Goal: Information Seeking & Learning: Compare options

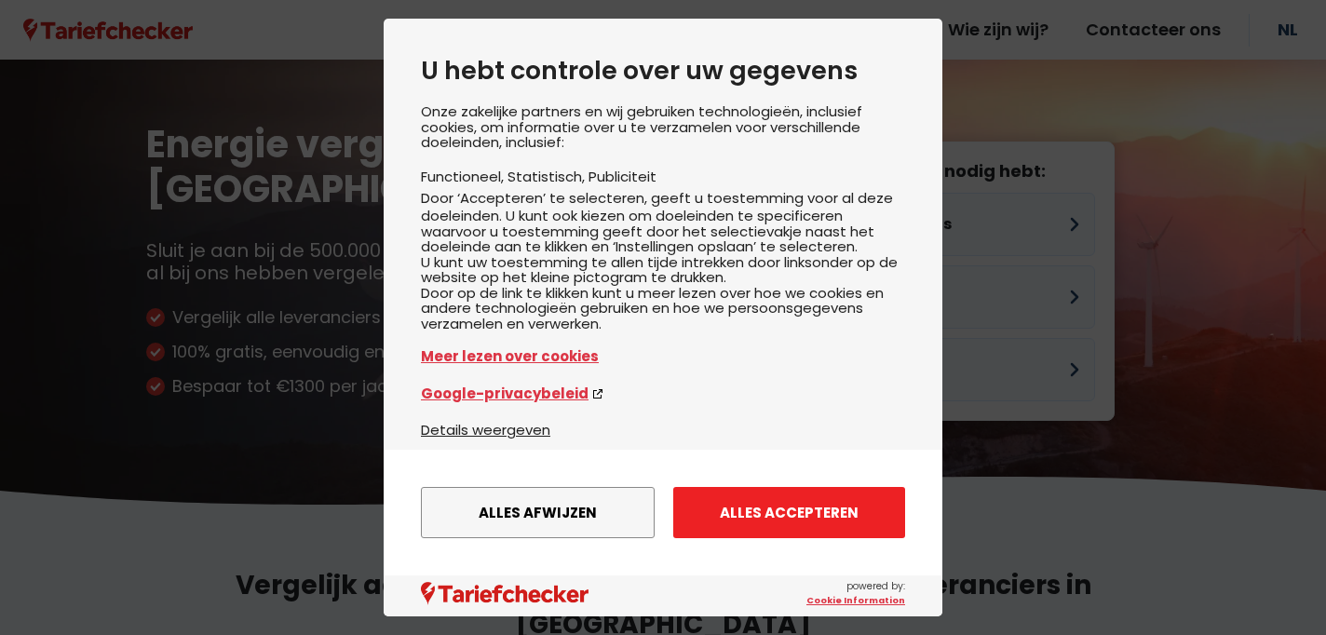
click at [784, 517] on button "Alles accepteren" at bounding box center [789, 512] width 232 height 51
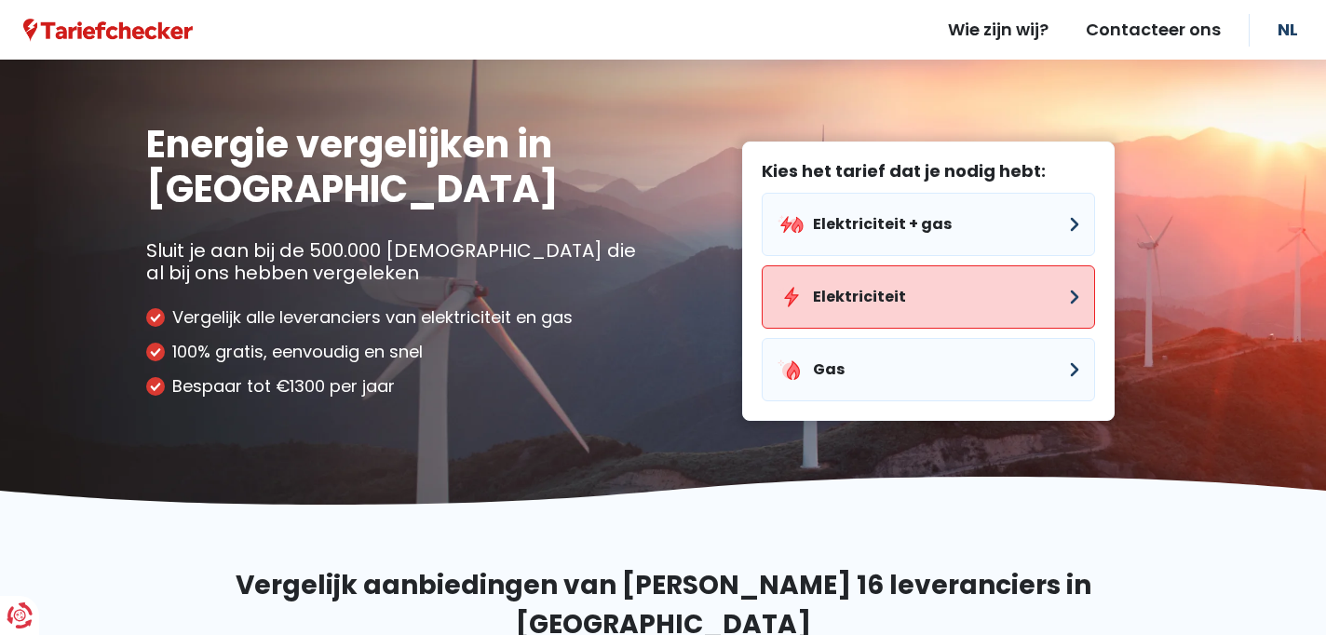
click at [991, 290] on button "Elektriciteit" at bounding box center [928, 296] width 333 height 63
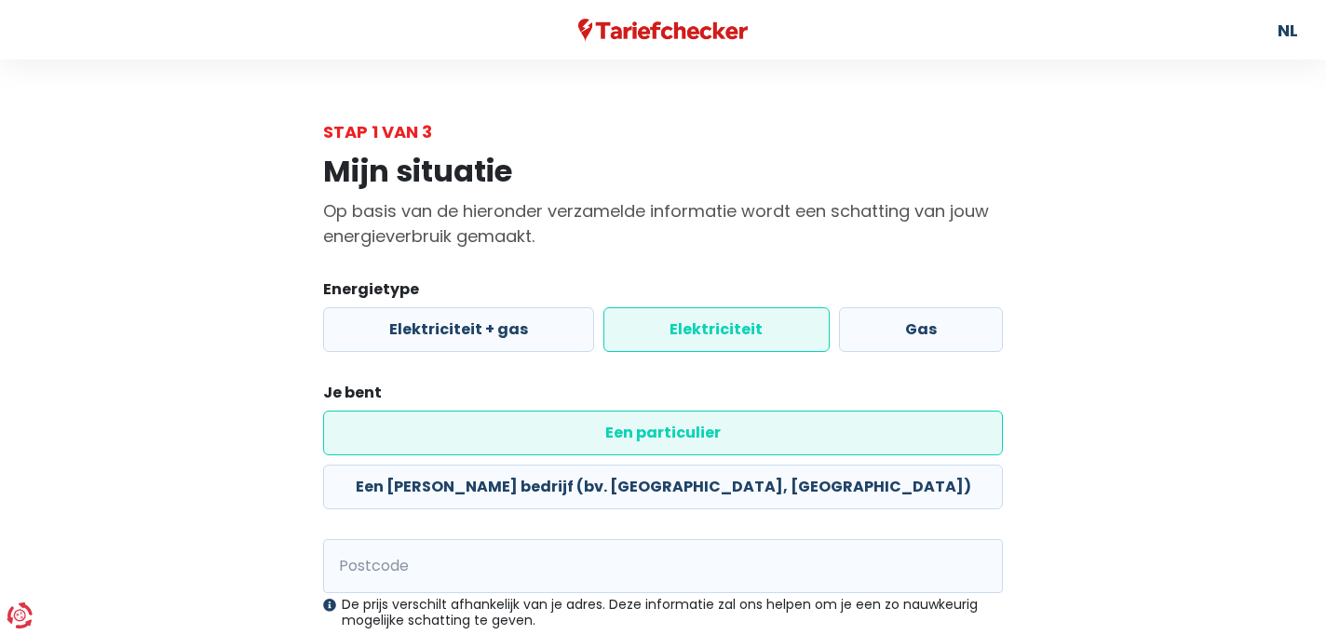
click at [728, 342] on label "Elektriciteit" at bounding box center [715, 329] width 225 height 45
click at [728, 342] on input "Elektriciteit" at bounding box center [715, 329] width 225 height 45
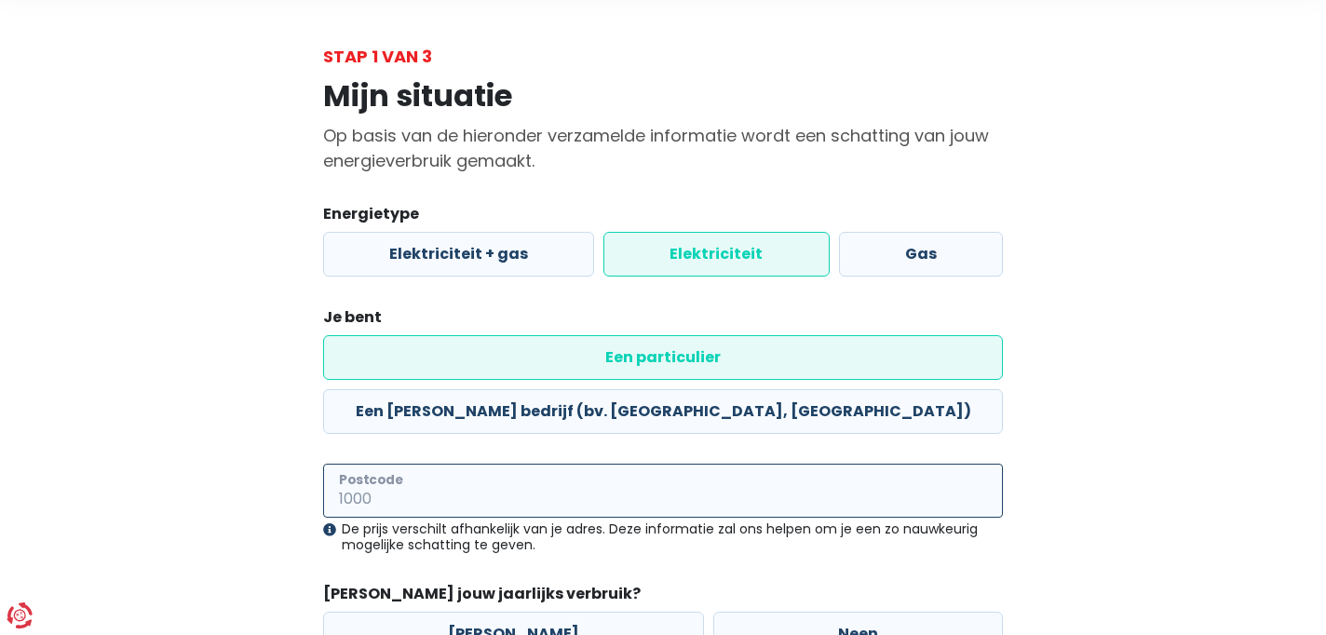
click at [506, 464] on input "Postcode" at bounding box center [663, 491] width 680 height 54
type input "3190"
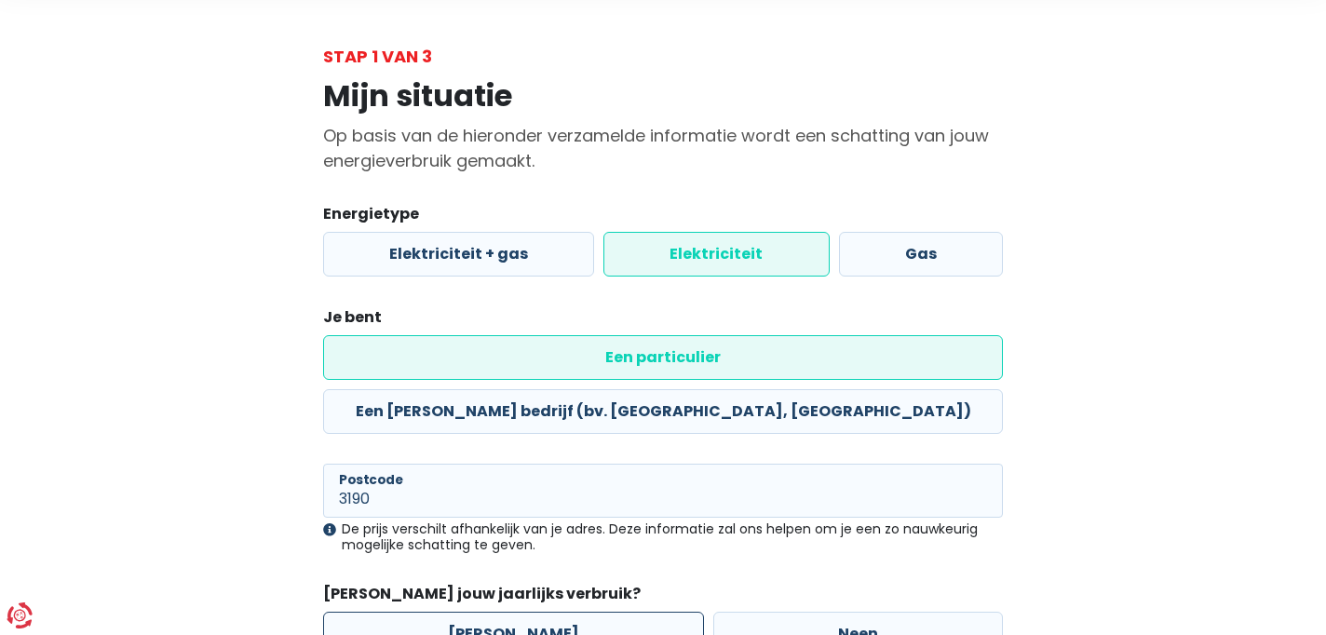
click at [543, 612] on label "[PERSON_NAME]" at bounding box center [513, 634] width 381 height 45
click at [543, 612] on input "[PERSON_NAME]" at bounding box center [513, 634] width 381 height 45
radio input "true"
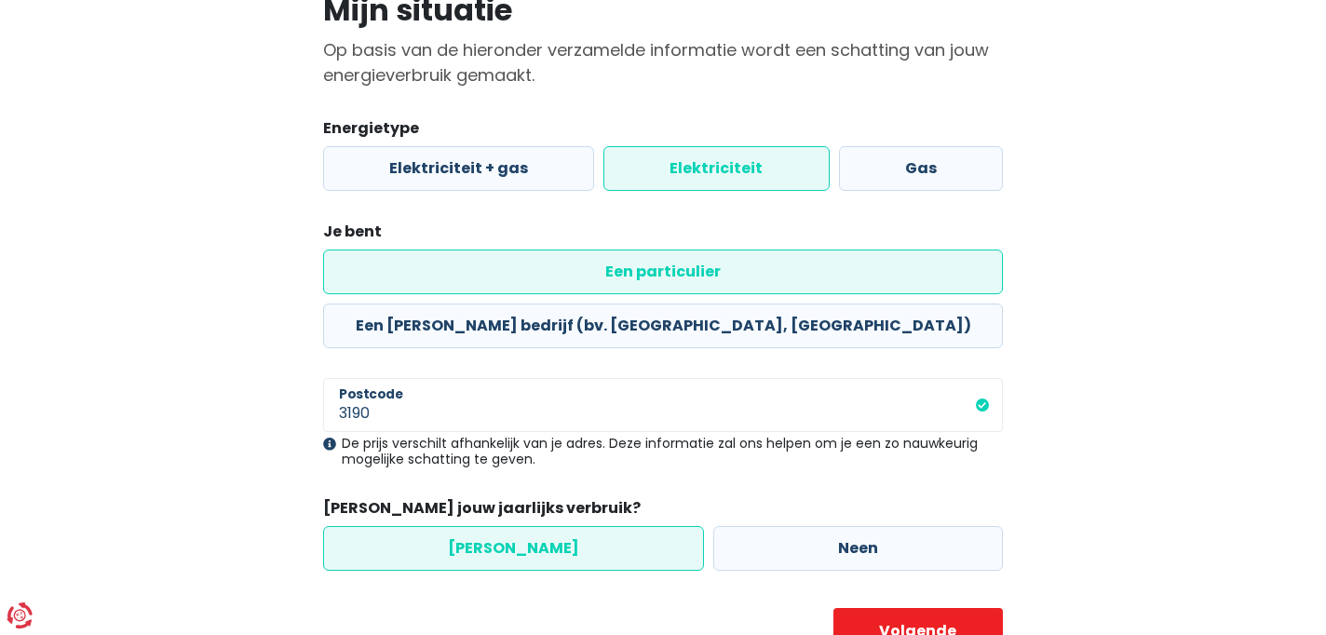
scroll to position [187, 0]
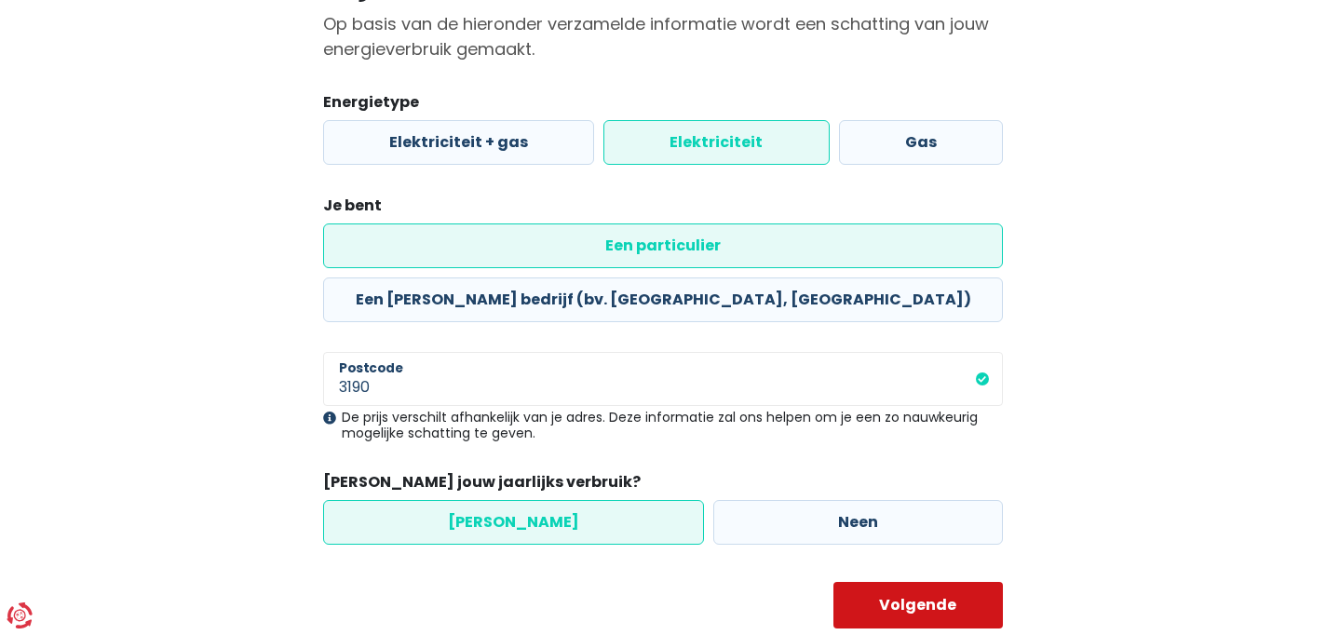
click at [880, 582] on button "Volgende" at bounding box center [918, 605] width 170 height 47
select select
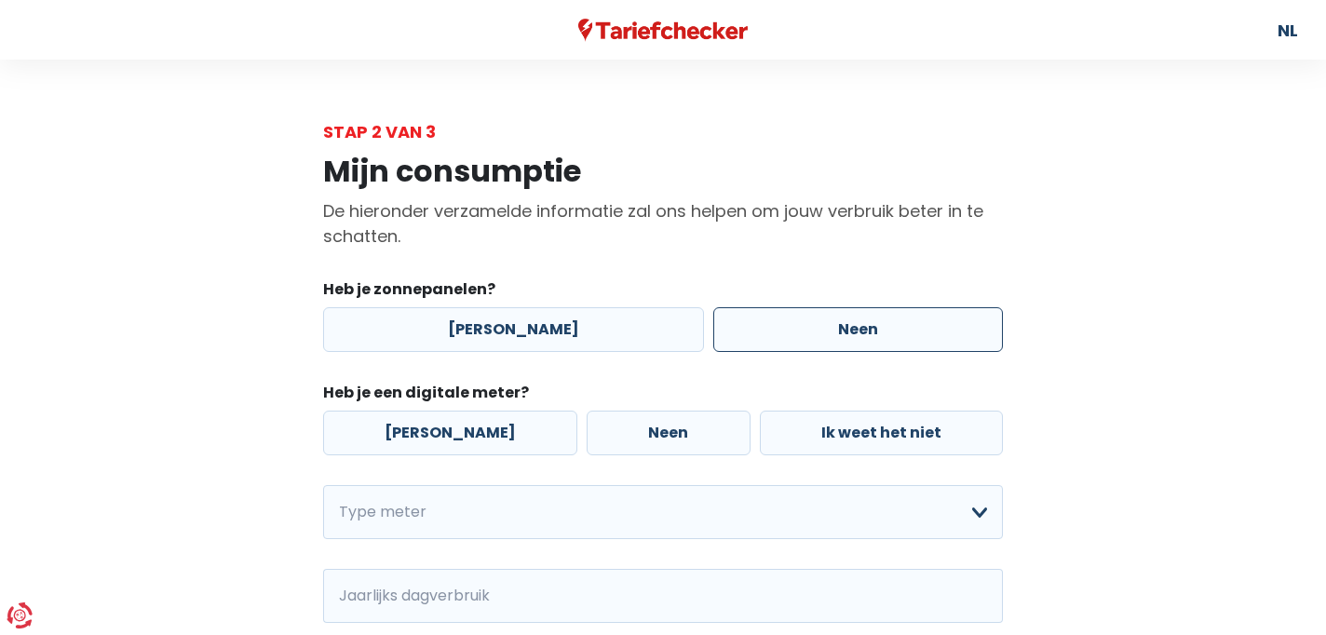
click at [741, 330] on label "Neen" at bounding box center [858, 329] width 290 height 45
click at [741, 330] on input "Neen" at bounding box center [858, 329] width 290 height 45
radio input "true"
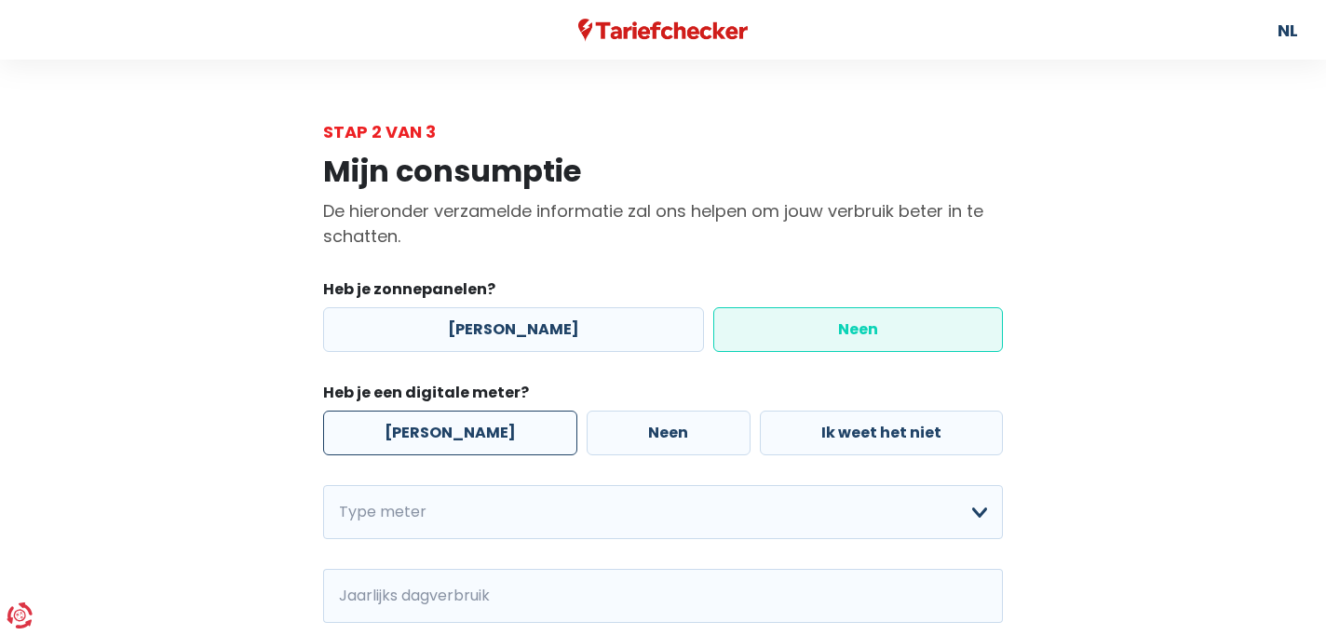
click at [419, 430] on label "[PERSON_NAME]" at bounding box center [450, 433] width 254 height 45
click at [419, 430] on input "[PERSON_NAME]" at bounding box center [450, 433] width 254 height 45
radio input "true"
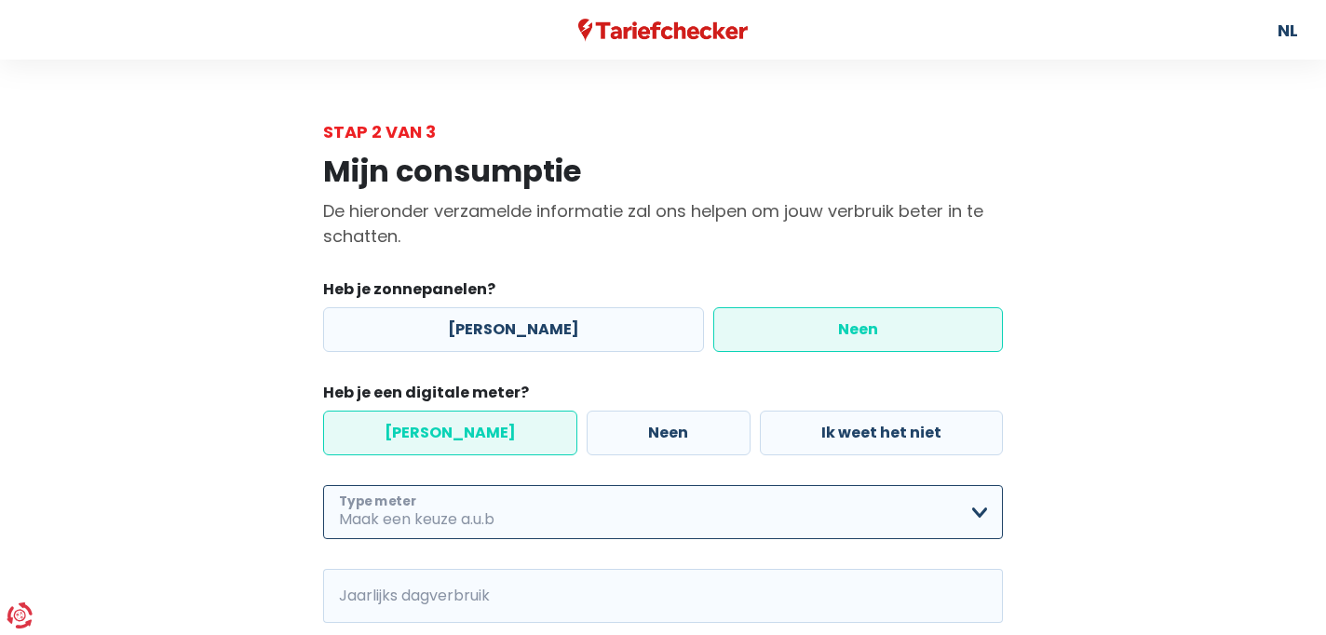
click at [418, 515] on select "Enkelvoudig Tweevoudig Enkelvoudig + uitsluitend nachttarief Tweevoudig + uitsl…" at bounding box center [663, 512] width 680 height 54
select select "day_night_bi_hourly"
click at [323, 486] on select "Enkelvoudig Tweevoudig Enkelvoudig + uitsluitend nachttarief Tweevoudig + uitsl…" at bounding box center [663, 512] width 680 height 54
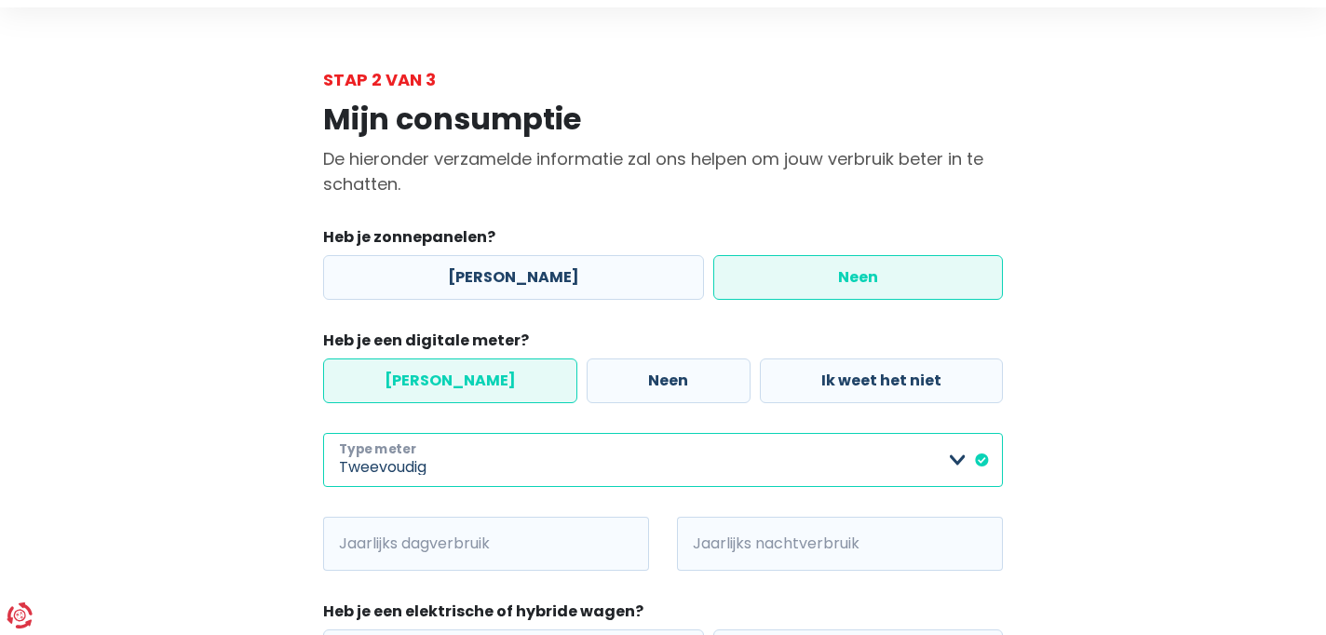
scroll to position [83, 0]
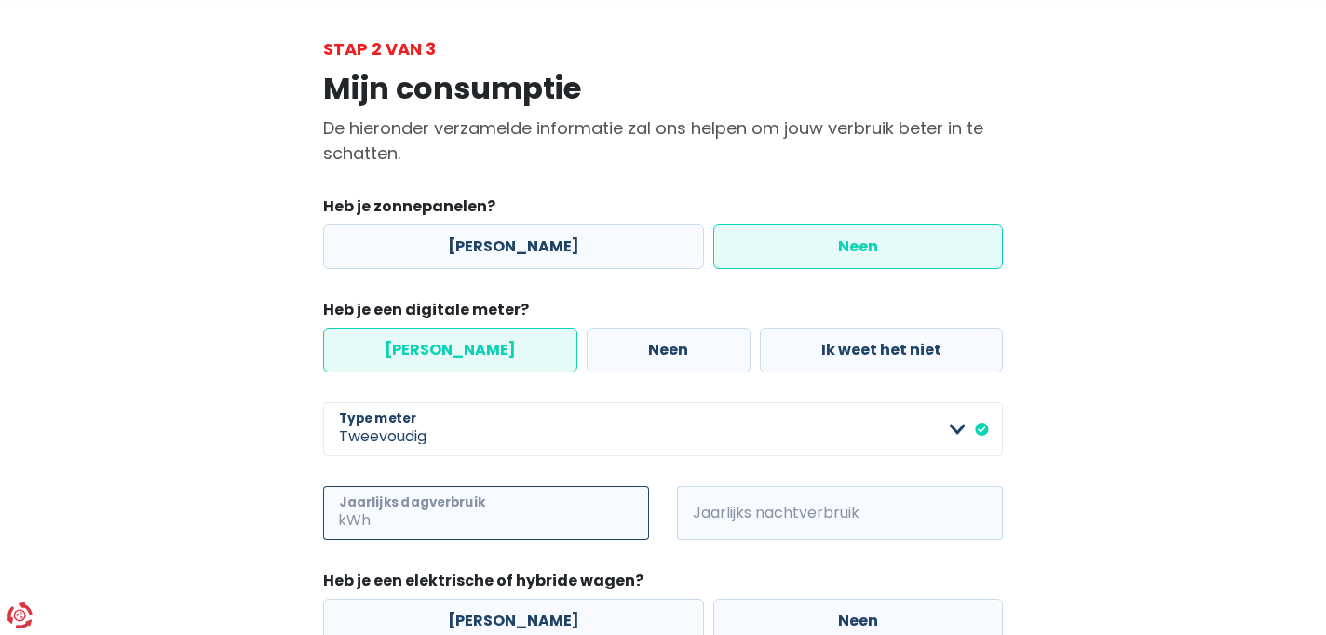
click at [462, 526] on input "Jaarlijks dagverbruik" at bounding box center [511, 513] width 275 height 54
type input "835"
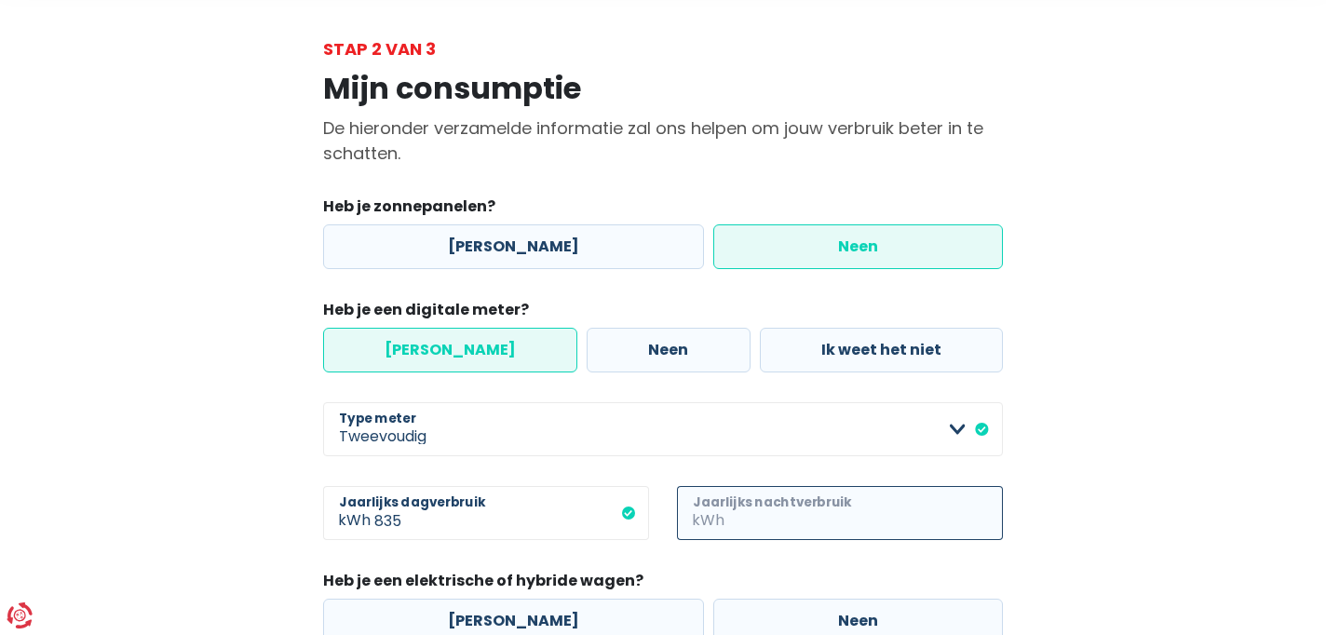
click at [743, 524] on input "Jaarlijks nachtverbruik" at bounding box center [865, 513] width 275 height 54
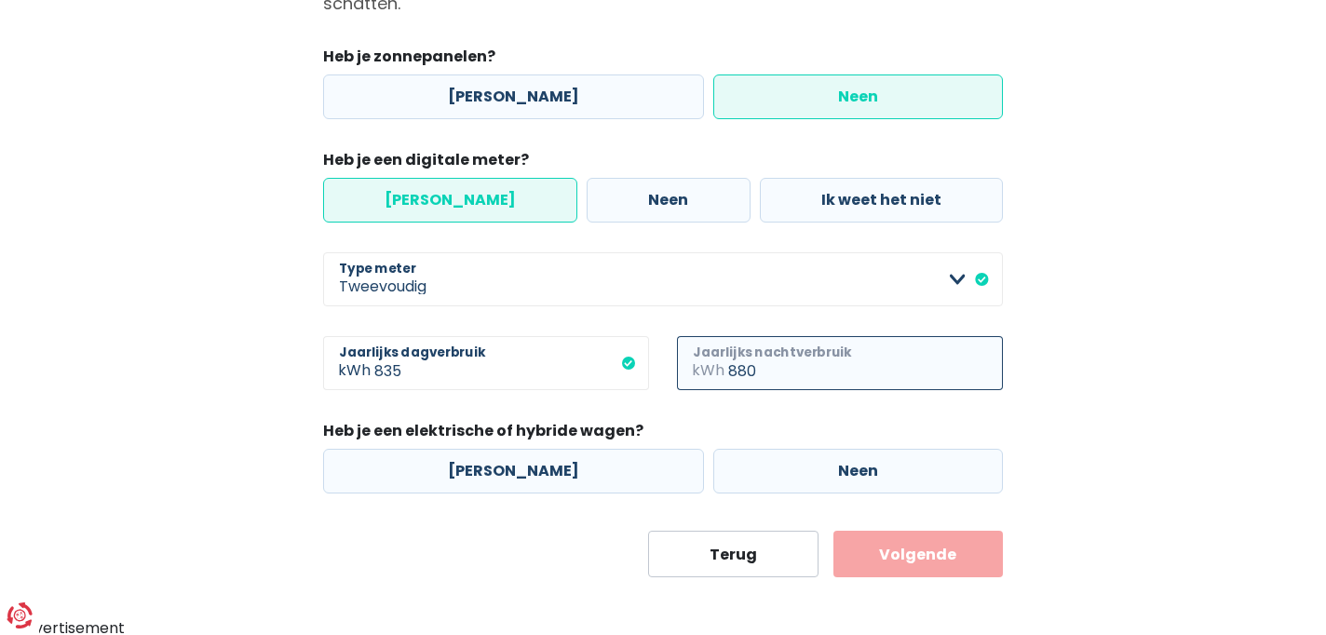
scroll to position [236, 0]
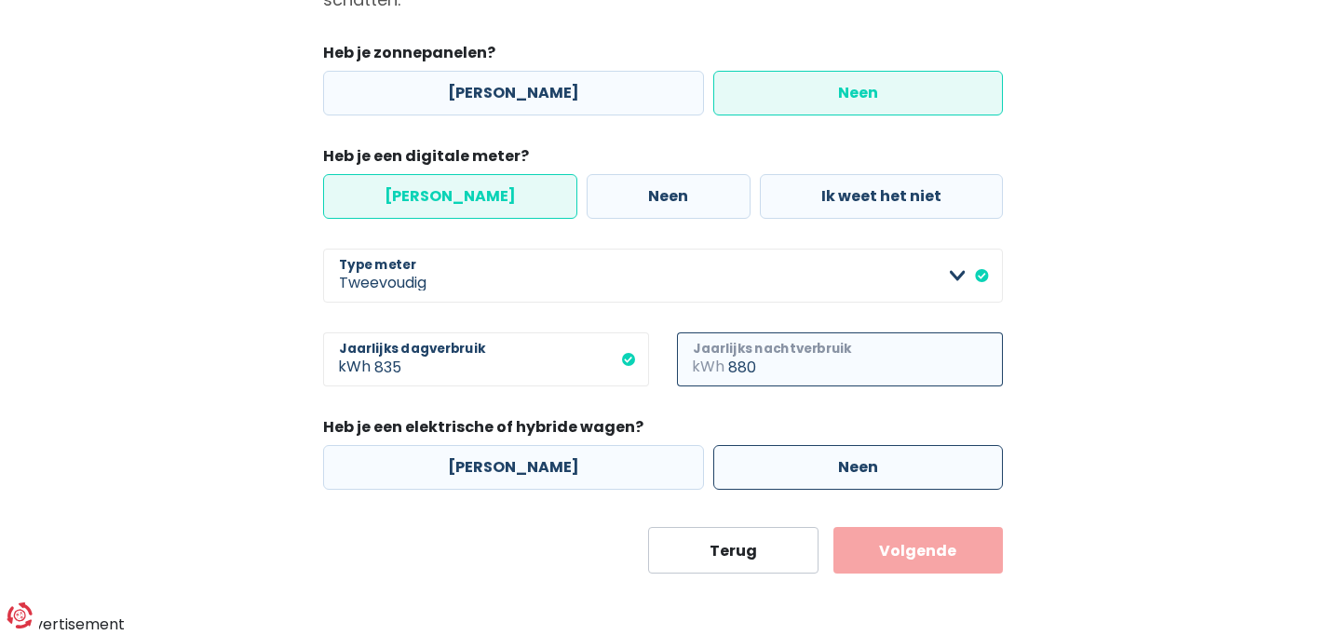
type input "880"
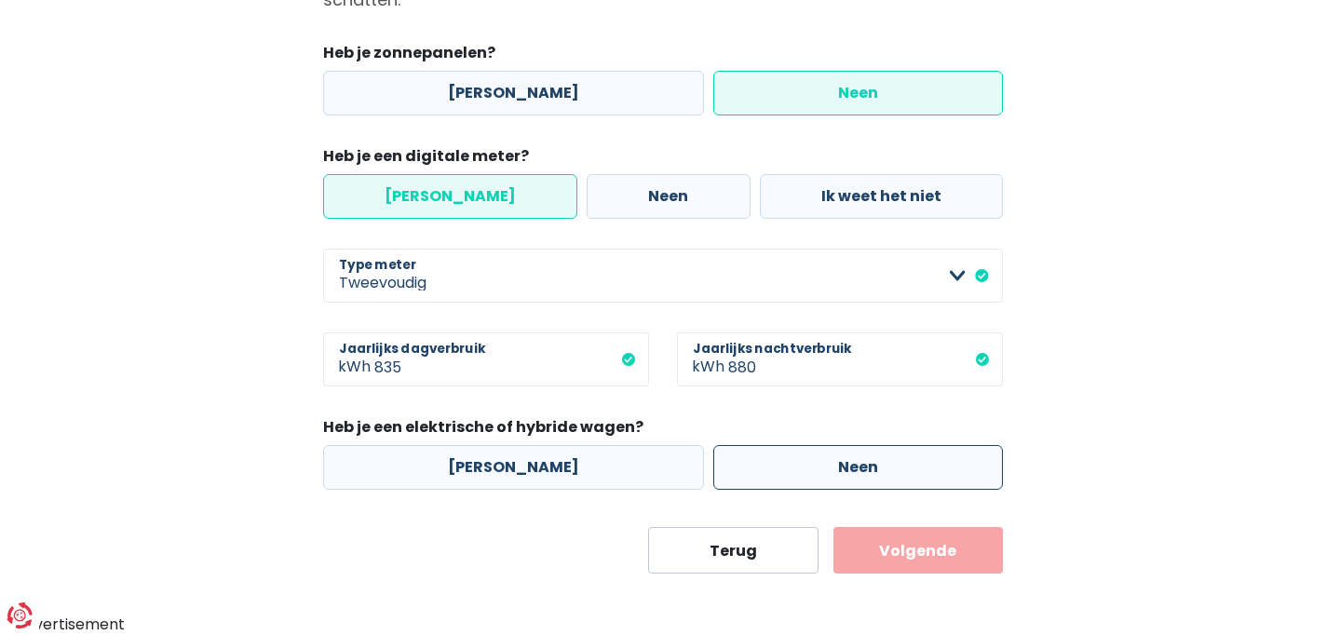
click at [777, 465] on label "Neen" at bounding box center [858, 467] width 290 height 45
click at [777, 465] on input "Neen" at bounding box center [858, 467] width 290 height 45
radio input "true"
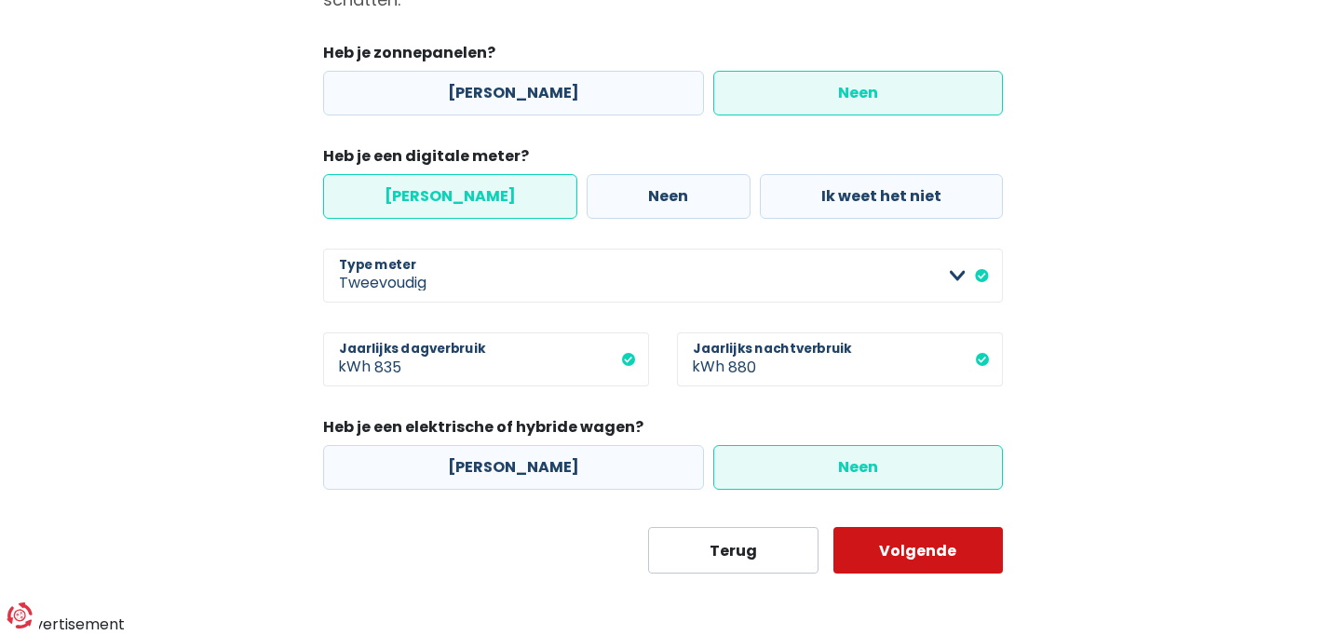
click at [937, 556] on button "Volgende" at bounding box center [918, 550] width 170 height 47
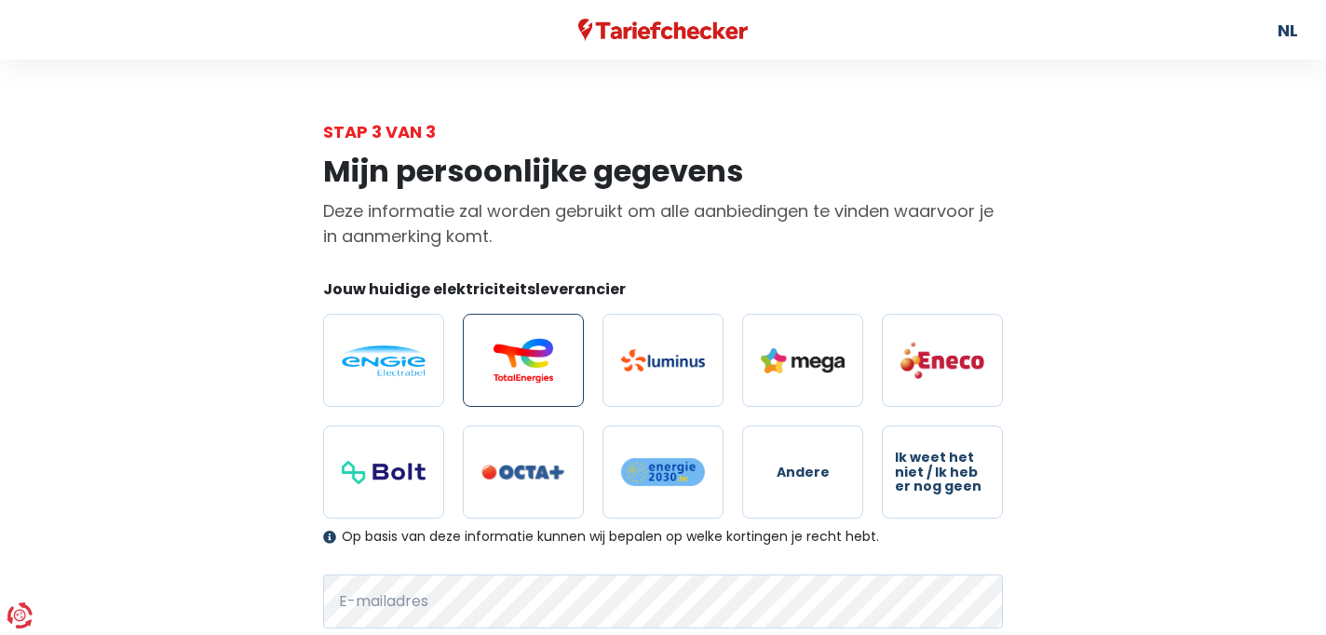
click at [524, 355] on img at bounding box center [523, 360] width 84 height 45
click at [524, 355] on input "radio" at bounding box center [523, 360] width 121 height 93
radio input "true"
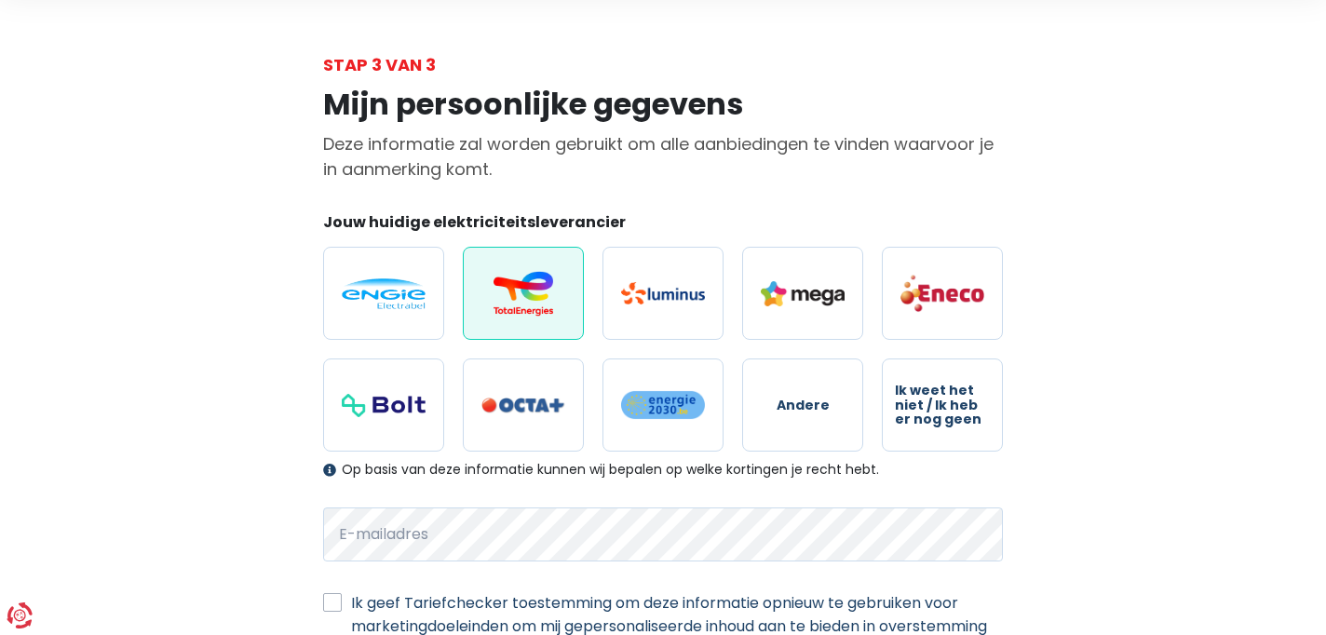
scroll to position [235, 0]
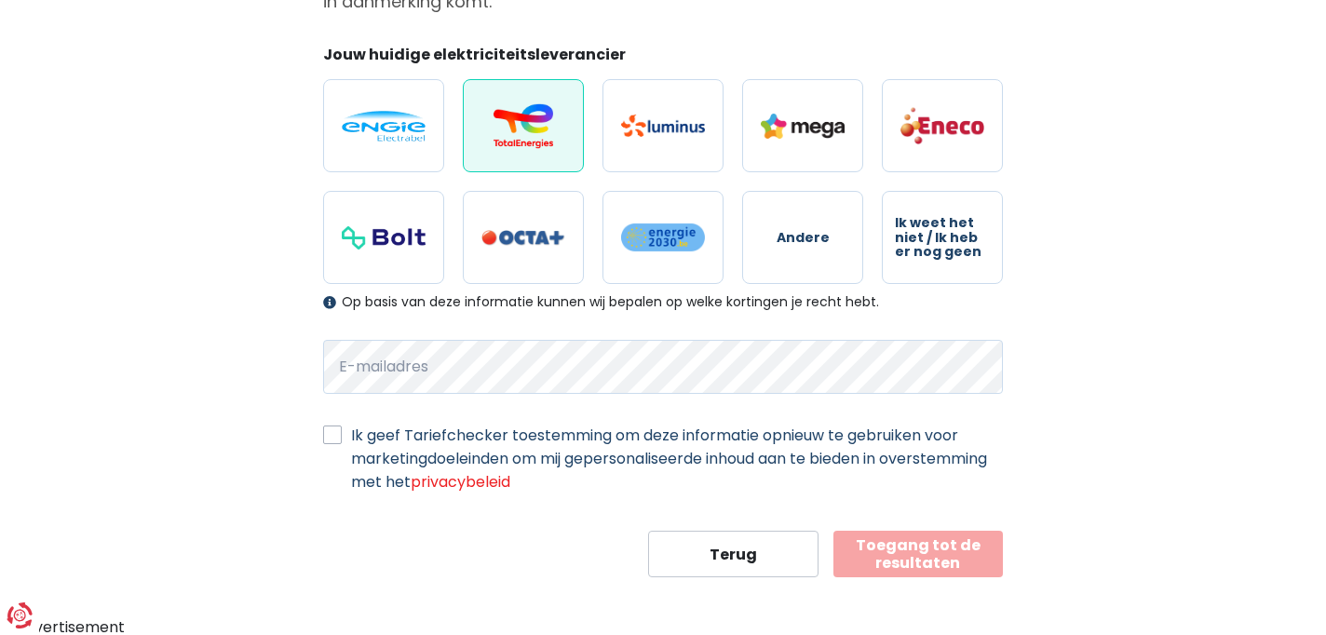
click at [351, 427] on label "Ik geef Tariefchecker toestemming om deze informatie opnieuw te gebruiken voor …" at bounding box center [677, 459] width 652 height 70
click at [337, 427] on input "Ik geef Tariefchecker toestemming om deze informatie opnieuw te gebruiken voor …" at bounding box center [332, 433] width 19 height 19
checkbox input "true"
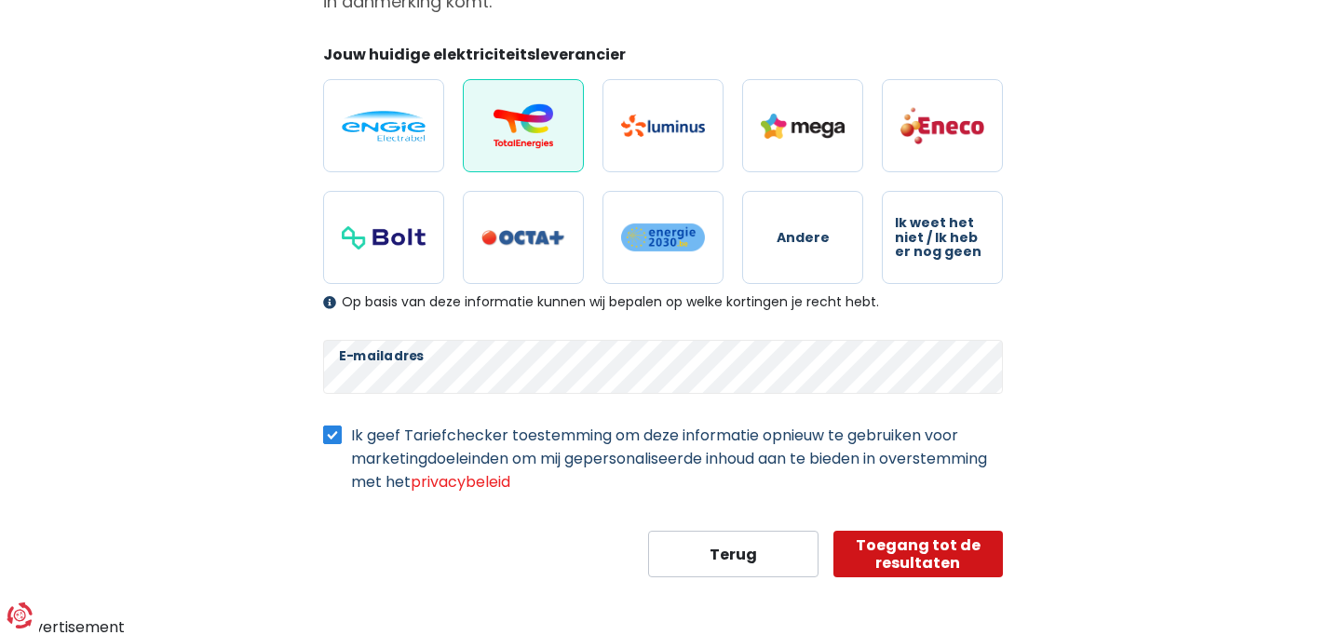
click at [944, 553] on button "Toegang tot de resultaten" at bounding box center [918, 554] width 170 height 47
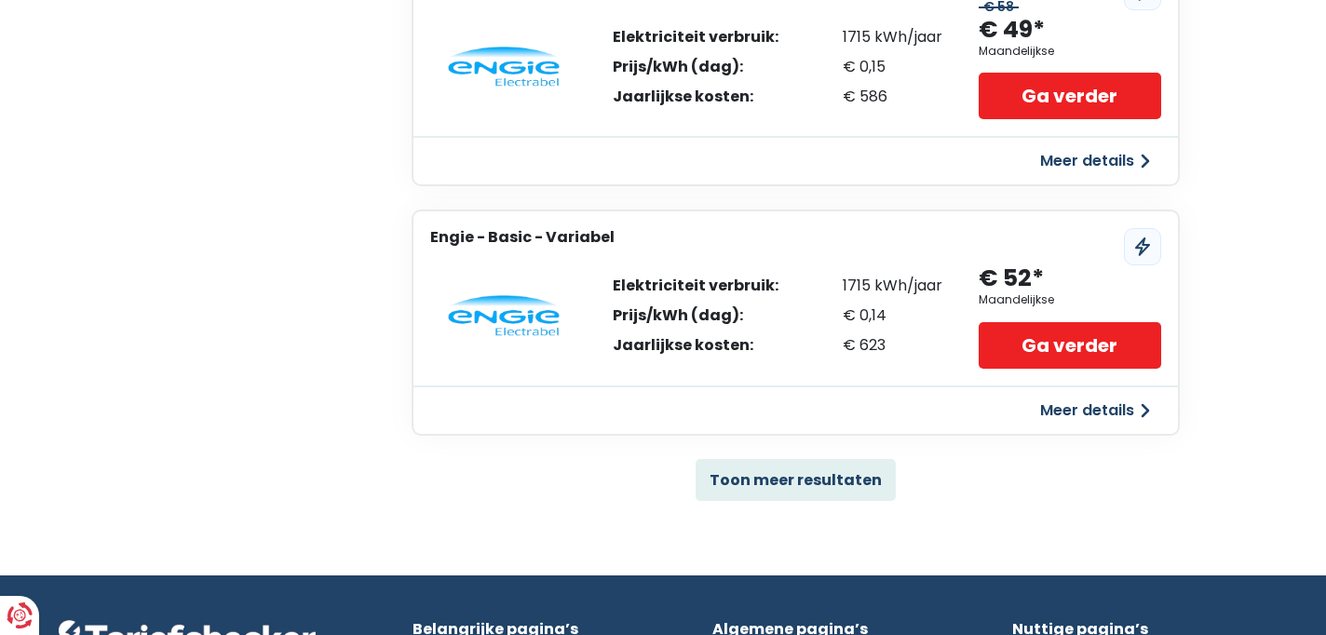
scroll to position [1230, 0]
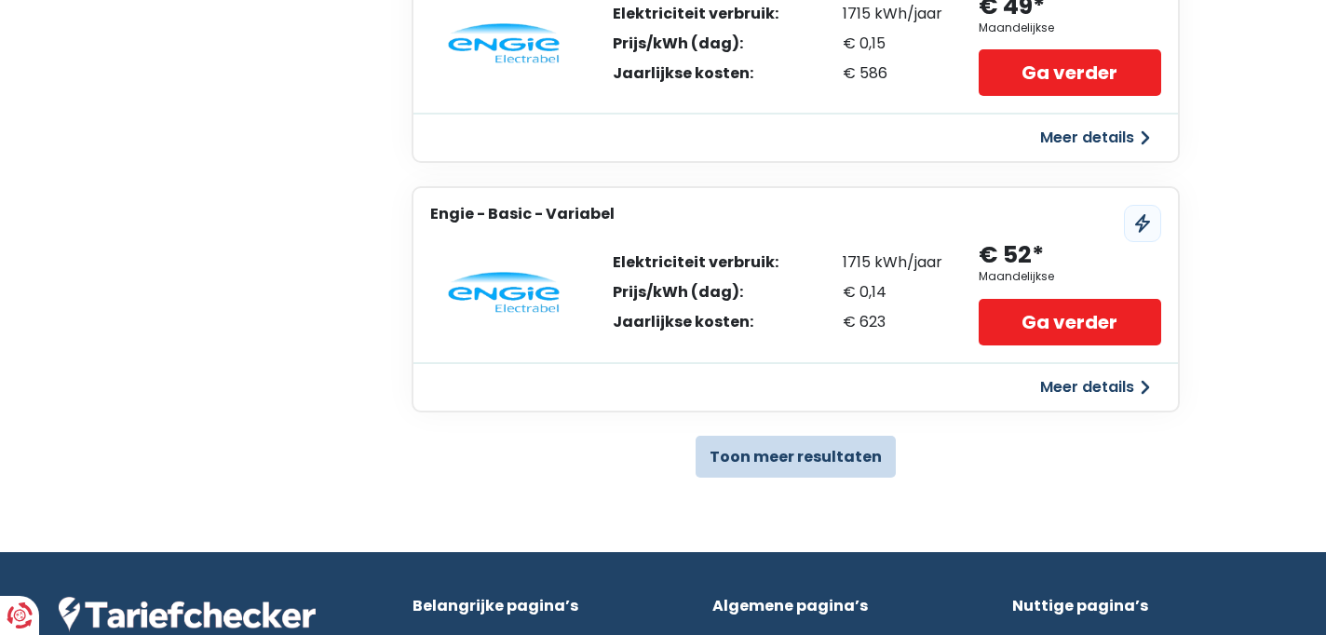
click at [778, 457] on button "Toon meer resultaten" at bounding box center [795, 457] width 200 height 42
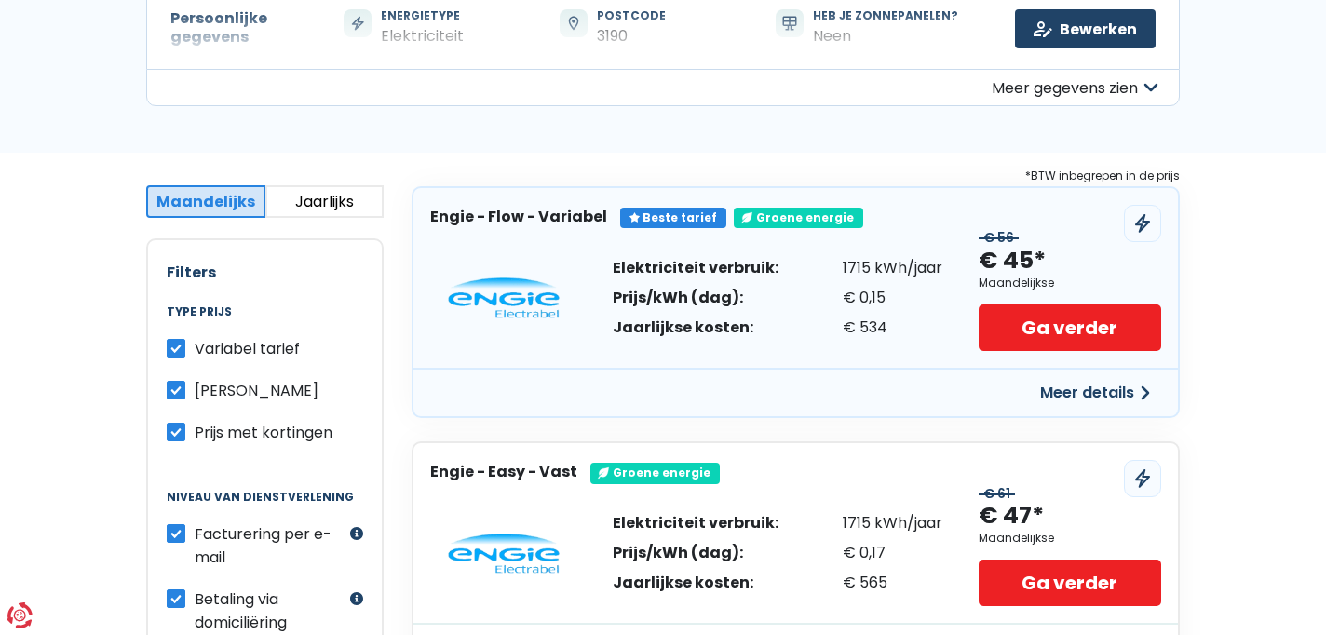
scroll to position [212, 0]
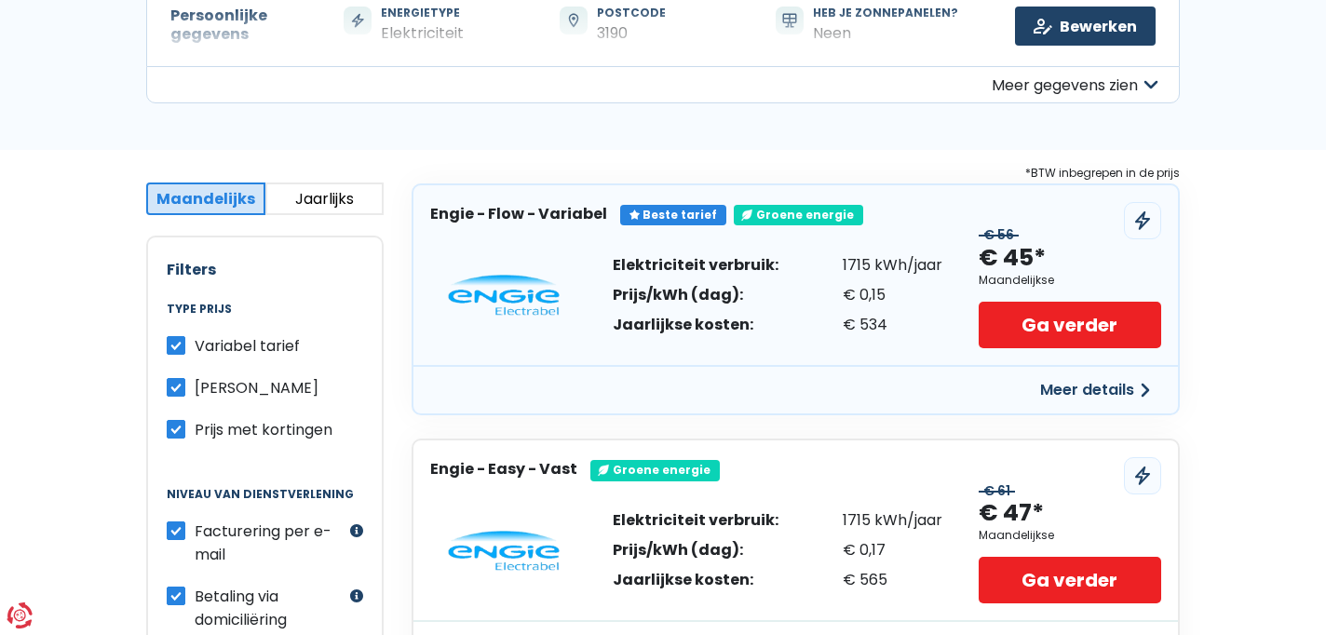
click at [195, 426] on label "Prijs met kortingen" at bounding box center [264, 429] width 138 height 23
click at [175, 426] on input "Prijs met kortingen" at bounding box center [176, 427] width 19 height 19
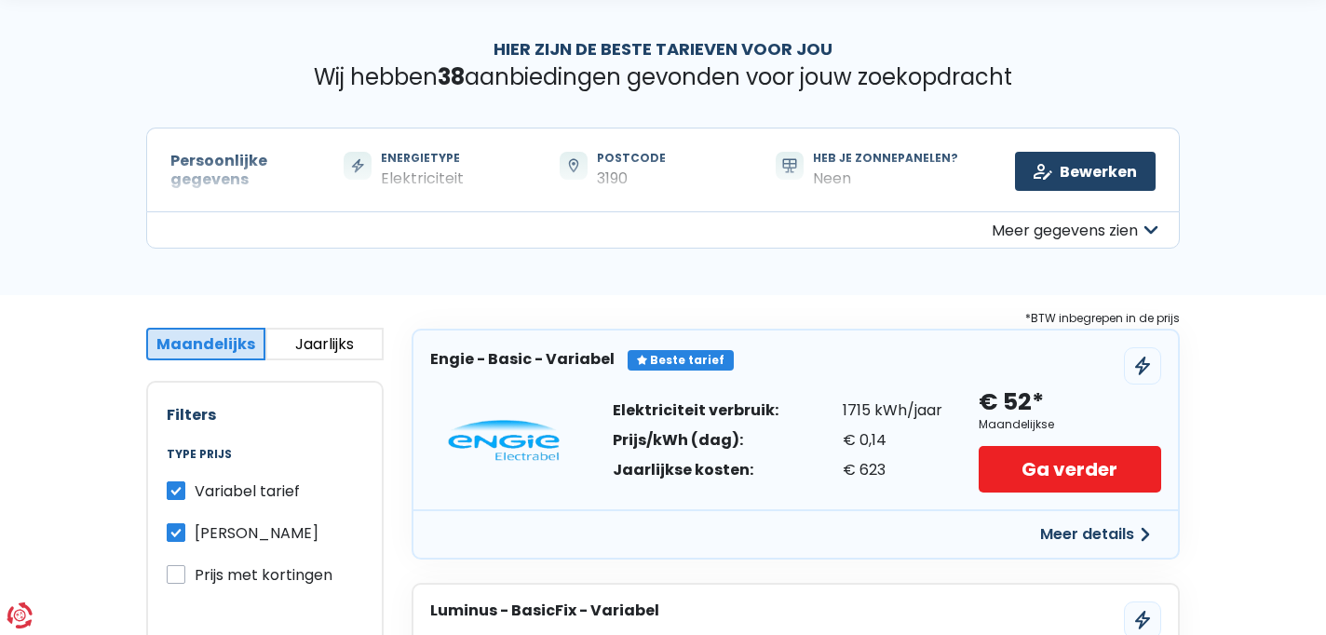
scroll to position [68, 0]
click at [195, 573] on label "Prijs met kortingen" at bounding box center [264, 573] width 138 height 23
click at [175, 573] on input "Prijs met kortingen" at bounding box center [176, 571] width 19 height 19
checkbox input "true"
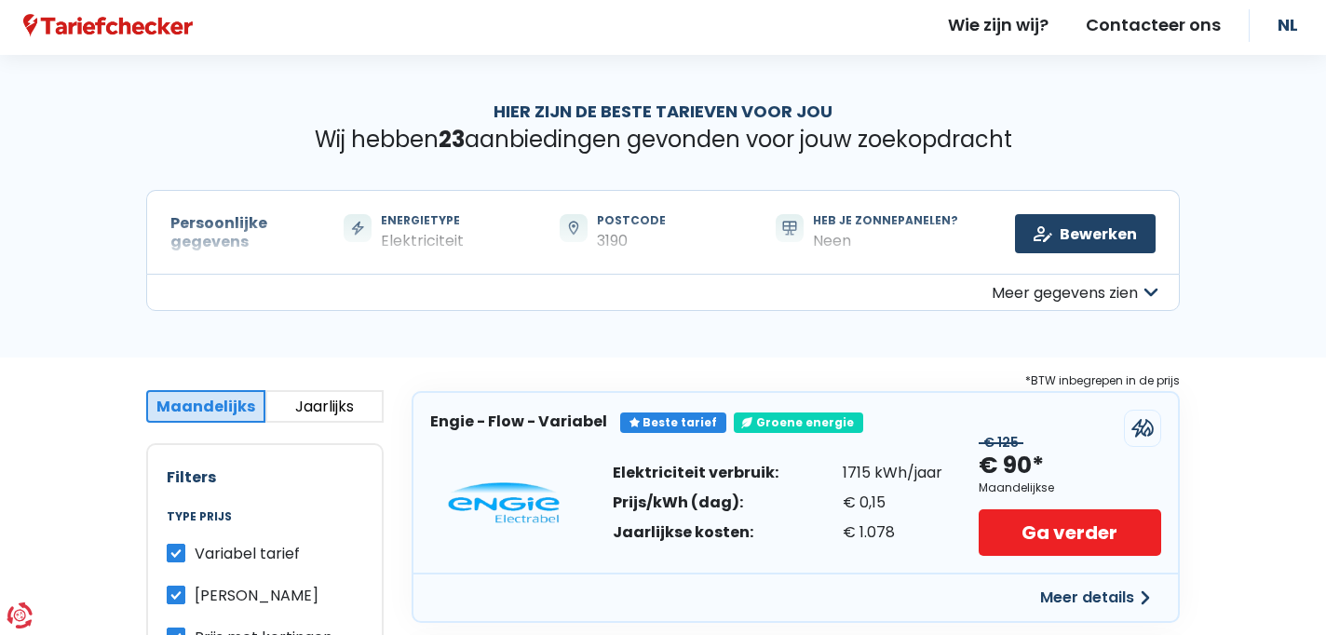
scroll to position [0, 0]
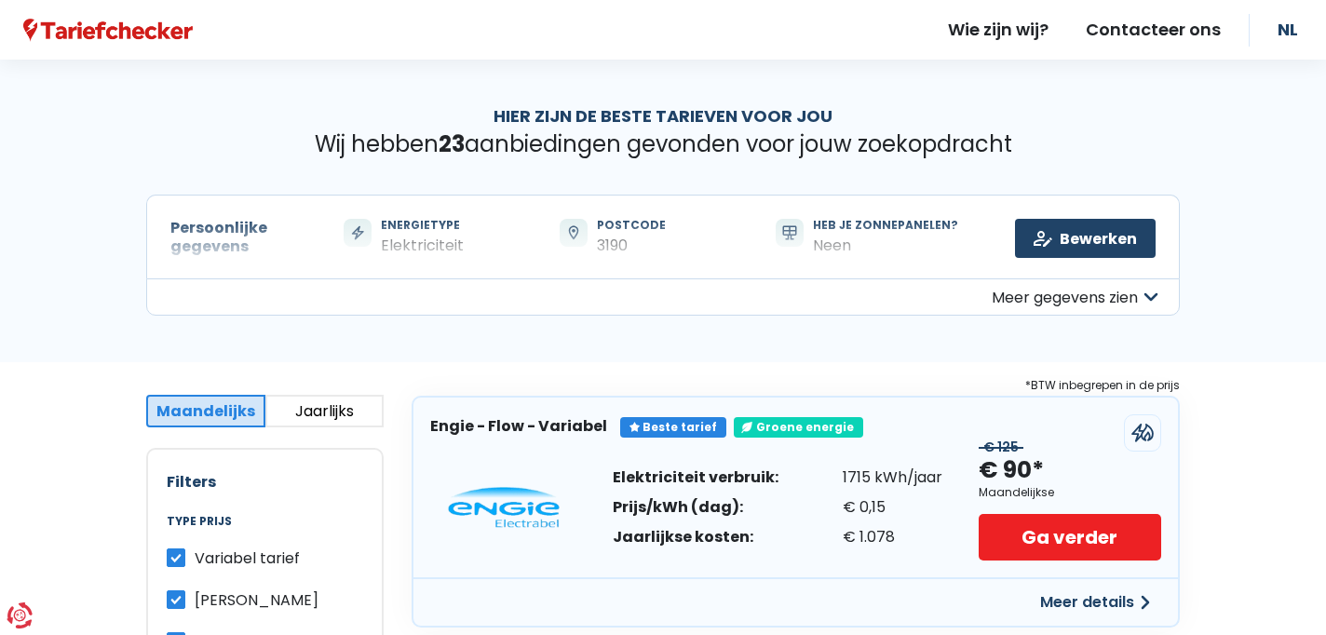
click at [331, 411] on button "Jaarlijks" at bounding box center [324, 411] width 119 height 33
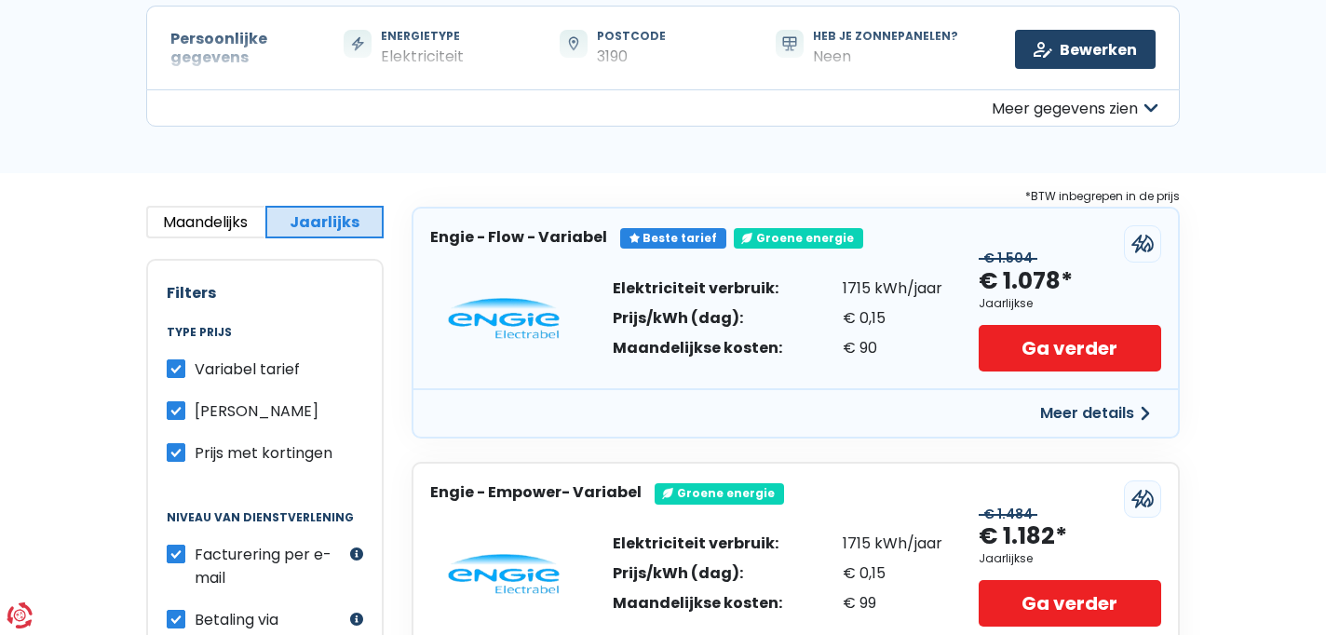
scroll to position [191, 0]
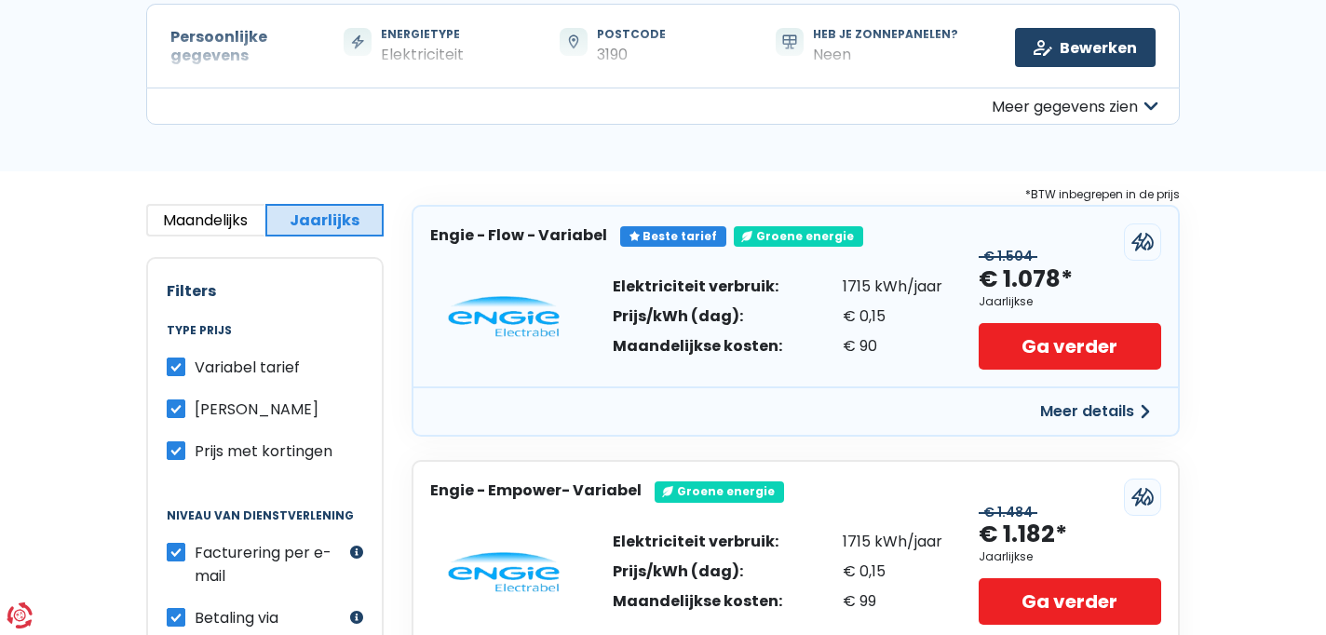
click at [1035, 101] on button "Meer gegevens zien" at bounding box center [662, 106] width 1033 height 37
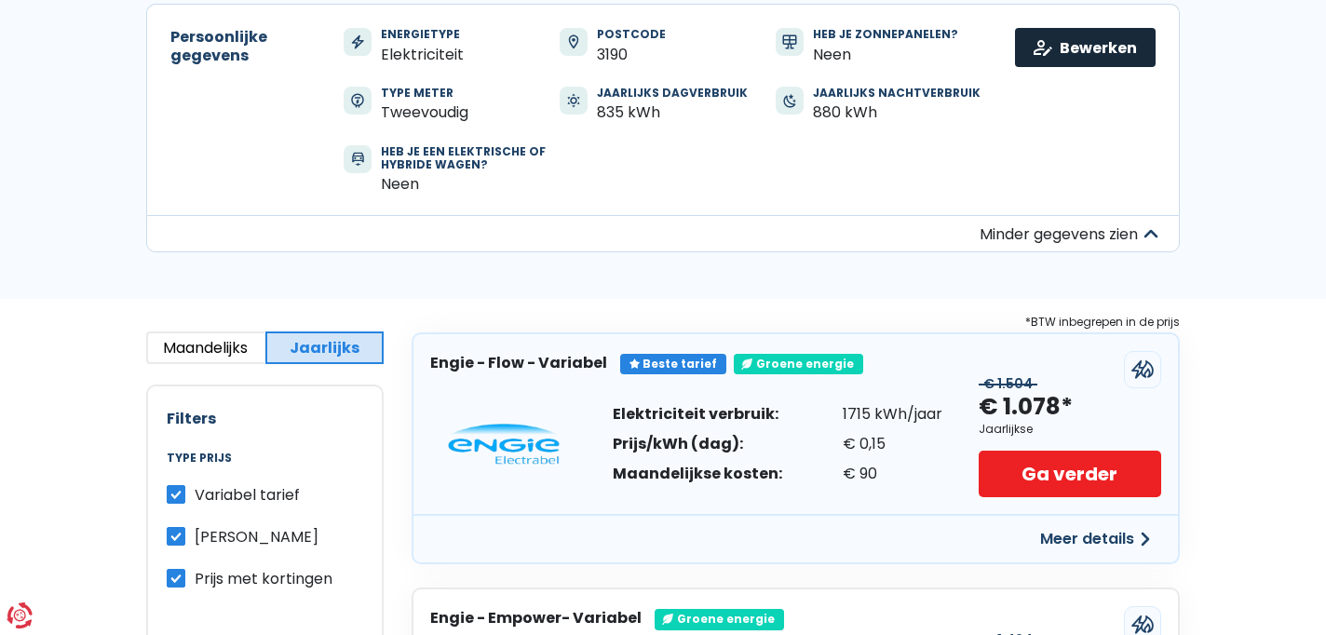
click at [1068, 56] on link "Bewerken" at bounding box center [1085, 47] width 141 height 39
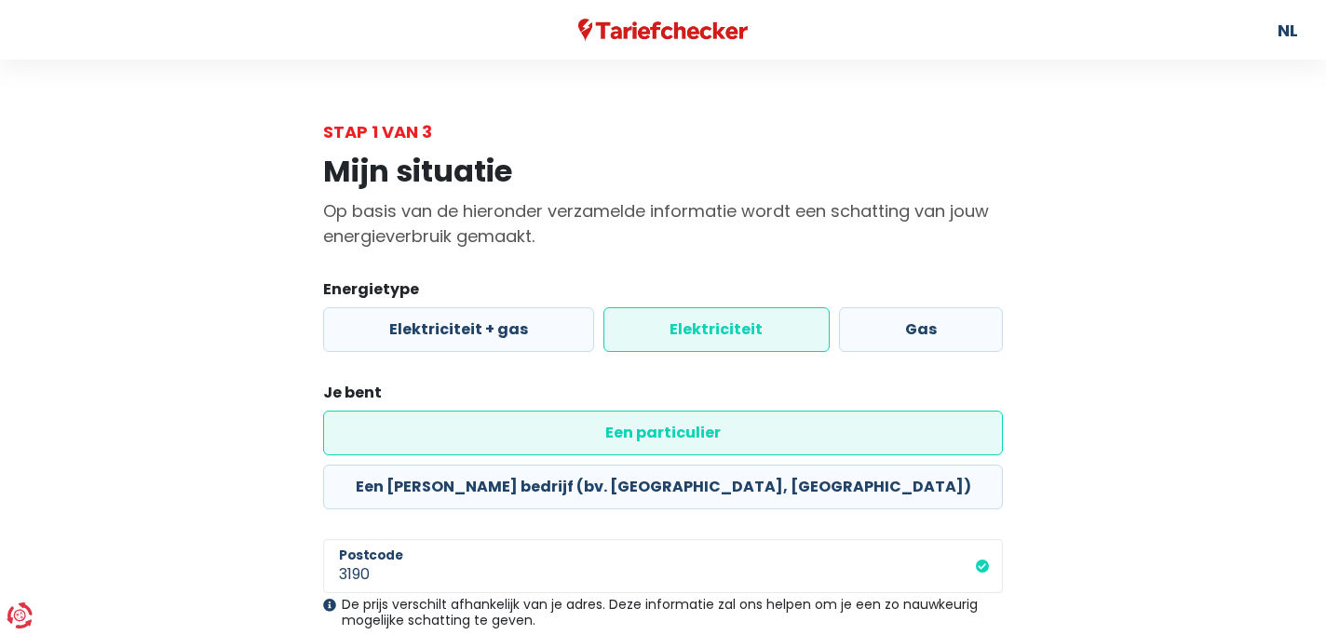
radio input "true"
radio input "false"
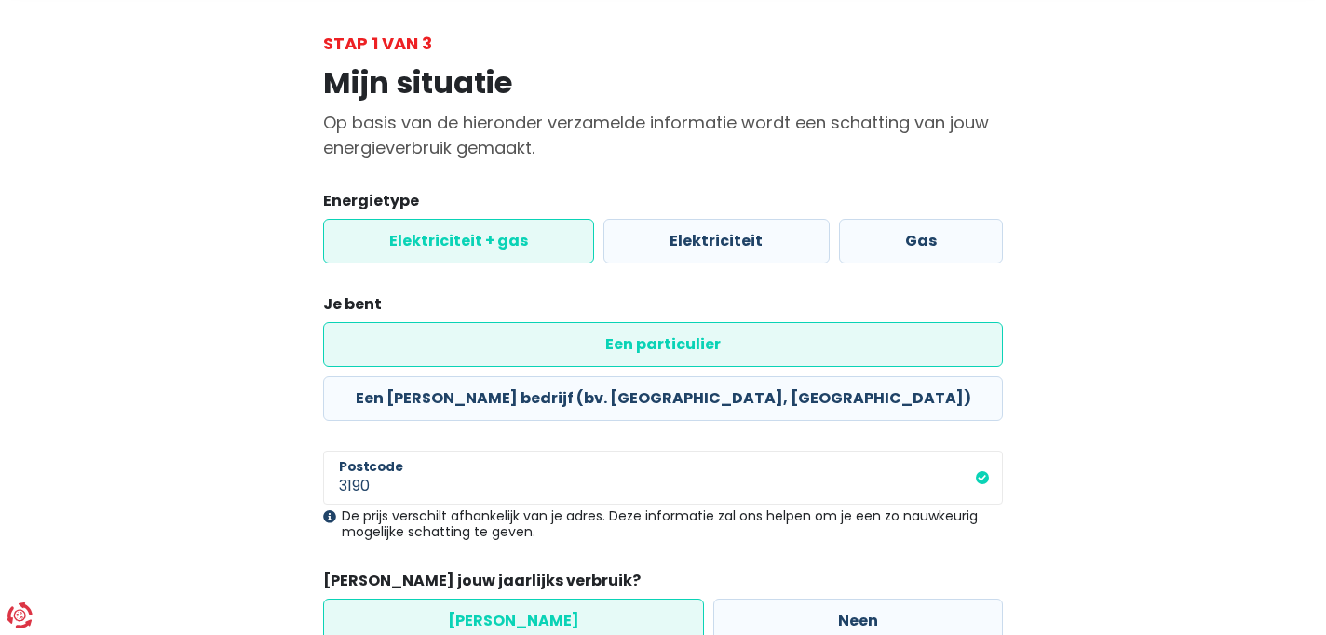
scroll to position [187, 0]
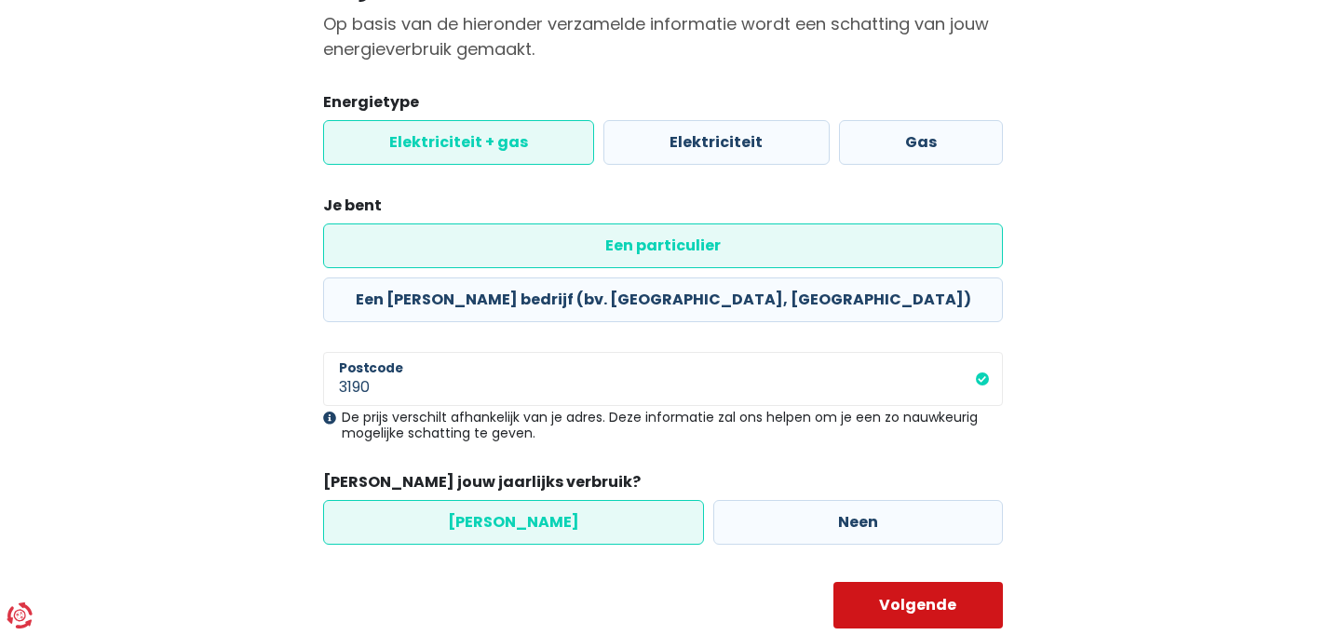
click at [937, 582] on button "Volgende" at bounding box center [918, 605] width 170 height 47
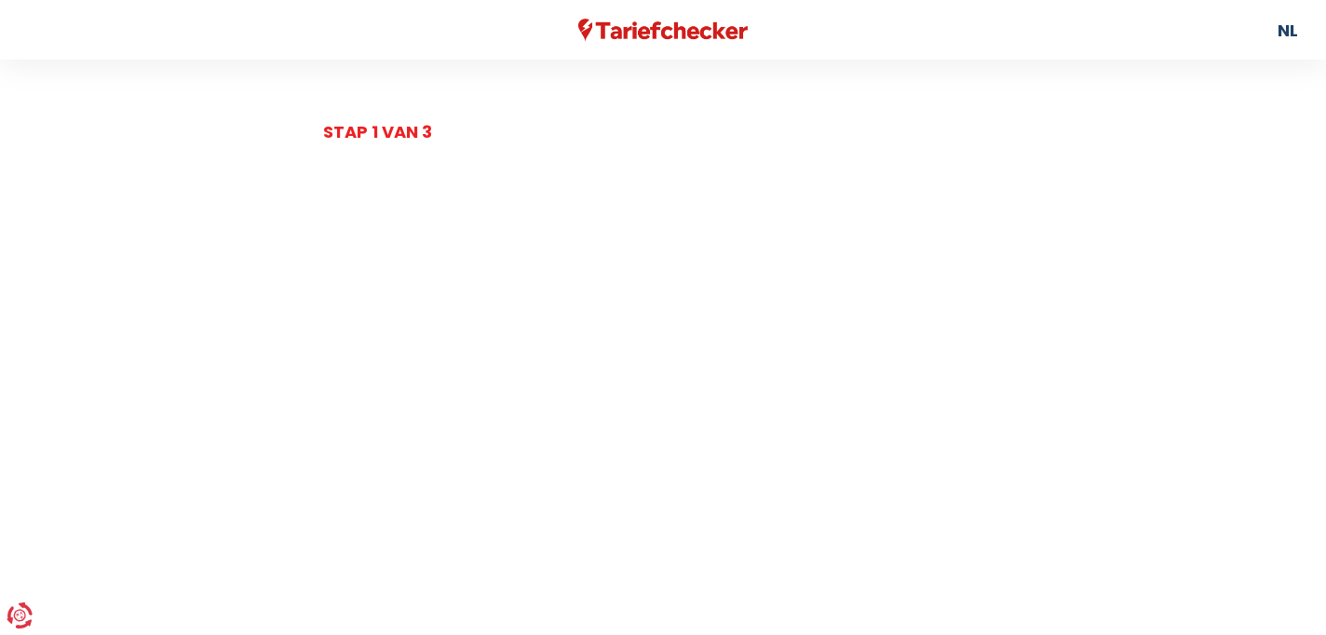
select select "day_night_bi_hourly"
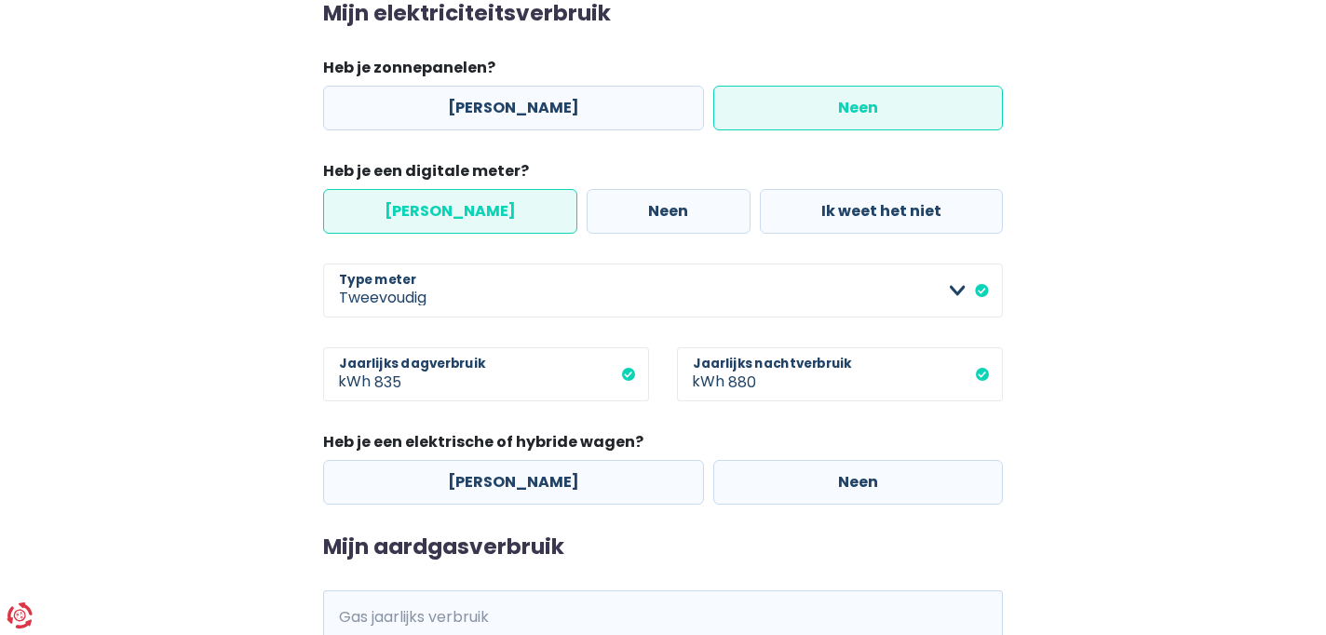
scroll to position [320, 0]
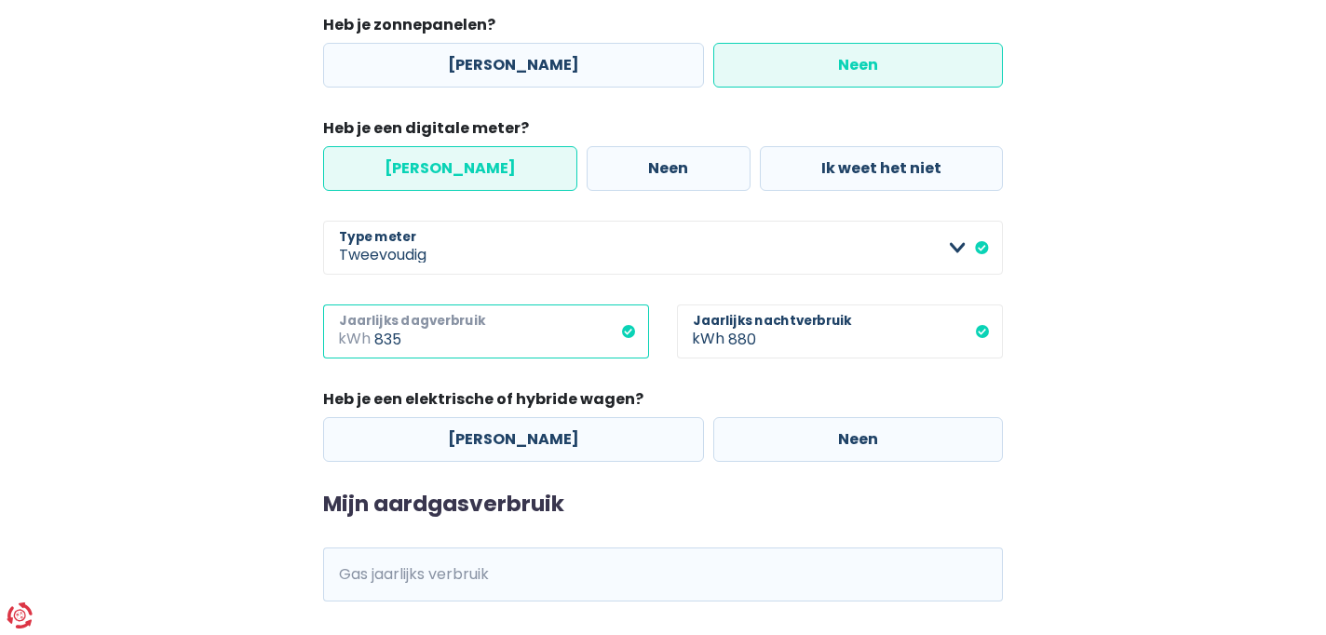
drag, startPoint x: 409, startPoint y: 344, endPoint x: 374, endPoint y: 344, distance: 34.4
click at [374, 344] on input "835" at bounding box center [511, 331] width 275 height 54
type input "1170"
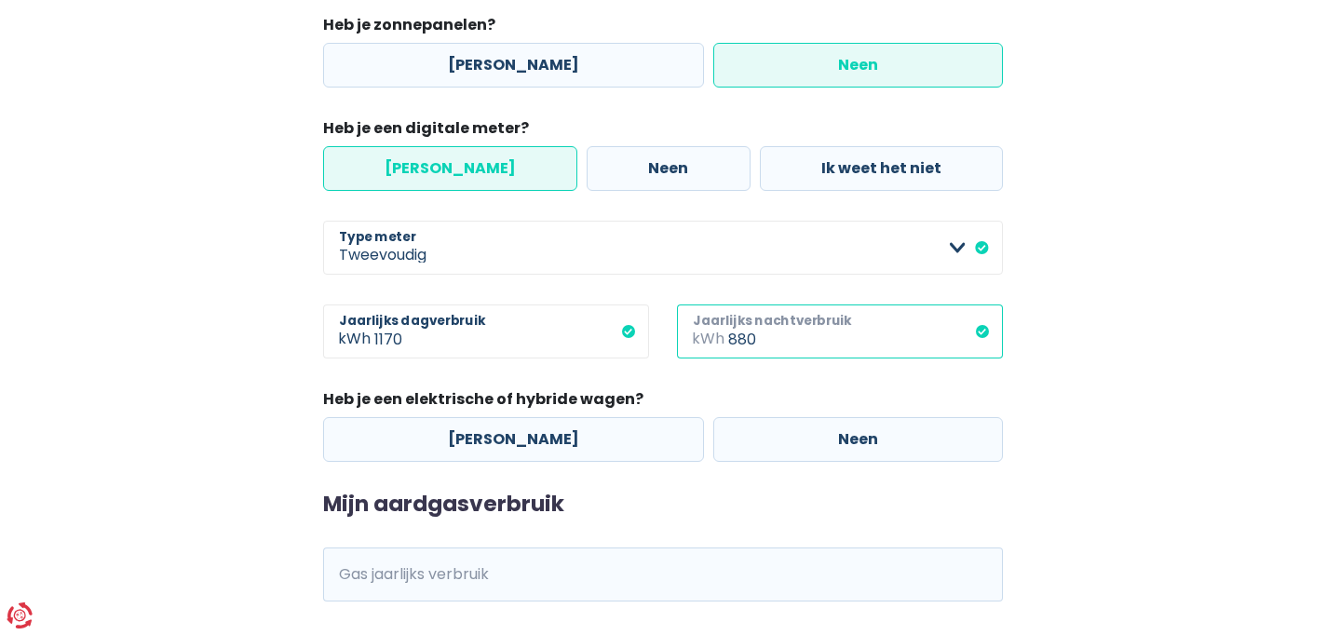
click at [759, 345] on input "880" at bounding box center [865, 331] width 275 height 54
type input "8"
type input "1430"
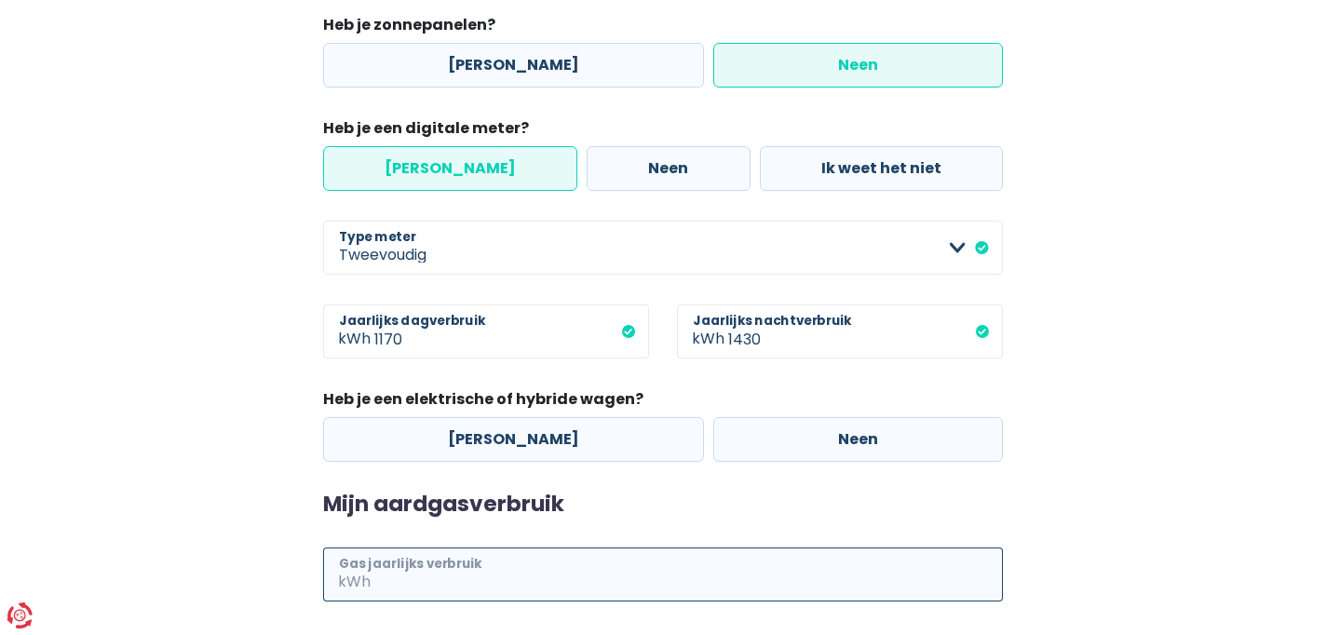
click at [529, 570] on input "Gas jaarlijks verbruik" at bounding box center [688, 574] width 628 height 54
type input "10309"
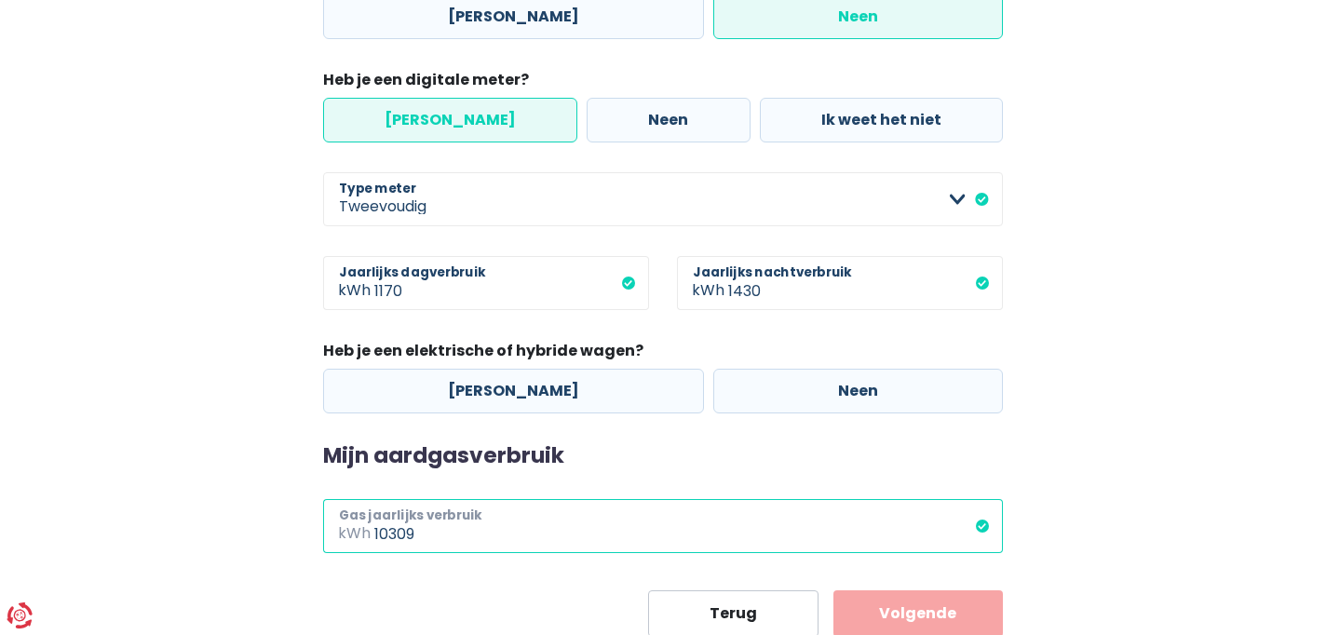
scroll to position [431, 0]
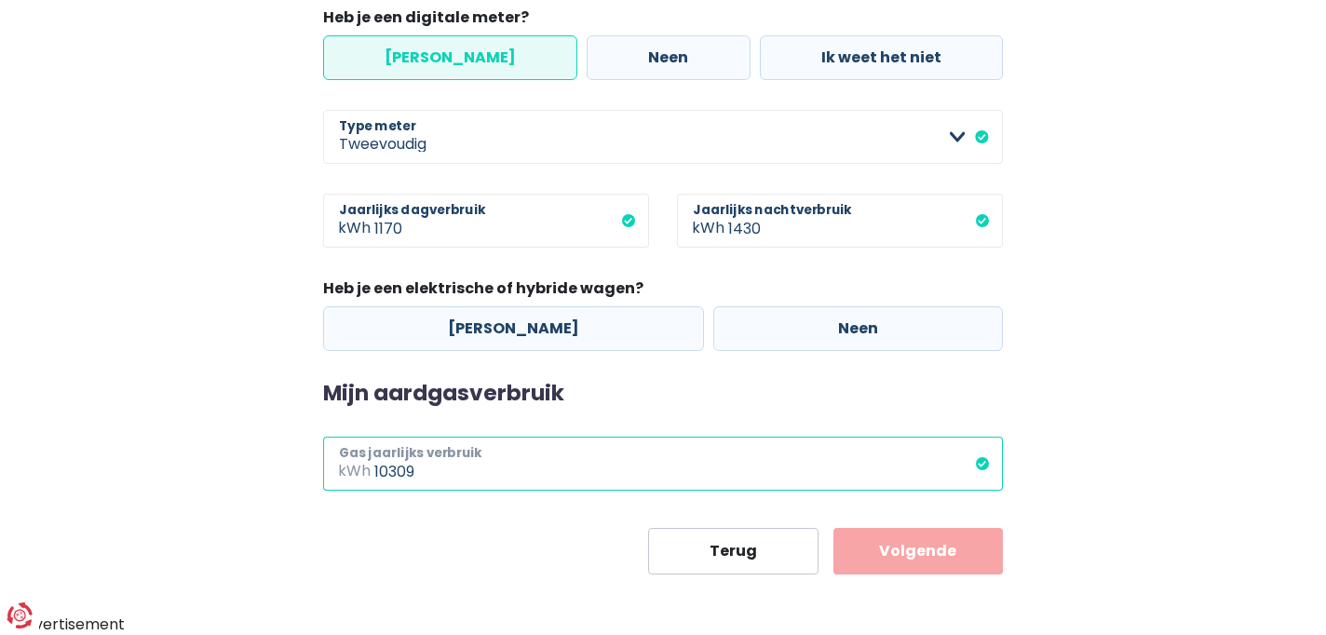
click at [493, 476] on input "10309" at bounding box center [688, 464] width 628 height 54
click at [649, 461] on input "10309" at bounding box center [688, 464] width 628 height 54
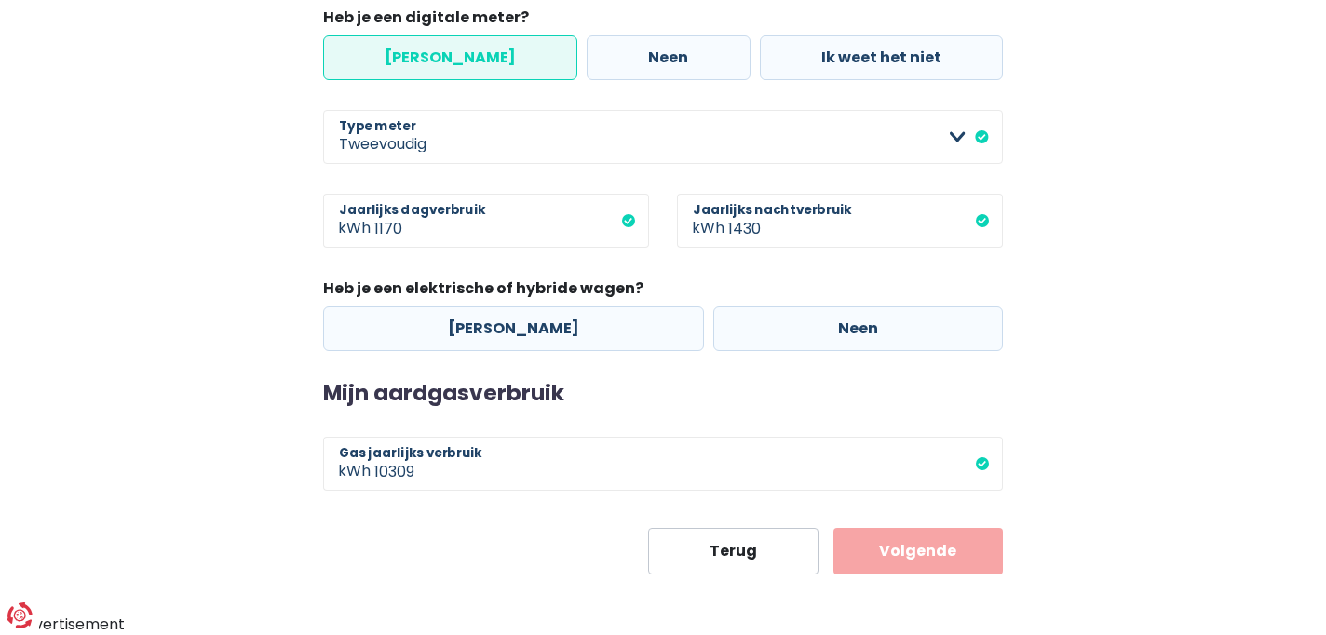
click at [937, 555] on button "Volgende" at bounding box center [918, 551] width 170 height 47
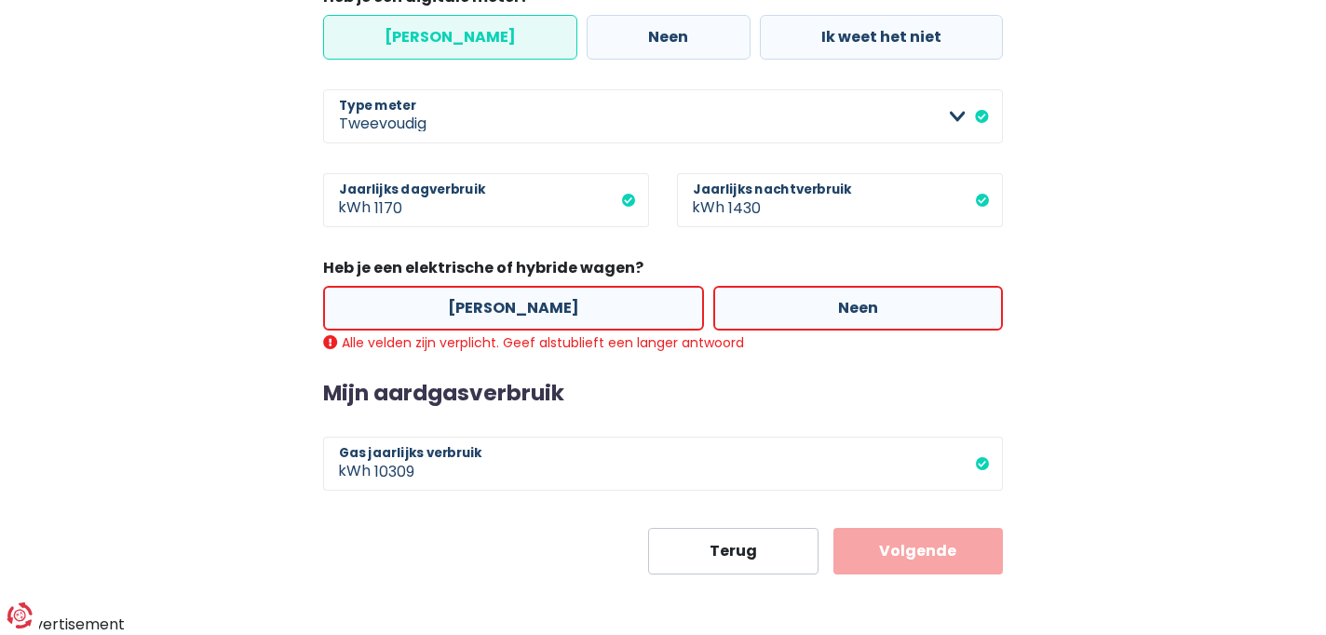
click at [816, 320] on label "Neen" at bounding box center [858, 308] width 290 height 45
click at [816, 320] on input "Neen" at bounding box center [858, 308] width 290 height 45
radio input "true"
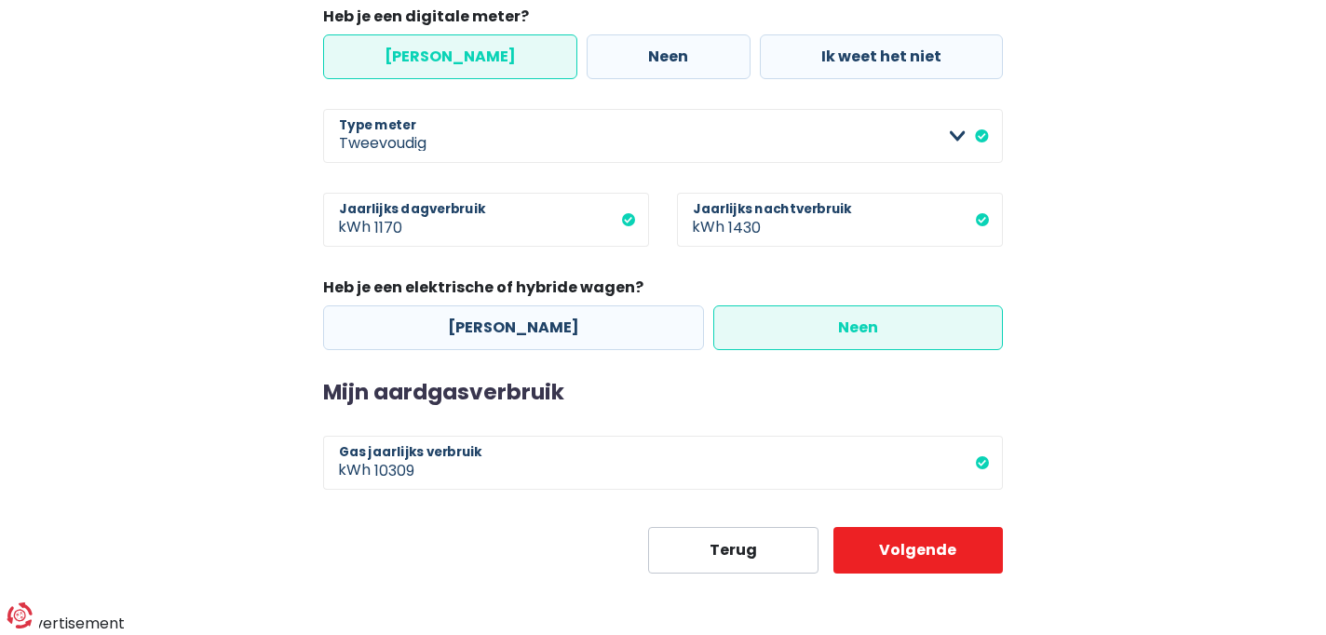
scroll to position [431, 0]
click at [912, 564] on button "Volgende" at bounding box center [918, 551] width 170 height 47
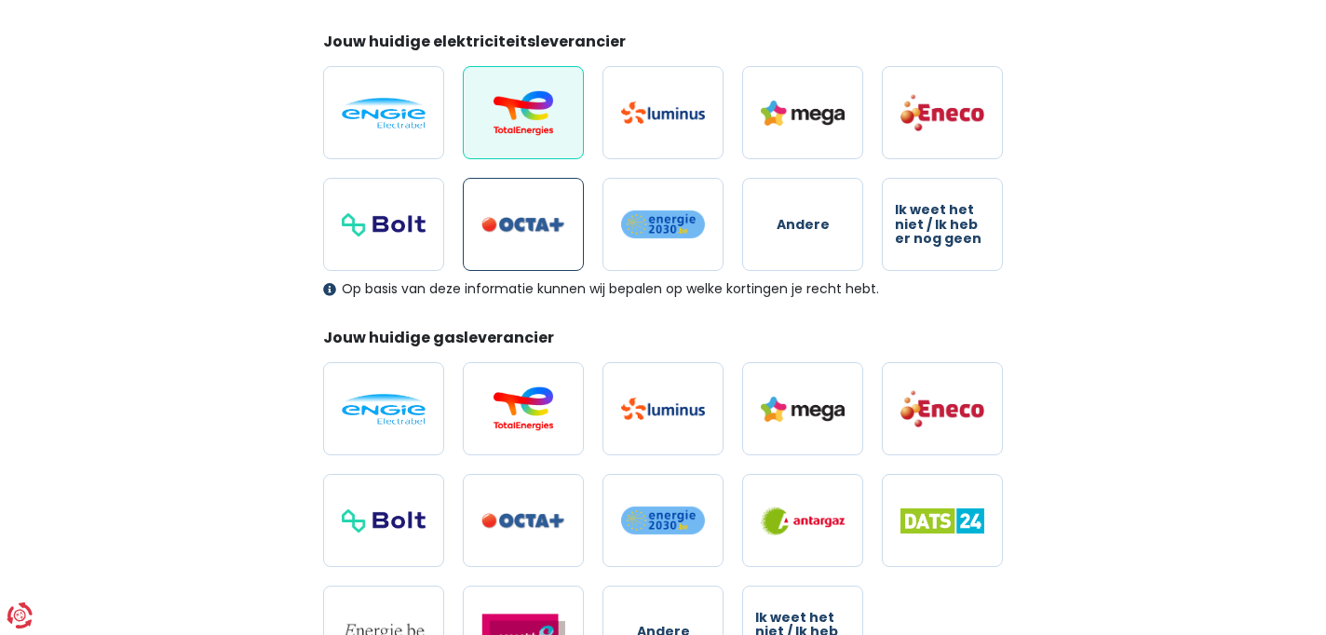
scroll to position [256, 0]
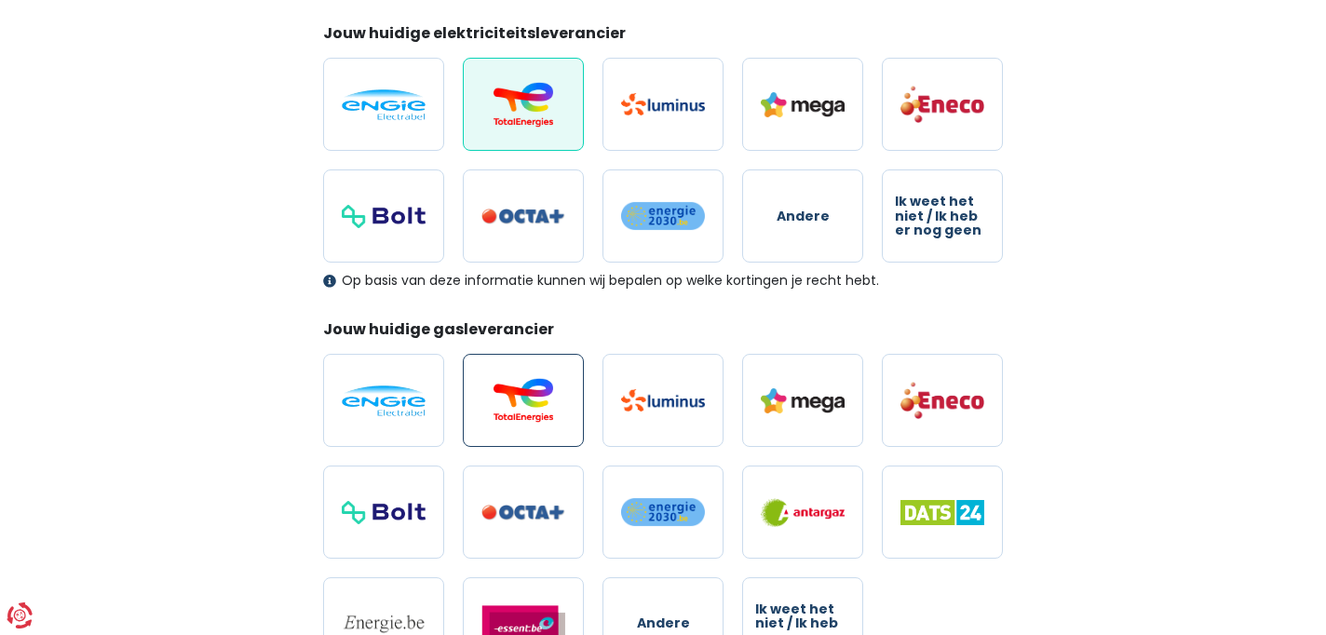
click at [537, 392] on img at bounding box center [523, 400] width 84 height 45
click at [537, 392] on input "radio" at bounding box center [523, 400] width 121 height 93
radio input "true"
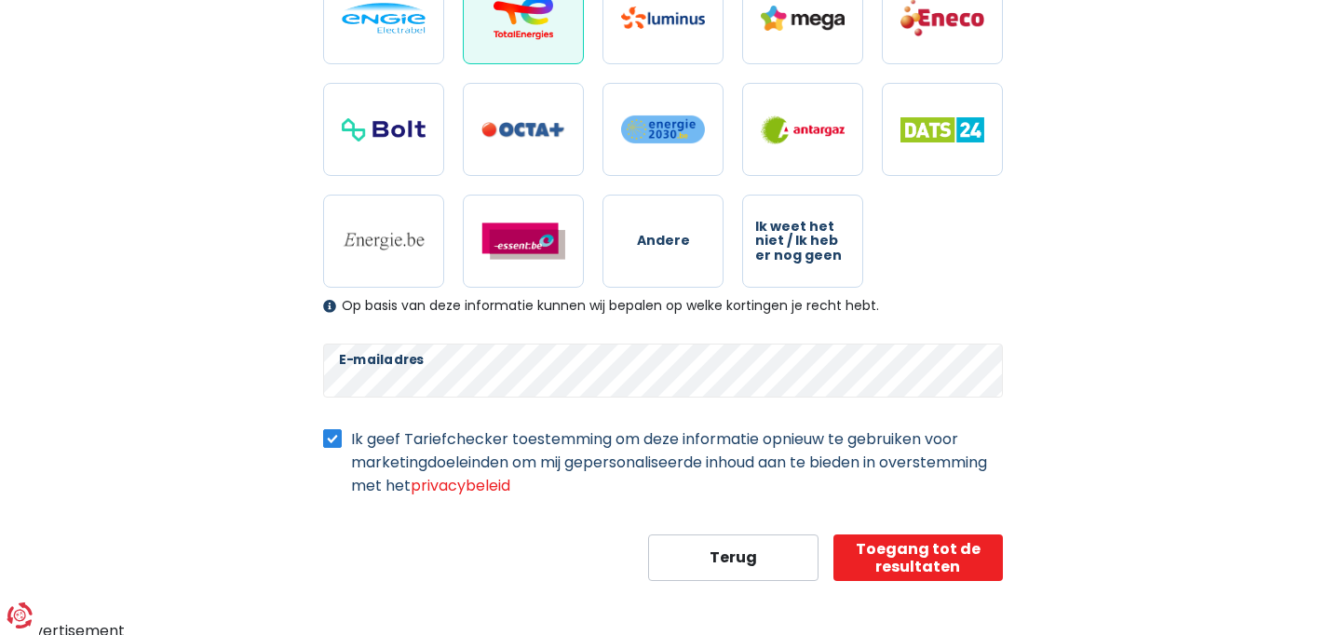
scroll to position [642, 0]
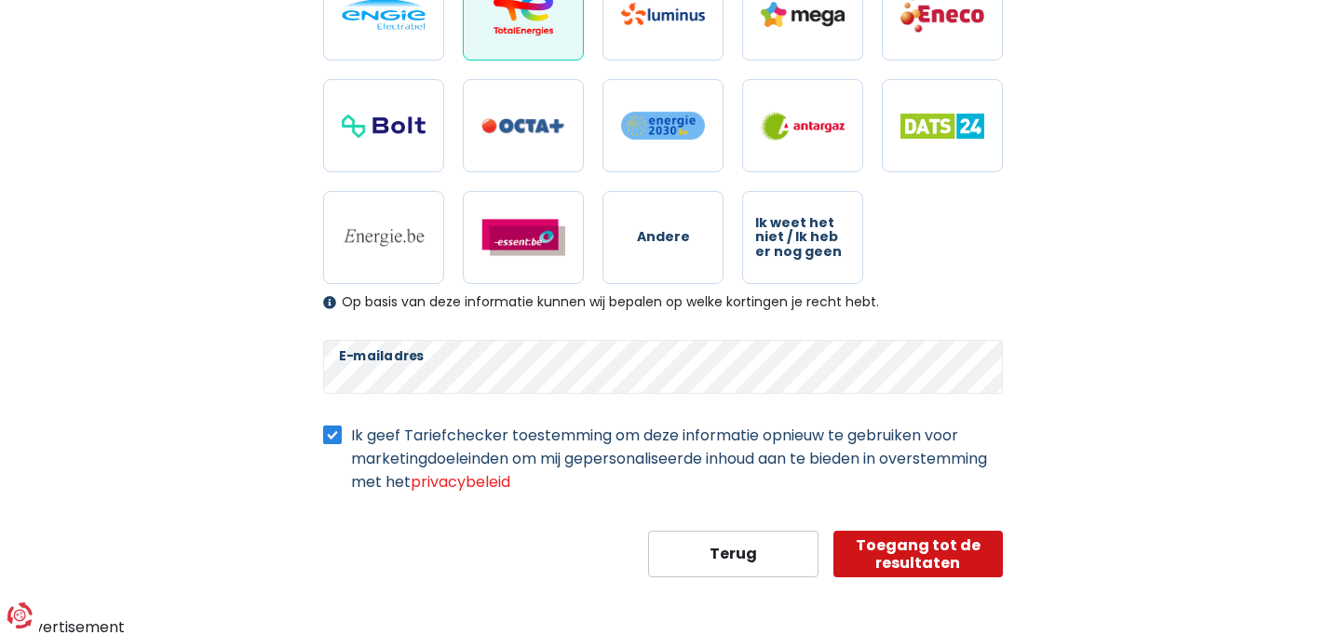
click at [904, 543] on button "Toegang tot de resultaten" at bounding box center [918, 554] width 170 height 47
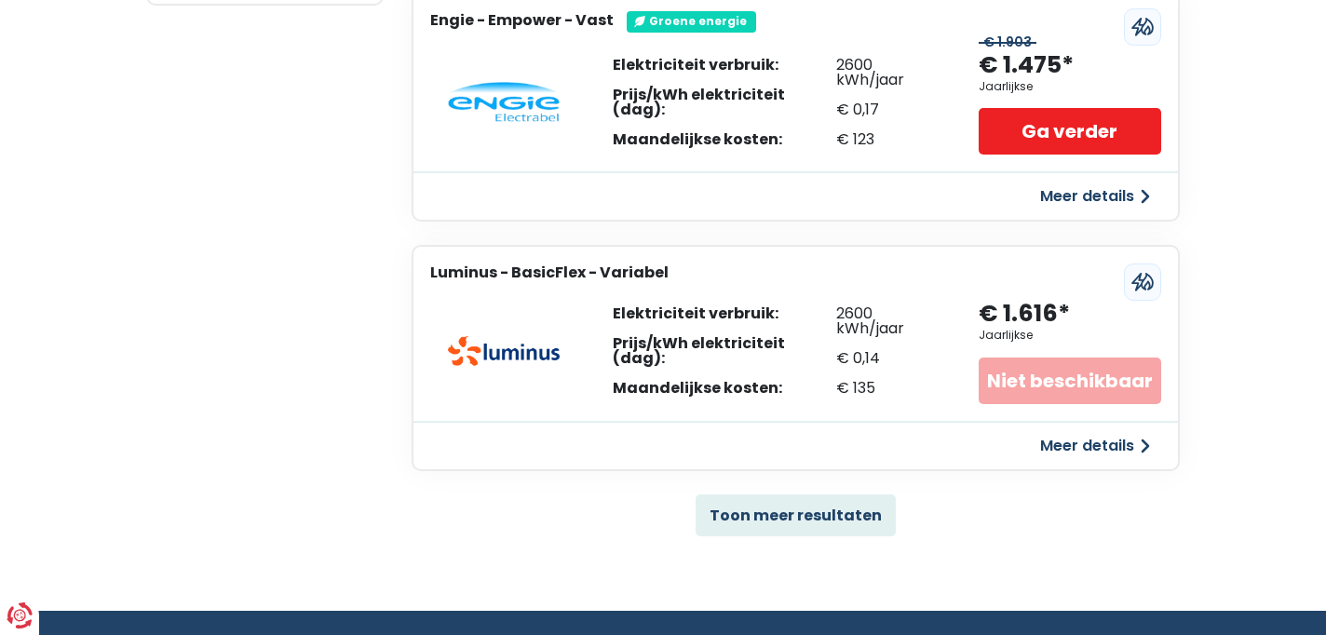
scroll to position [1179, 0]
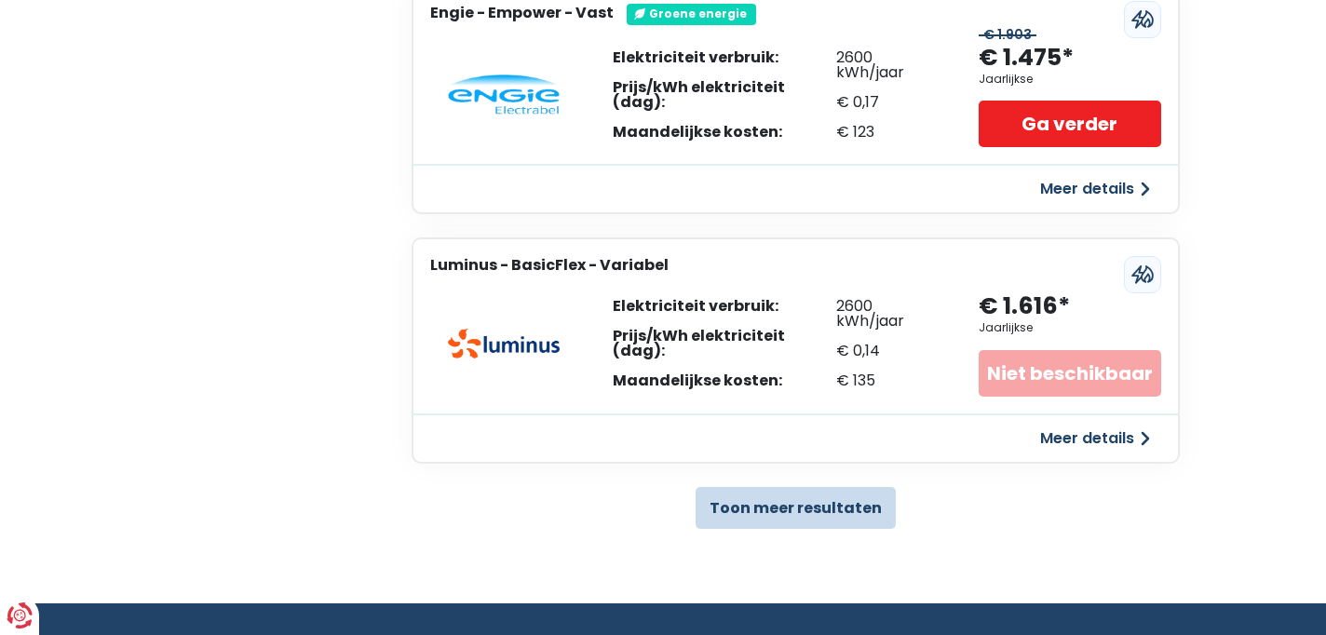
click at [803, 511] on button "Toon meer resultaten" at bounding box center [795, 508] width 200 height 42
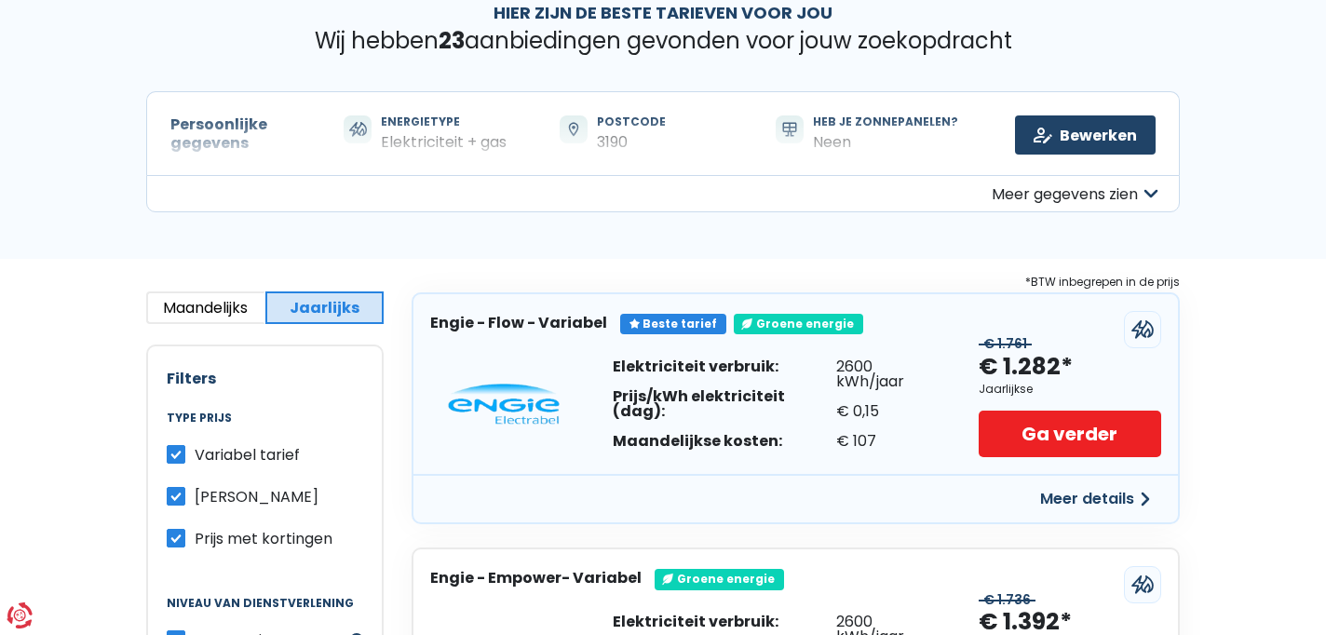
scroll to position [0, 0]
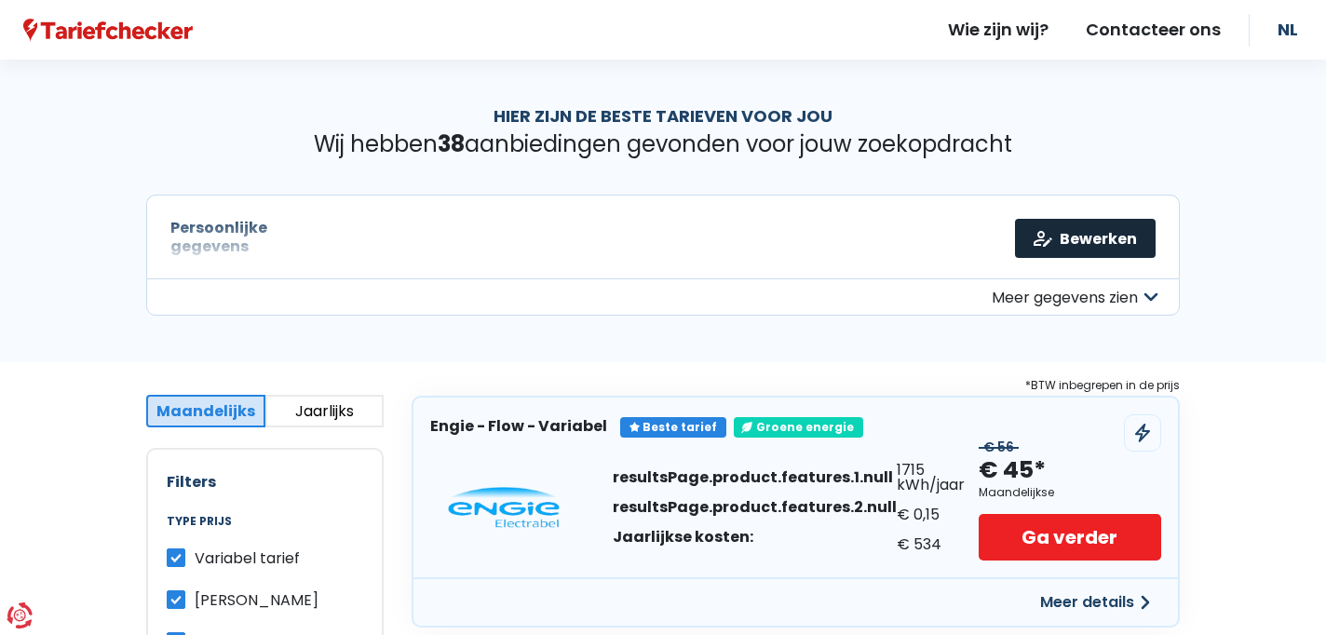
click at [1099, 245] on link "Bewerken" at bounding box center [1085, 238] width 141 height 39
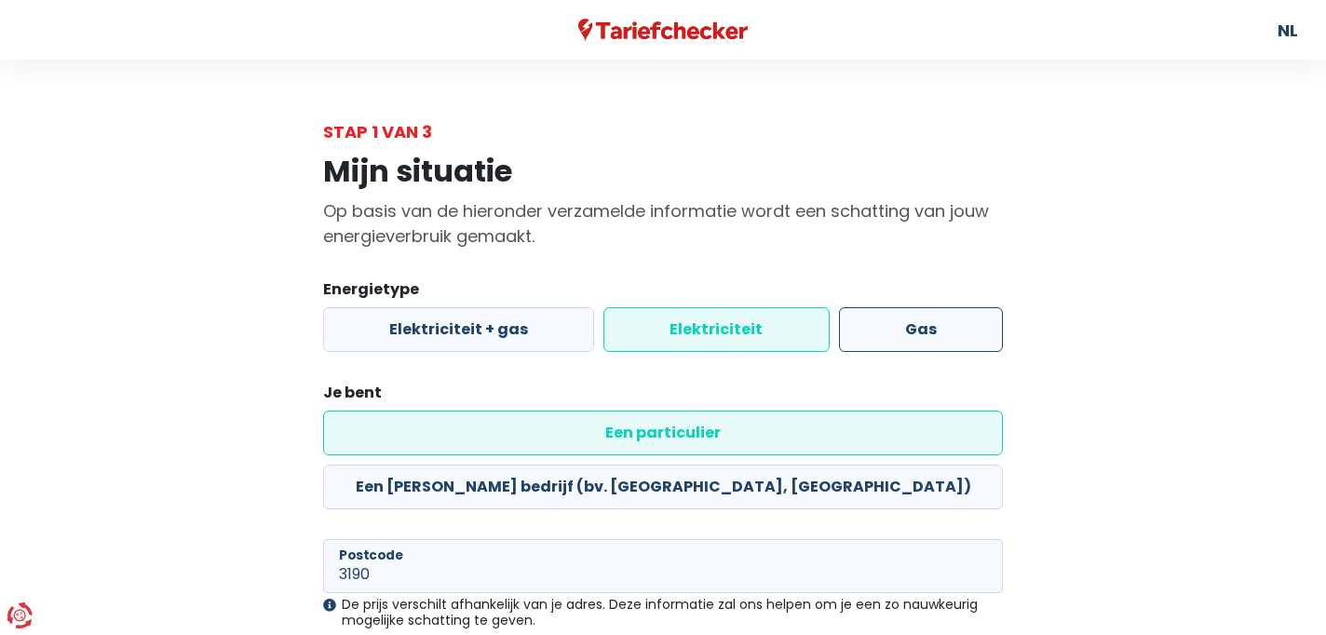
click at [901, 332] on label "Gas" at bounding box center [921, 329] width 164 height 45
click at [901, 332] on input "Gas" at bounding box center [921, 329] width 164 height 45
radio input "true"
radio input "false"
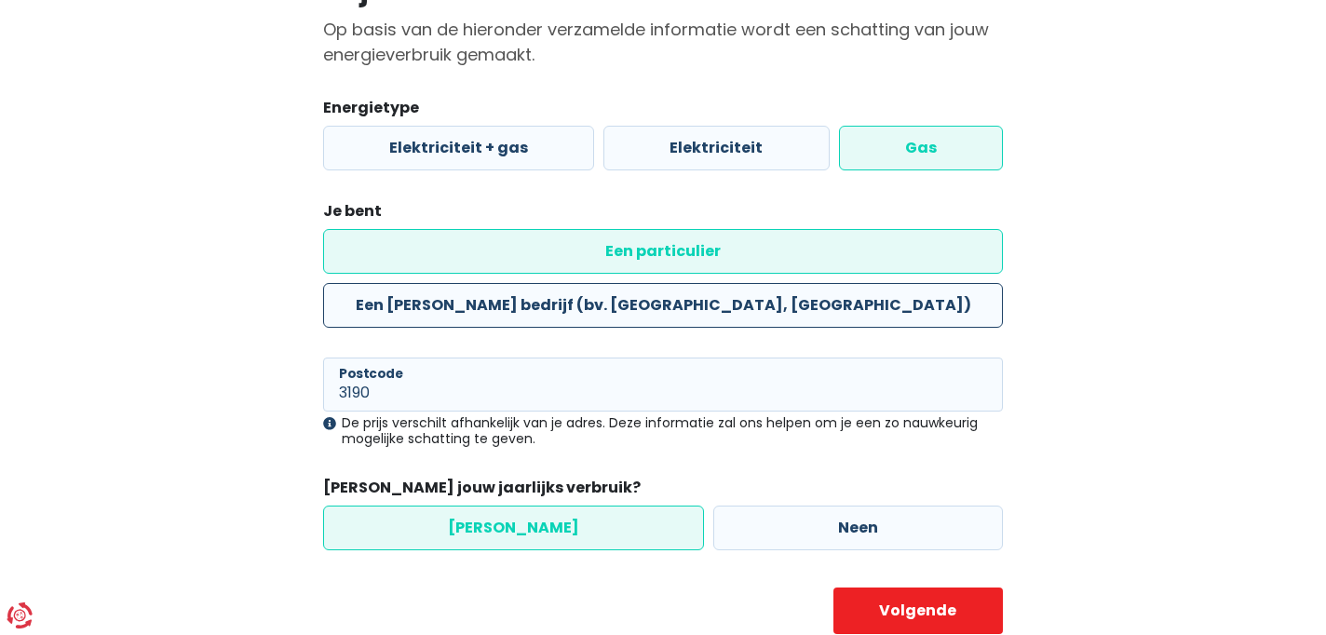
scroll to position [187, 0]
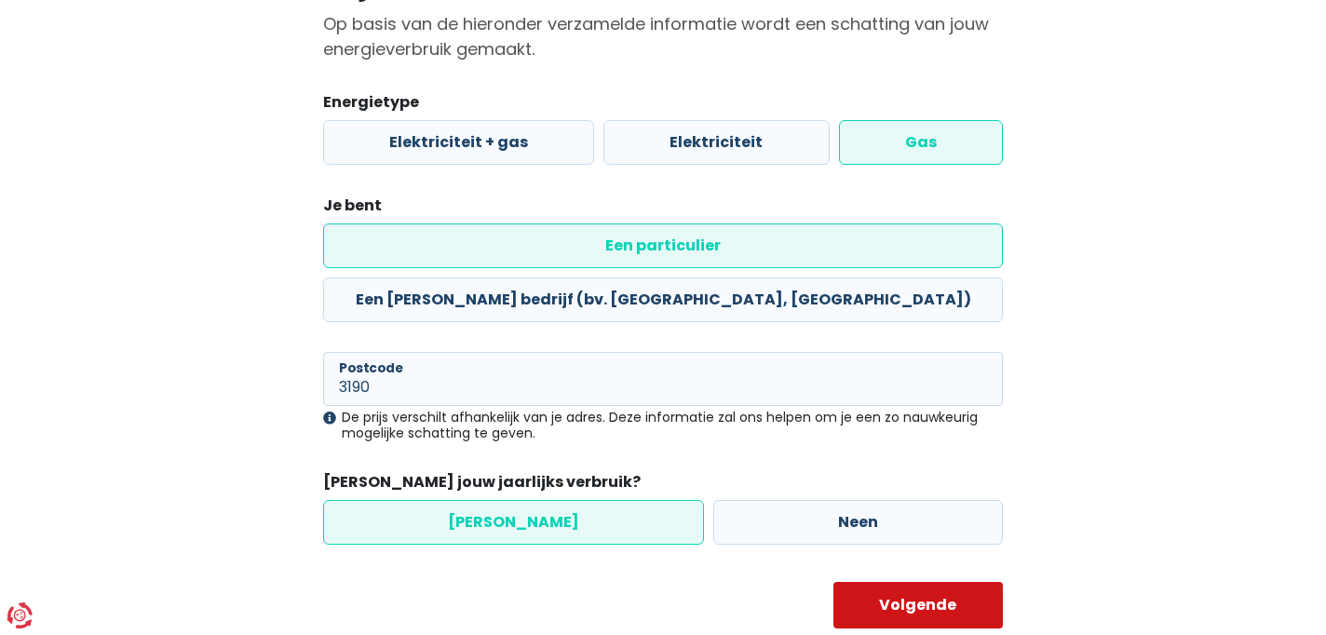
click at [925, 582] on button "Volgende" at bounding box center [918, 605] width 170 height 47
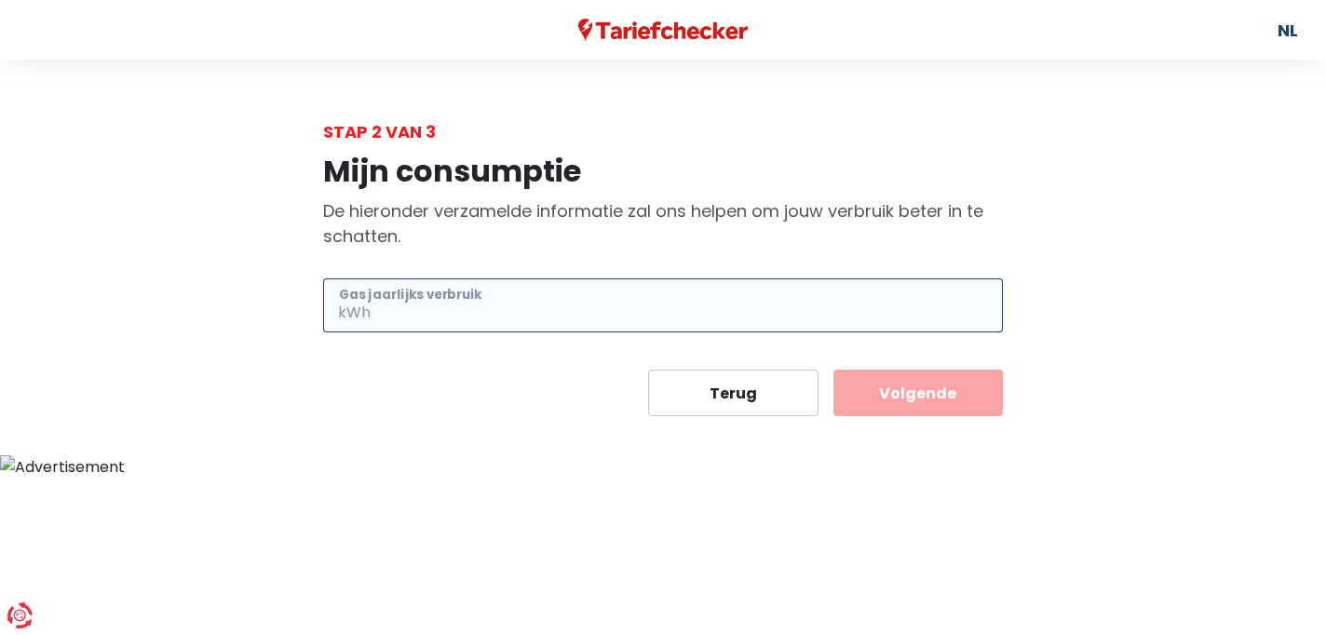
click at [472, 303] on input "Gas jaarlijks verbruik" at bounding box center [688, 305] width 628 height 54
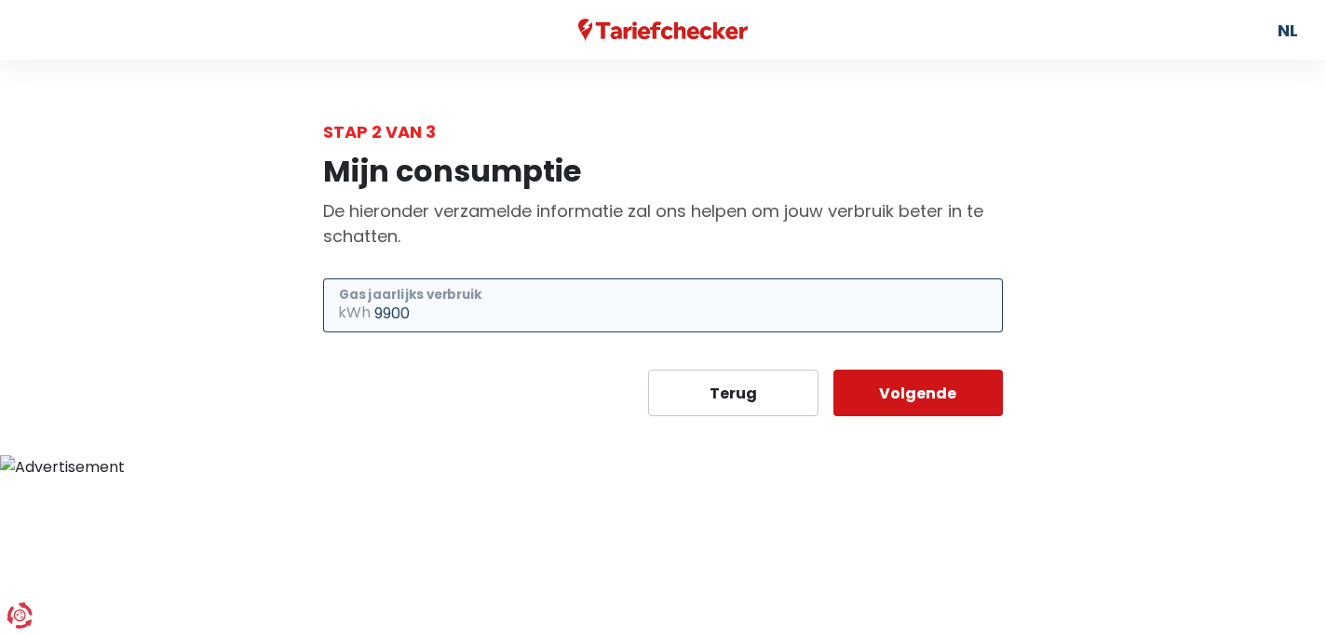
type input "9900"
click at [937, 404] on button "Volgende" at bounding box center [918, 393] width 170 height 47
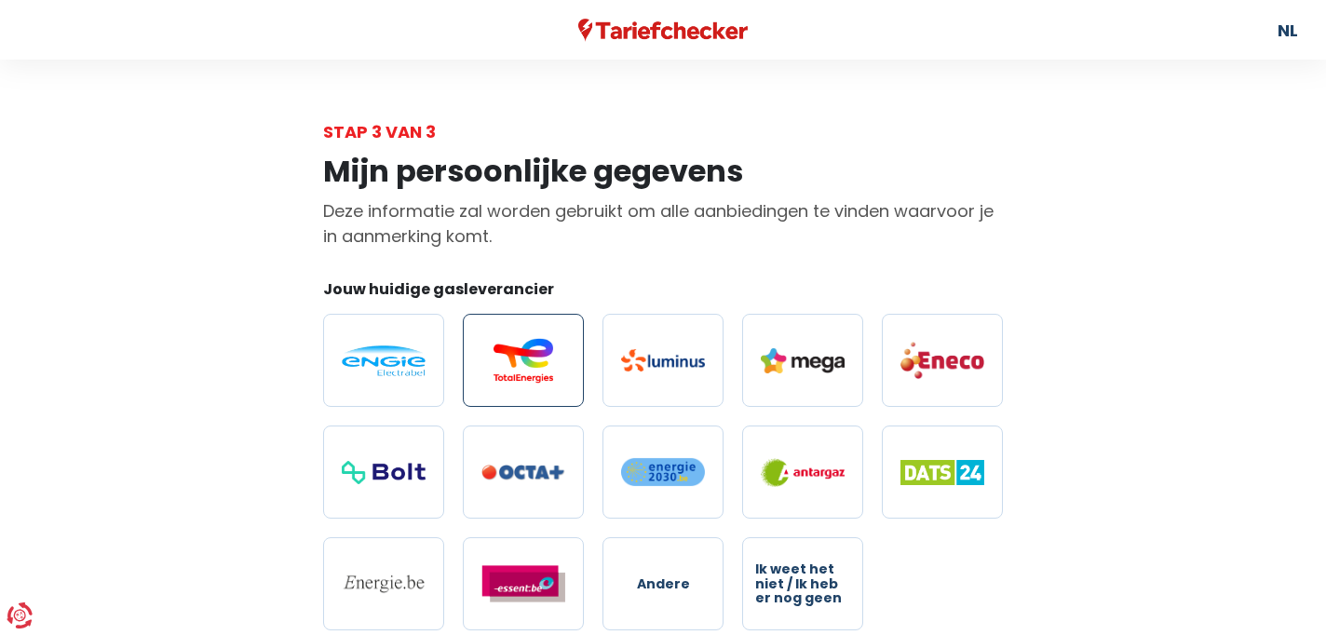
click at [533, 354] on img at bounding box center [523, 360] width 84 height 45
click at [533, 354] on input "radio" at bounding box center [523, 360] width 121 height 93
radio input "true"
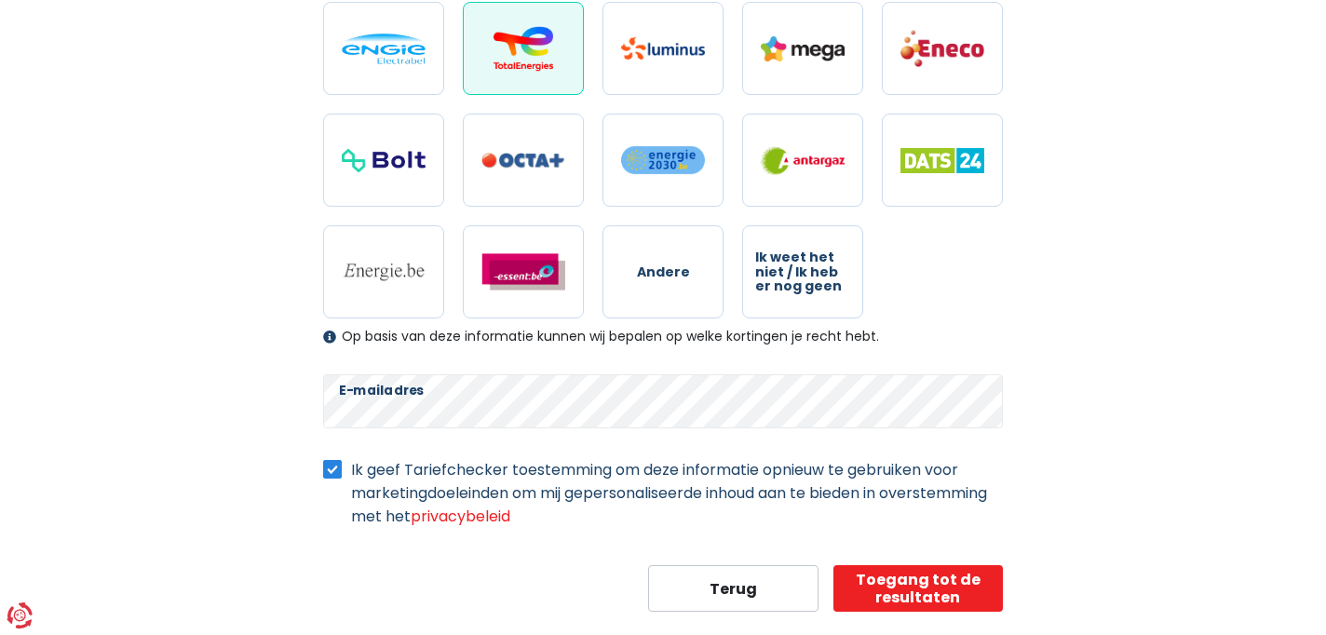
scroll to position [314, 0]
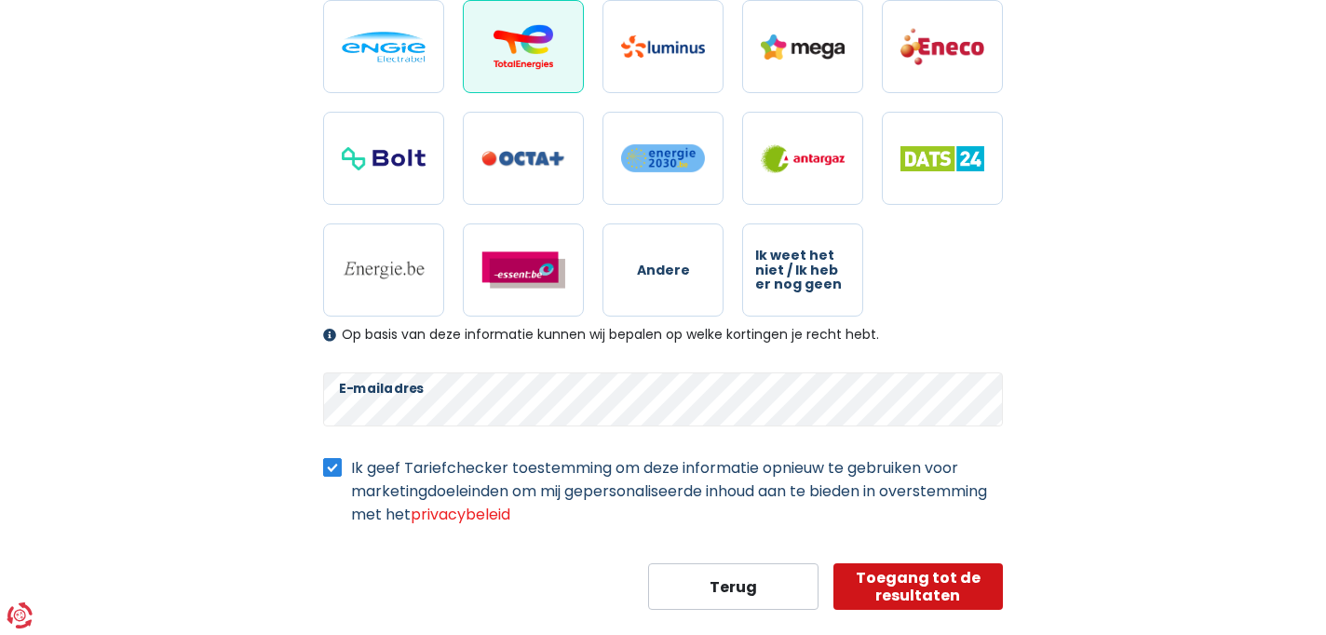
click at [902, 587] on button "Toegang tot de resultaten" at bounding box center [918, 586] width 170 height 47
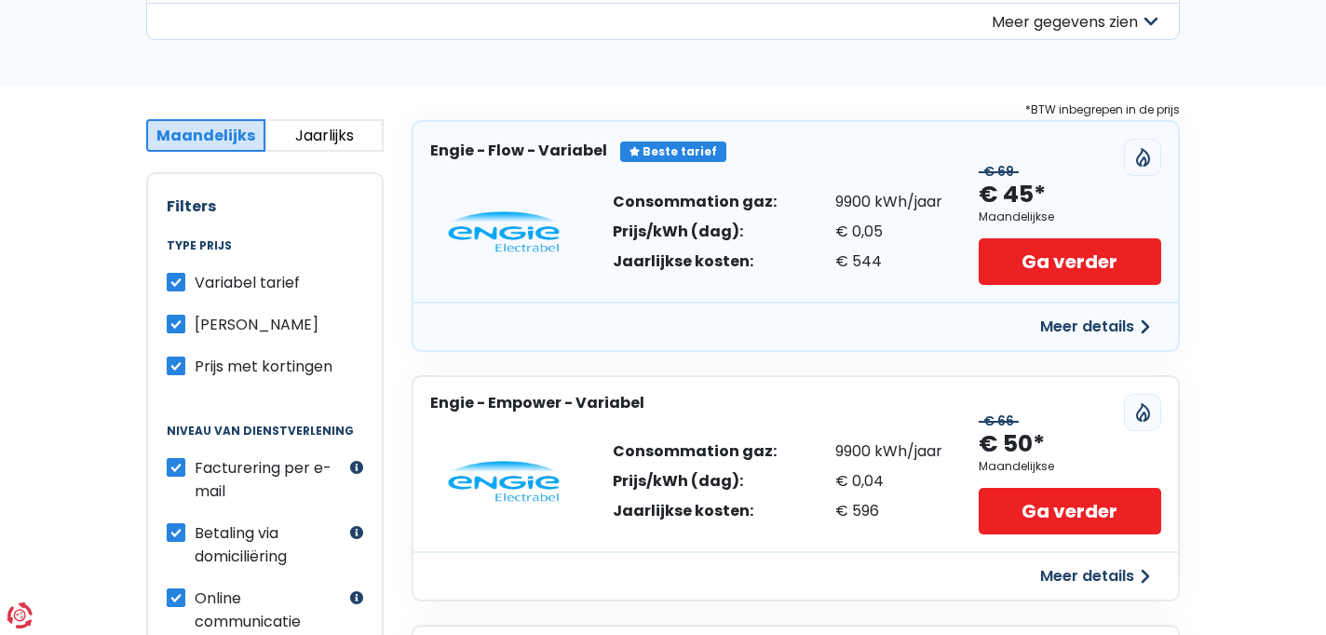
scroll to position [294, 0]
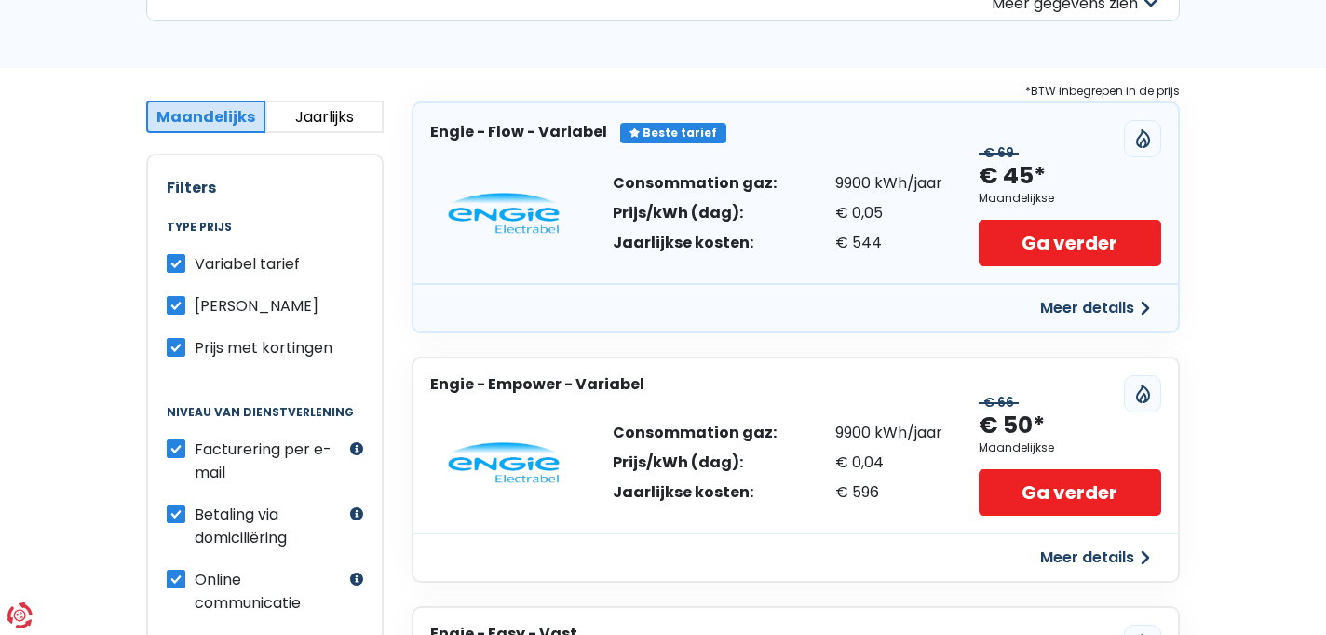
click at [195, 263] on label "Variabel tarief" at bounding box center [247, 263] width 105 height 23
click at [180, 263] on input "Variabel tarief" at bounding box center [176, 261] width 19 height 19
click at [195, 263] on label "Variabel tarief" at bounding box center [247, 263] width 105 height 23
click at [180, 263] on input "Variabel tarief" at bounding box center [176, 261] width 19 height 19
checkbox input "true"
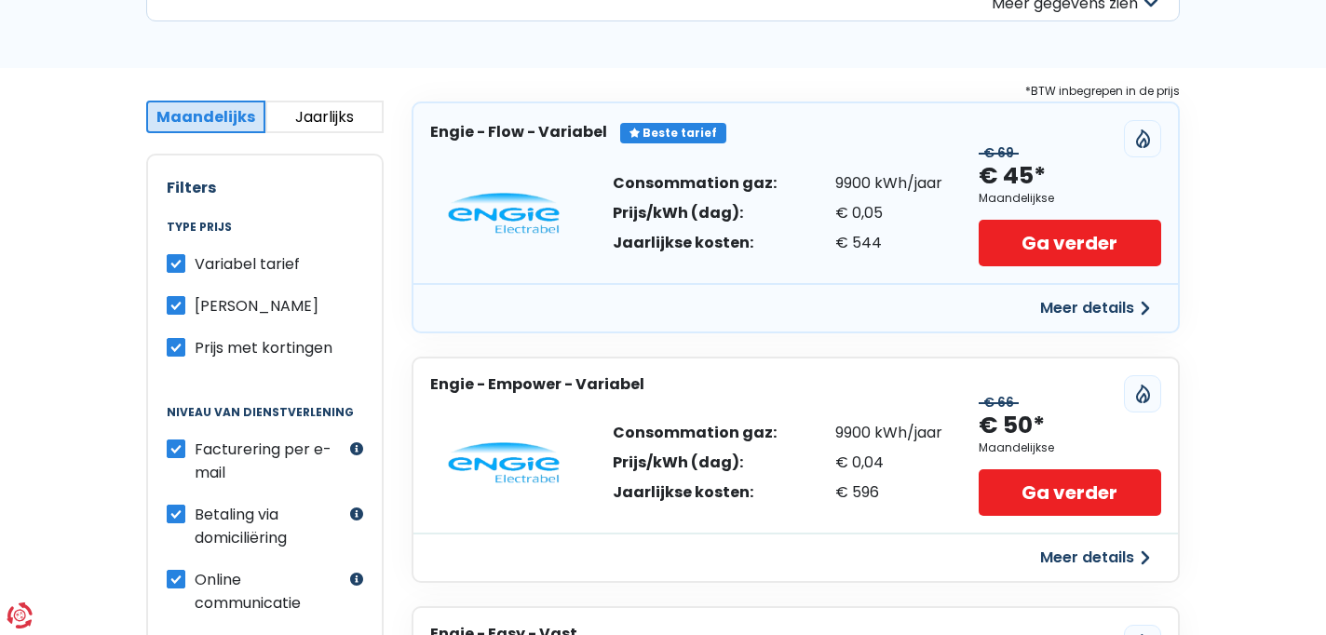
click at [195, 346] on label "Prijs met kortingen" at bounding box center [264, 347] width 138 height 23
click at [184, 346] on input "Prijs met kortingen" at bounding box center [176, 345] width 19 height 19
checkbox input "false"
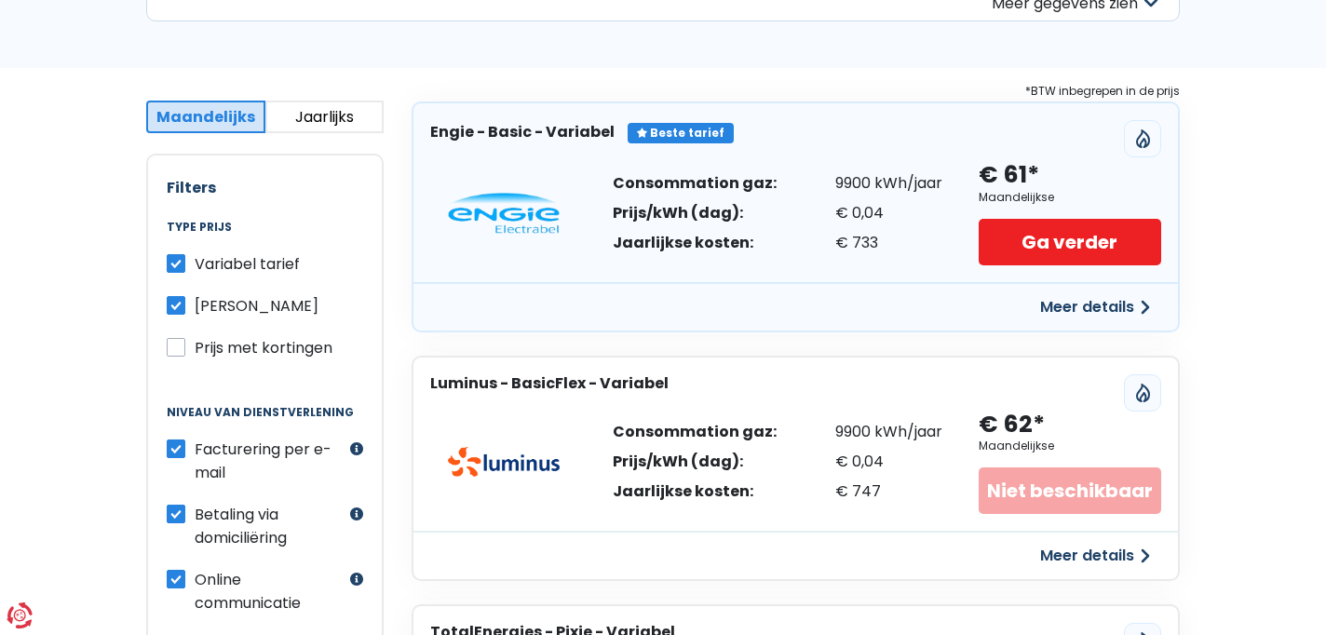
click at [195, 263] on label "Variabel tarief" at bounding box center [247, 263] width 105 height 23
click at [179, 263] on input "Variabel tarief" at bounding box center [176, 261] width 19 height 19
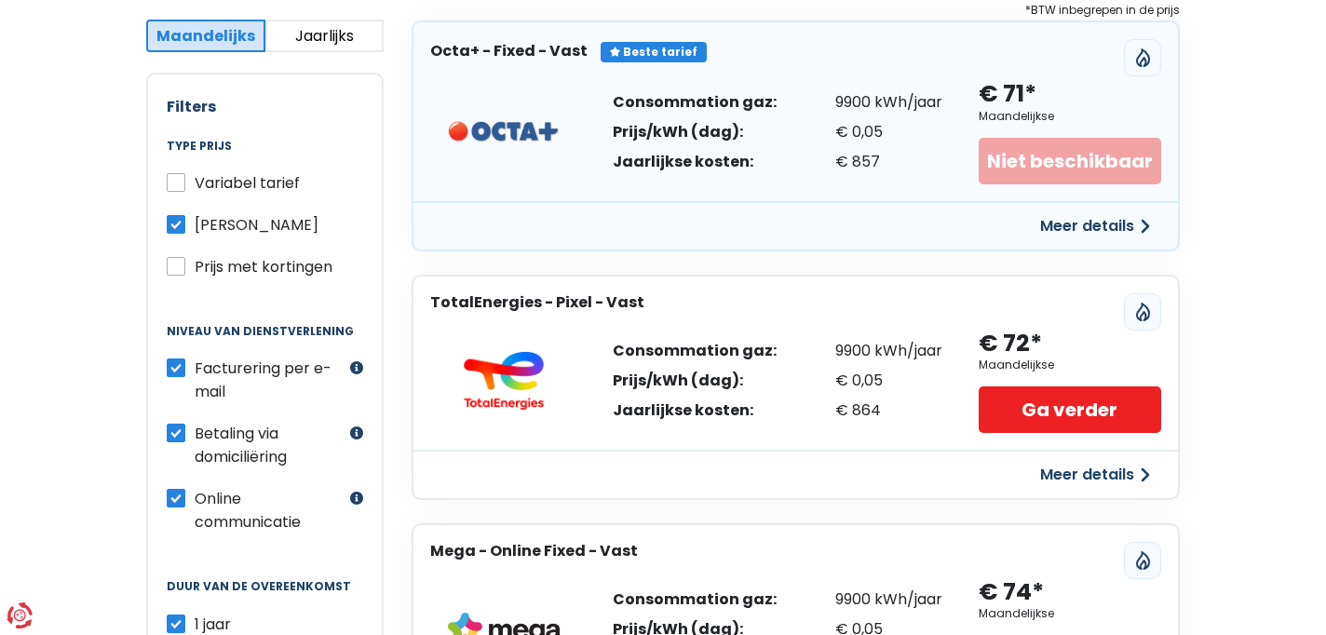
scroll to position [0, 0]
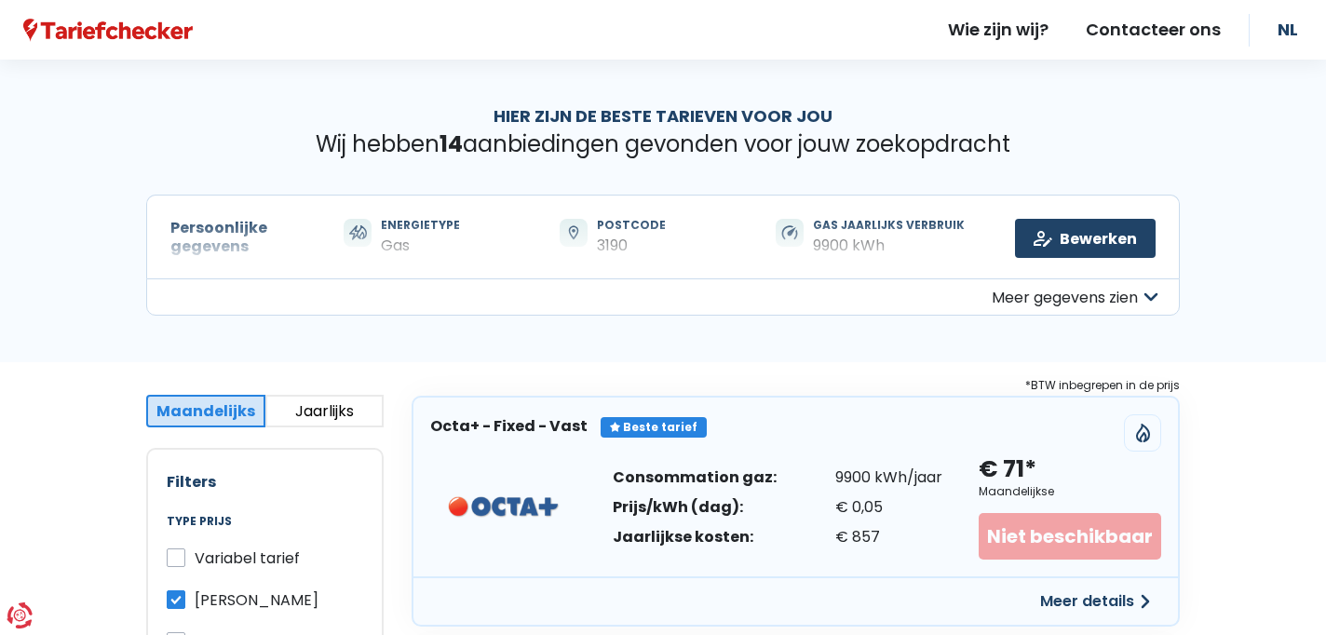
click at [195, 560] on label "Variabel tarief" at bounding box center [247, 557] width 105 height 23
click at [175, 560] on input "Variabel tarief" at bounding box center [176, 555] width 19 height 19
checkbox input "true"
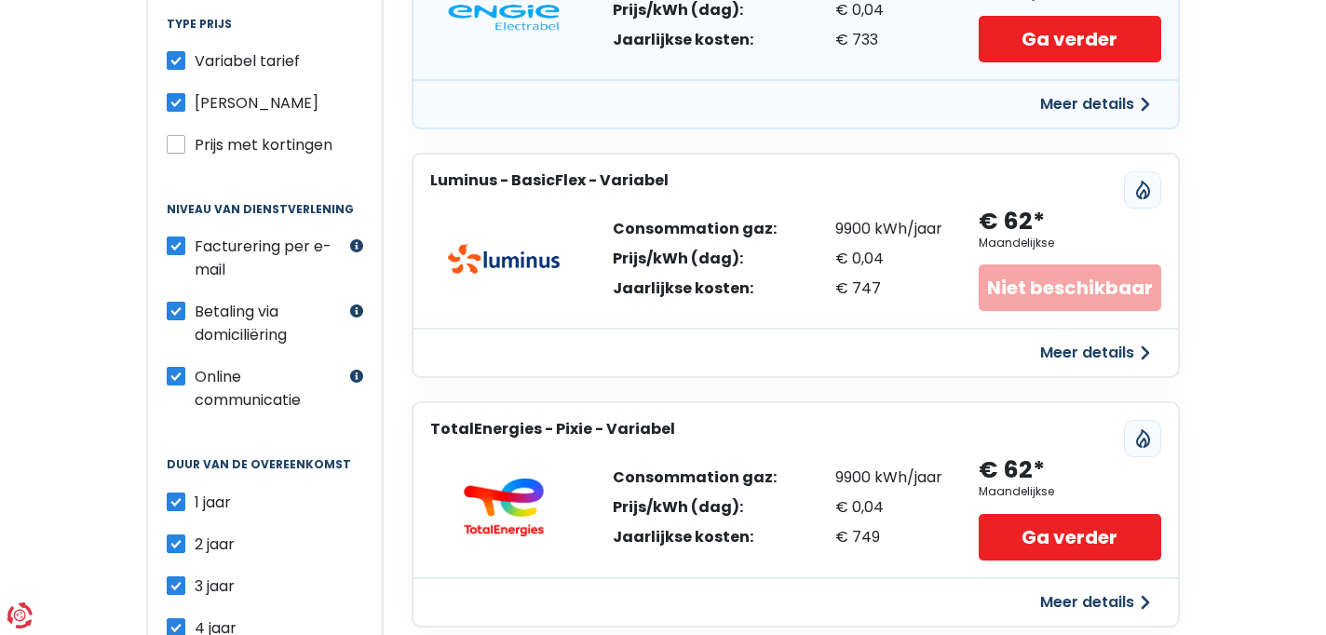
scroll to position [485, 0]
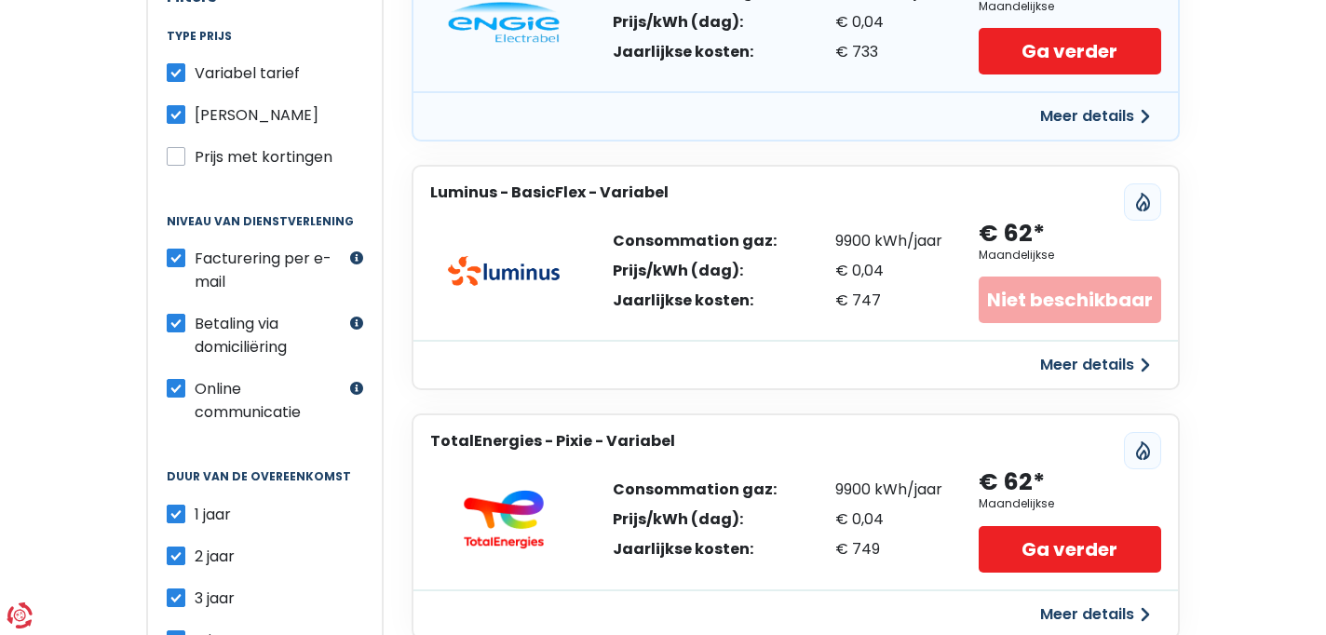
click at [195, 154] on label "Prijs met kortingen" at bounding box center [264, 156] width 138 height 23
click at [181, 154] on input "Prijs met kortingen" at bounding box center [176, 154] width 19 height 19
checkbox input "true"
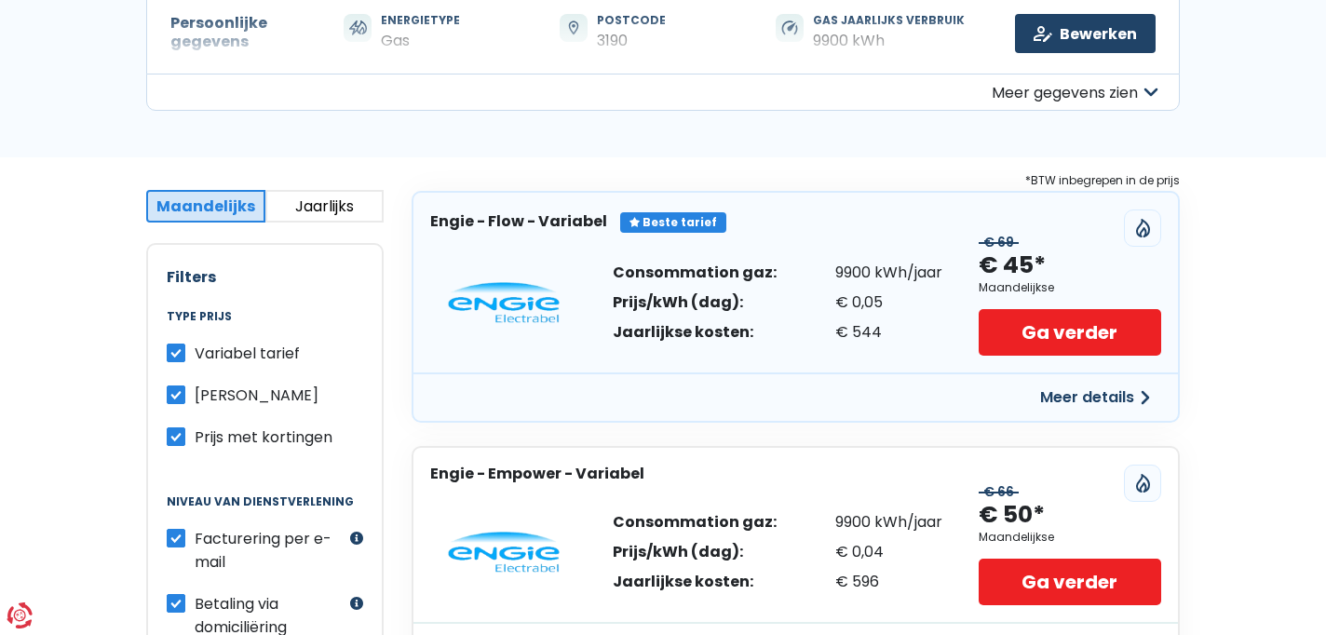
scroll to position [0, 0]
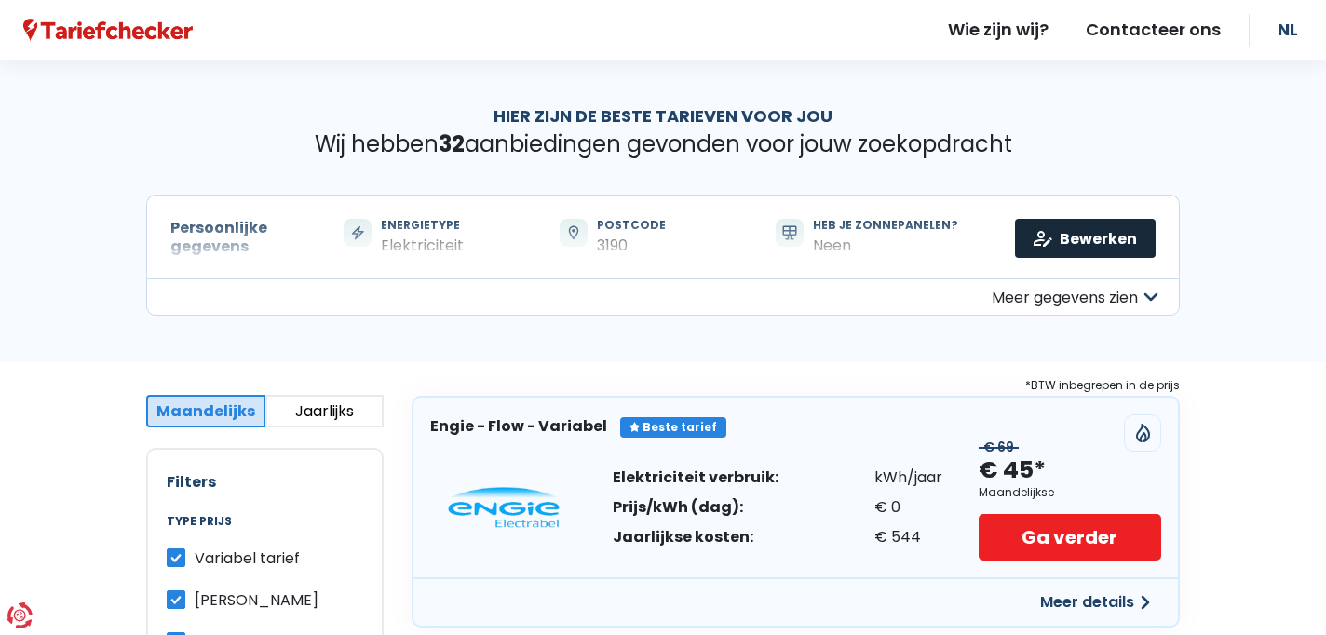
click at [1098, 234] on link "Bewerken" at bounding box center [1085, 238] width 141 height 39
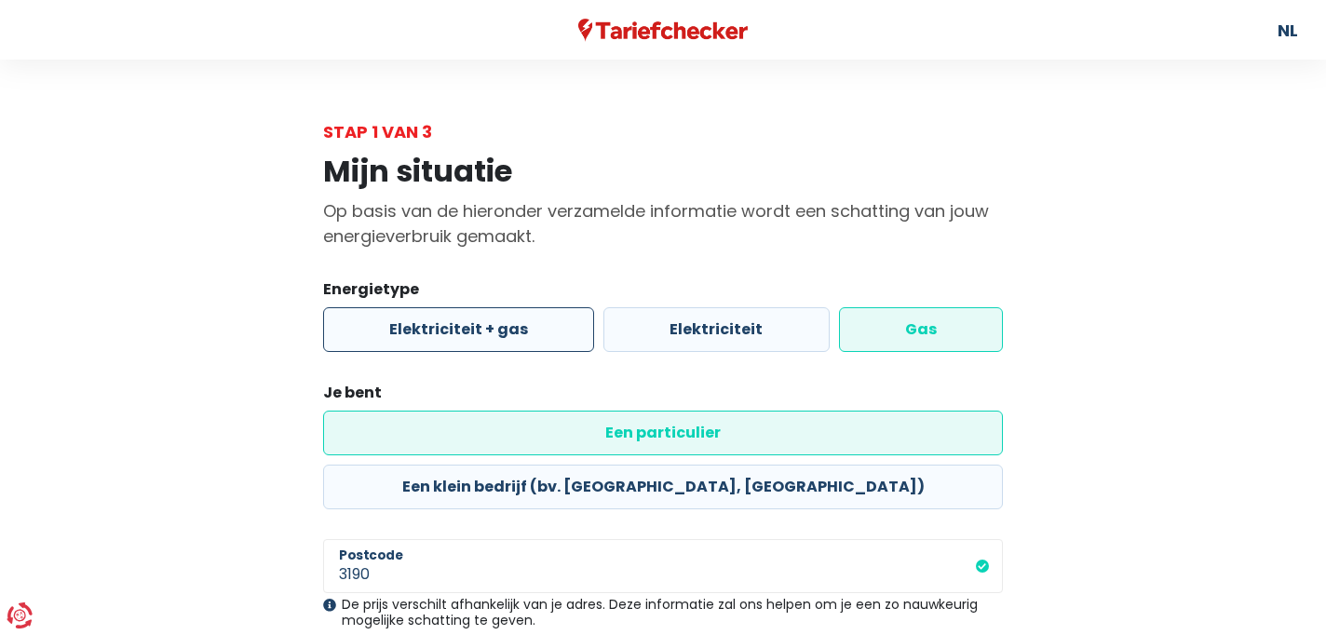
click at [524, 328] on label "Elektriciteit + gas" at bounding box center [458, 329] width 271 height 45
click at [524, 328] on input "Elektriciteit + gas" at bounding box center [458, 329] width 271 height 45
radio input "true"
radio input "false"
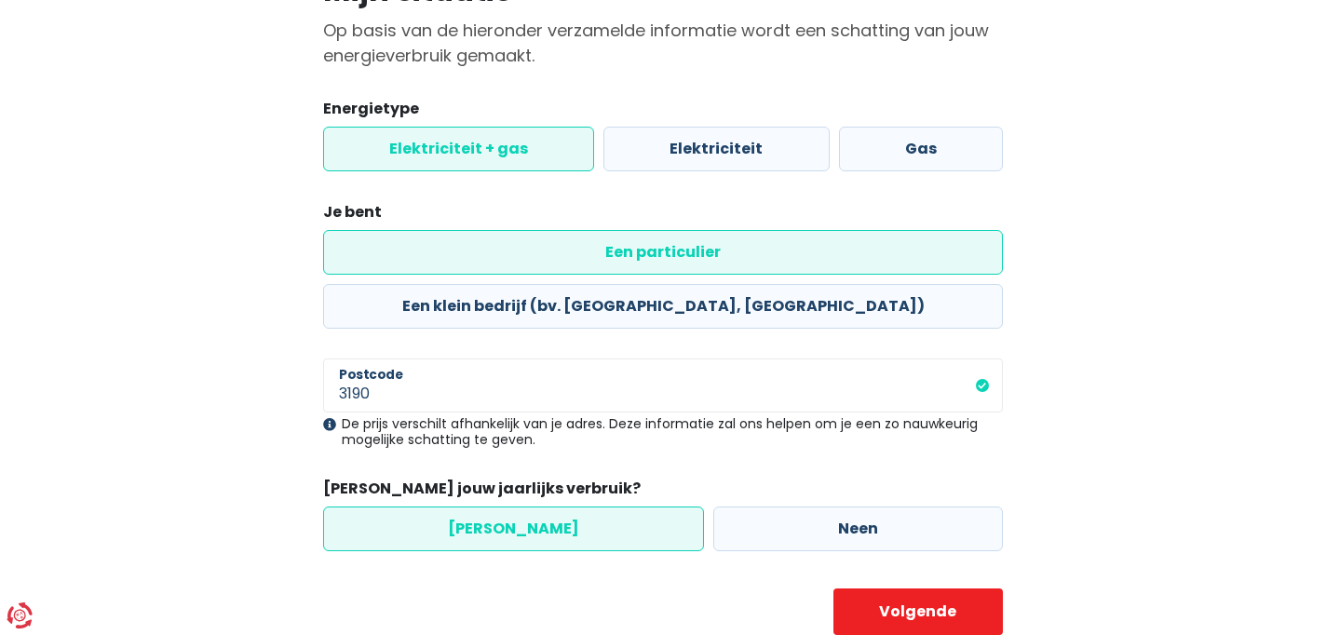
scroll to position [187, 0]
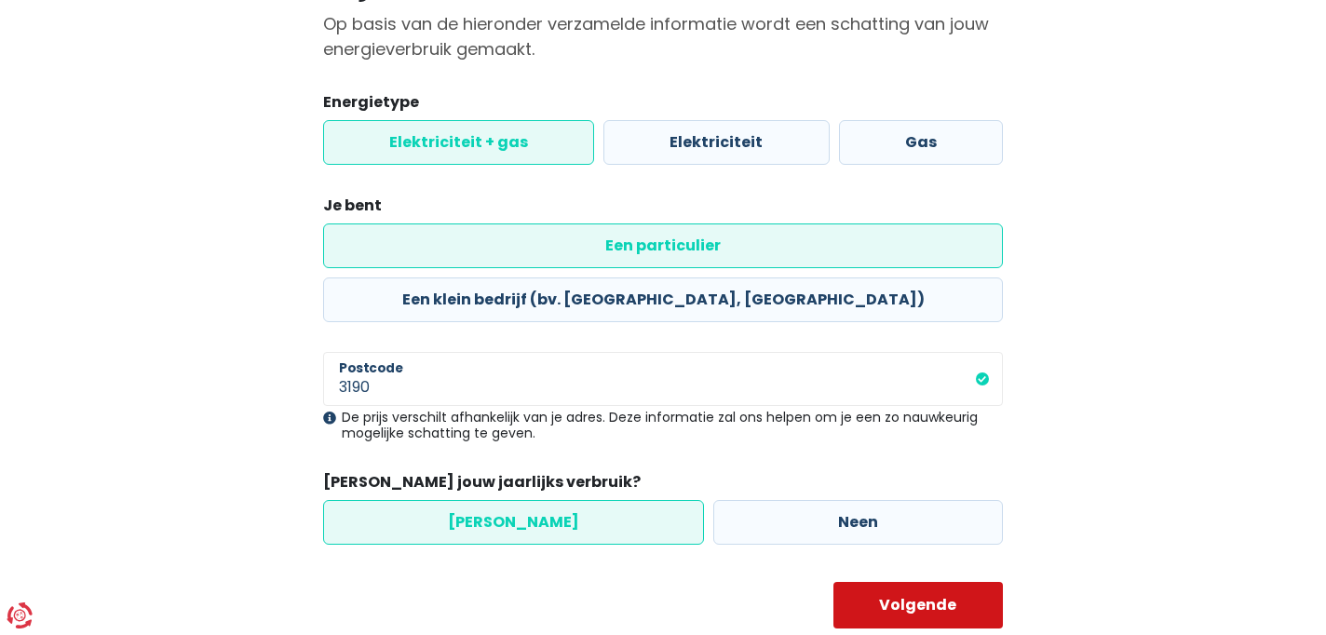
click at [940, 582] on button "Volgende" at bounding box center [918, 605] width 170 height 47
select select
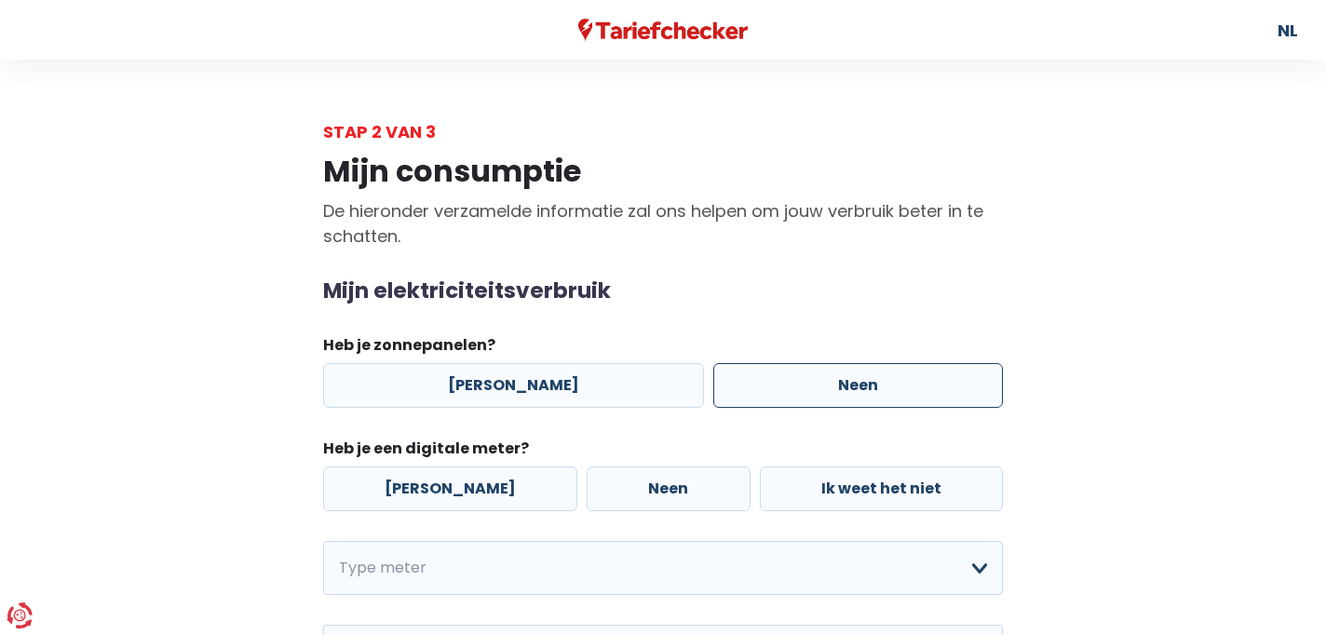
click at [808, 385] on label "Neen" at bounding box center [858, 385] width 290 height 45
click at [808, 385] on input "Neen" at bounding box center [858, 385] width 290 height 45
radio input "true"
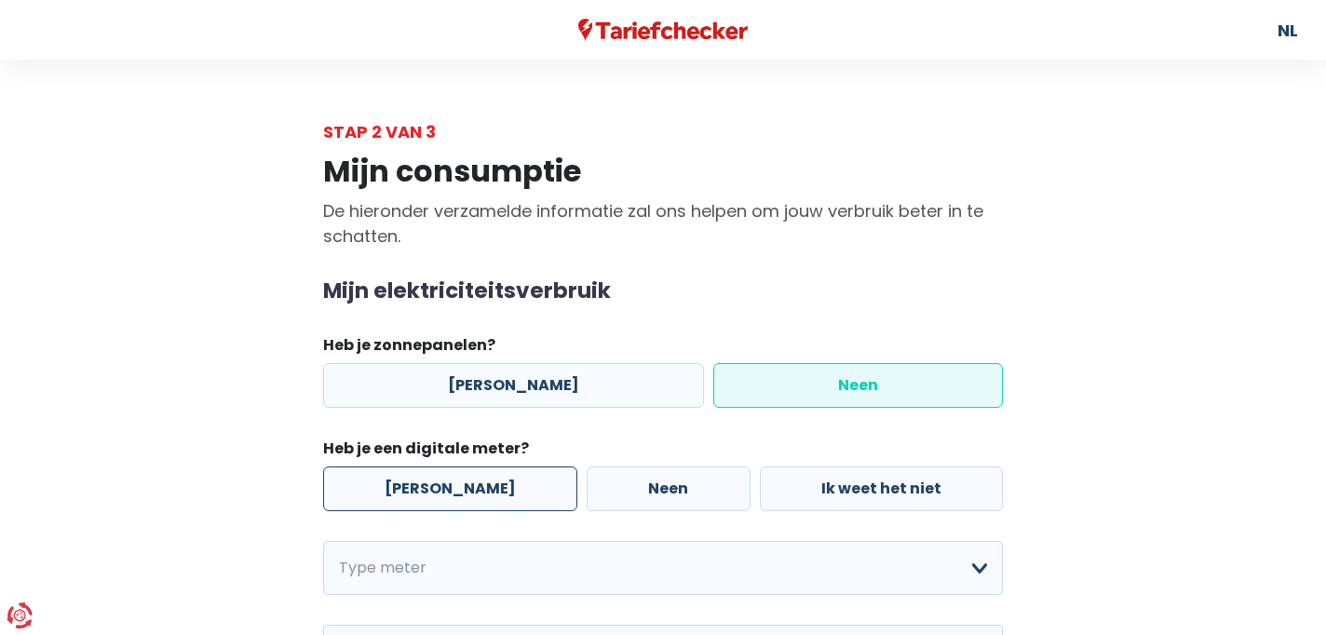
click at [420, 486] on label "[PERSON_NAME]" at bounding box center [450, 488] width 254 height 45
click at [420, 486] on input "[PERSON_NAME]" at bounding box center [450, 488] width 254 height 45
radio input "true"
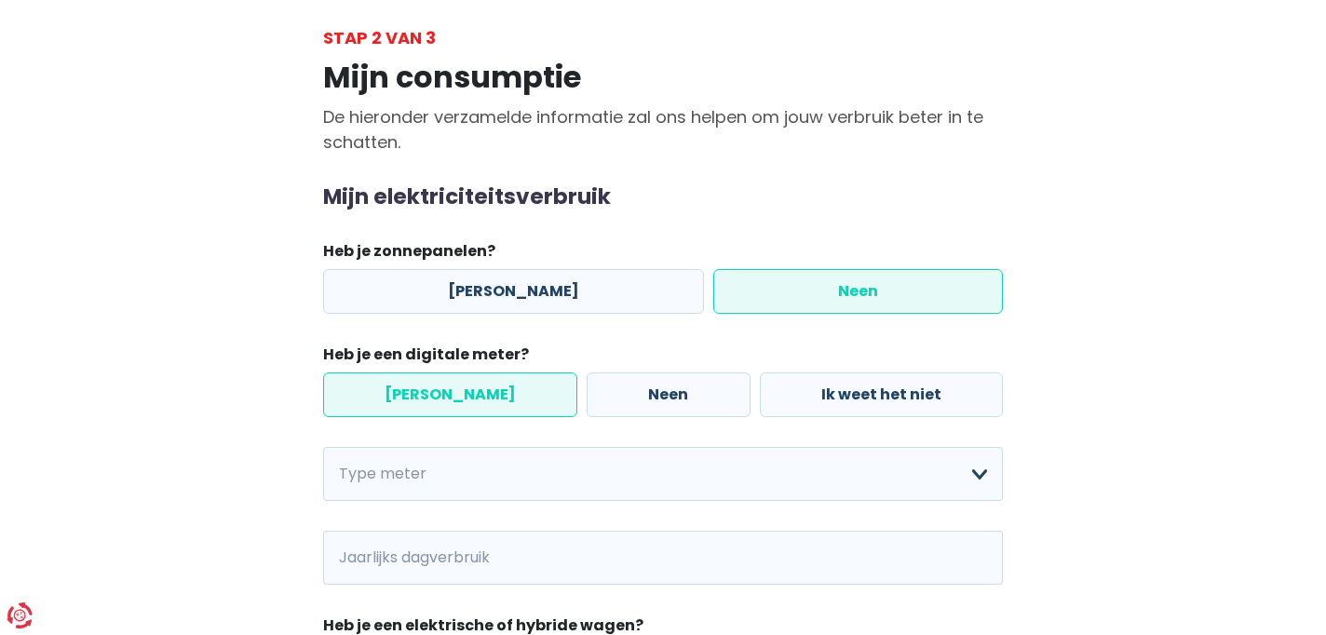
scroll to position [157, 0]
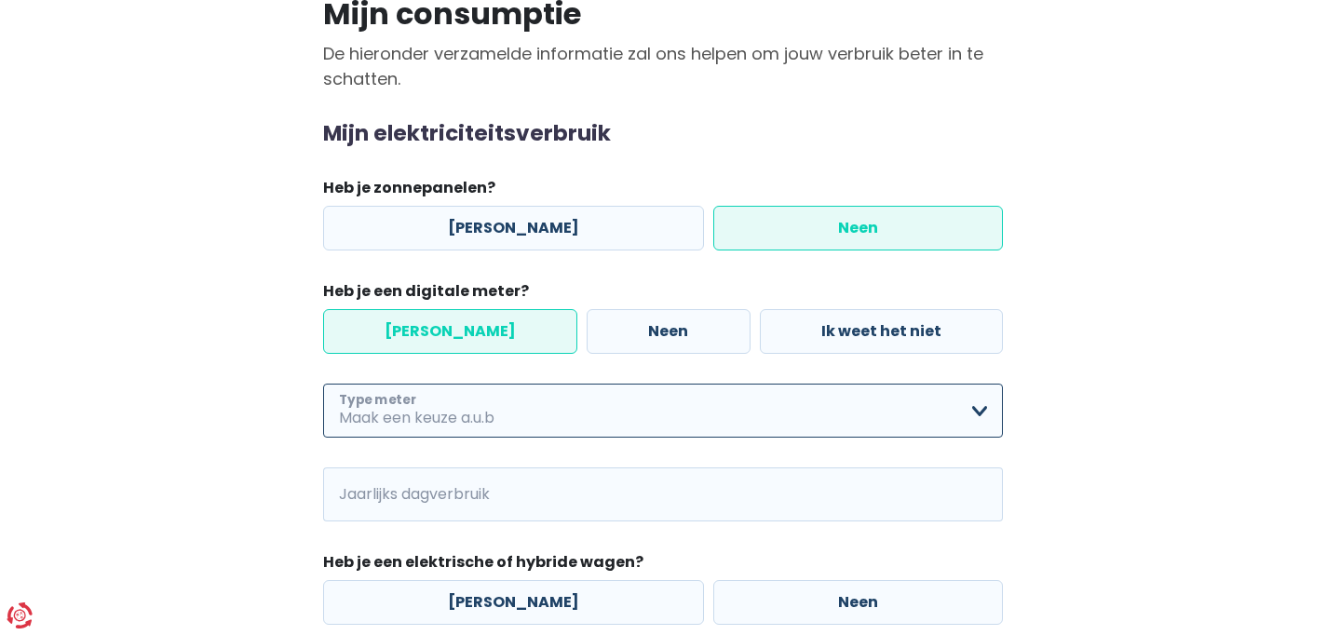
click at [481, 420] on select "Enkelvoudig Tweevoudig Enkelvoudig + uitsluitend nachttarief Tweevoudig + uitsl…" at bounding box center [663, 411] width 680 height 54
select select "day_night_bi_hourly"
click at [323, 384] on select "Enkelvoudig Tweevoudig Enkelvoudig + uitsluitend nachttarief Tweevoudig + uitsl…" at bounding box center [663, 411] width 680 height 54
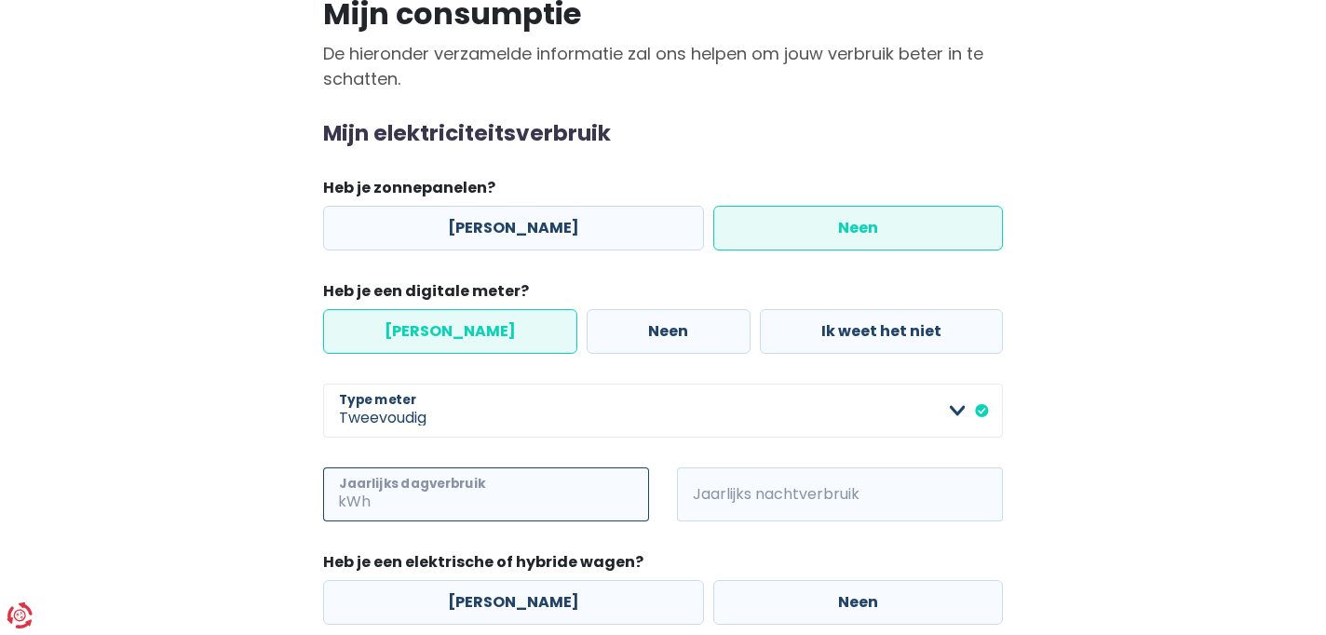
click at [476, 494] on input "Jaarlijks dagverbruik" at bounding box center [511, 494] width 275 height 54
type input "835"
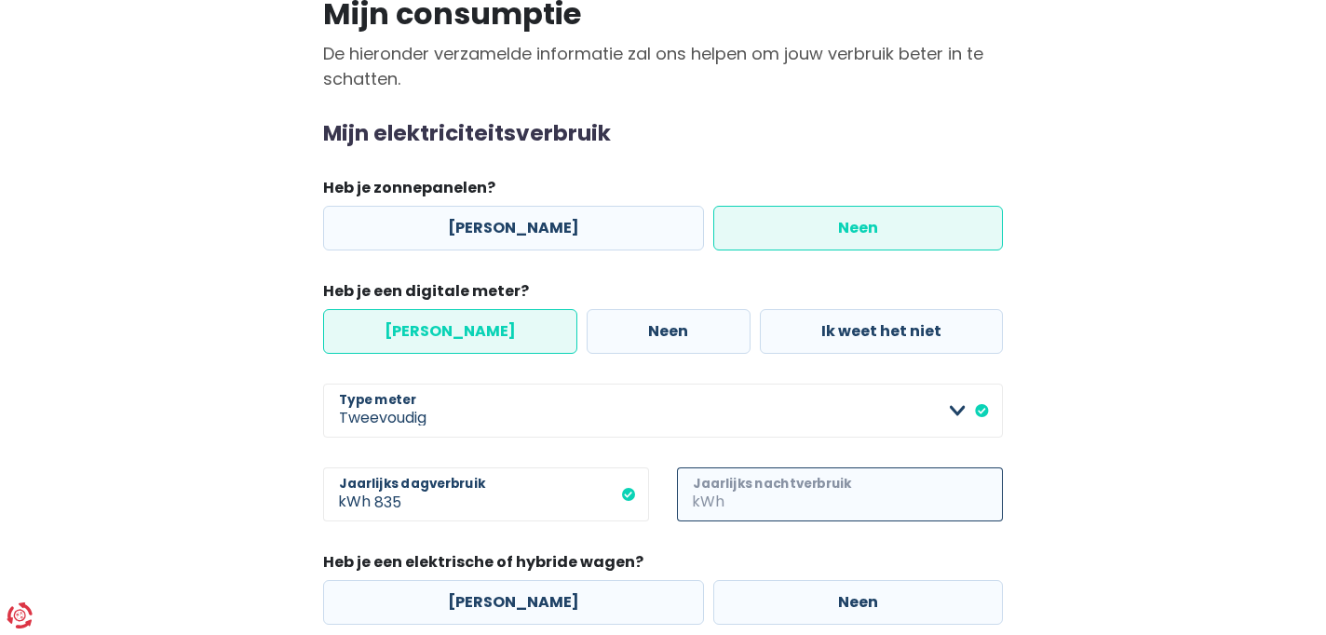
click at [729, 494] on input "Jaarlijks nachtverbruik" at bounding box center [865, 494] width 275 height 54
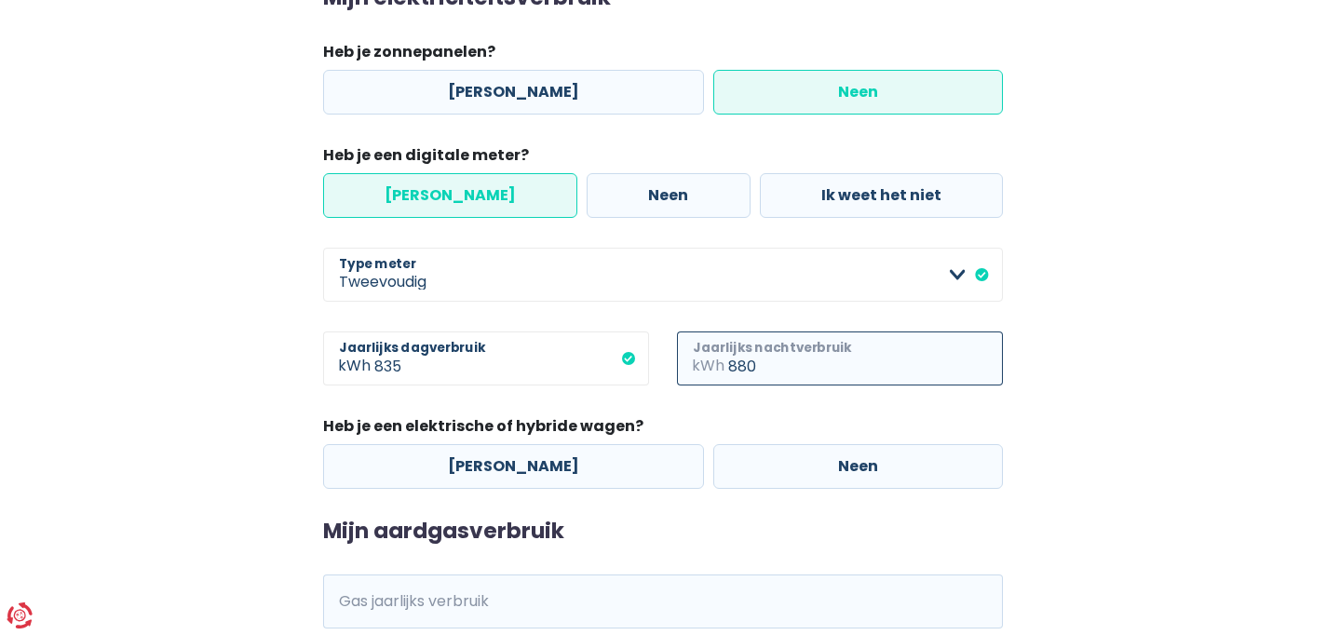
scroll to position [344, 0]
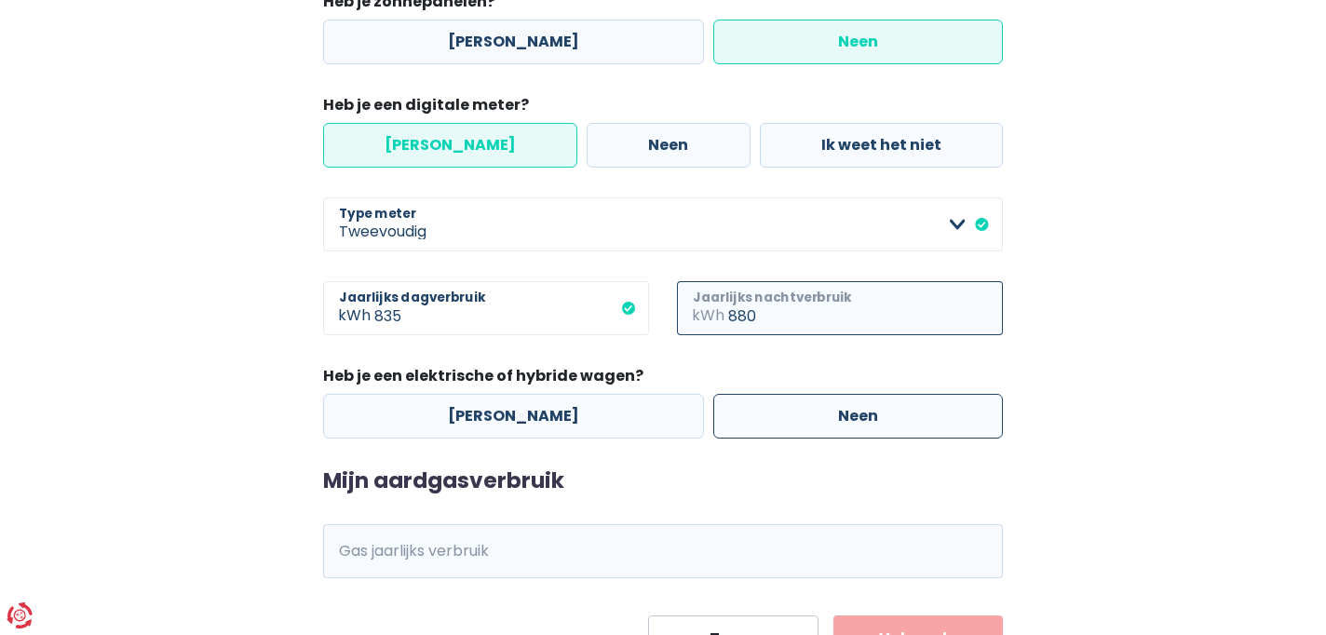
type input "880"
click at [770, 415] on label "Neen" at bounding box center [858, 416] width 290 height 45
click at [770, 415] on input "Neen" at bounding box center [858, 416] width 290 height 45
radio input "true"
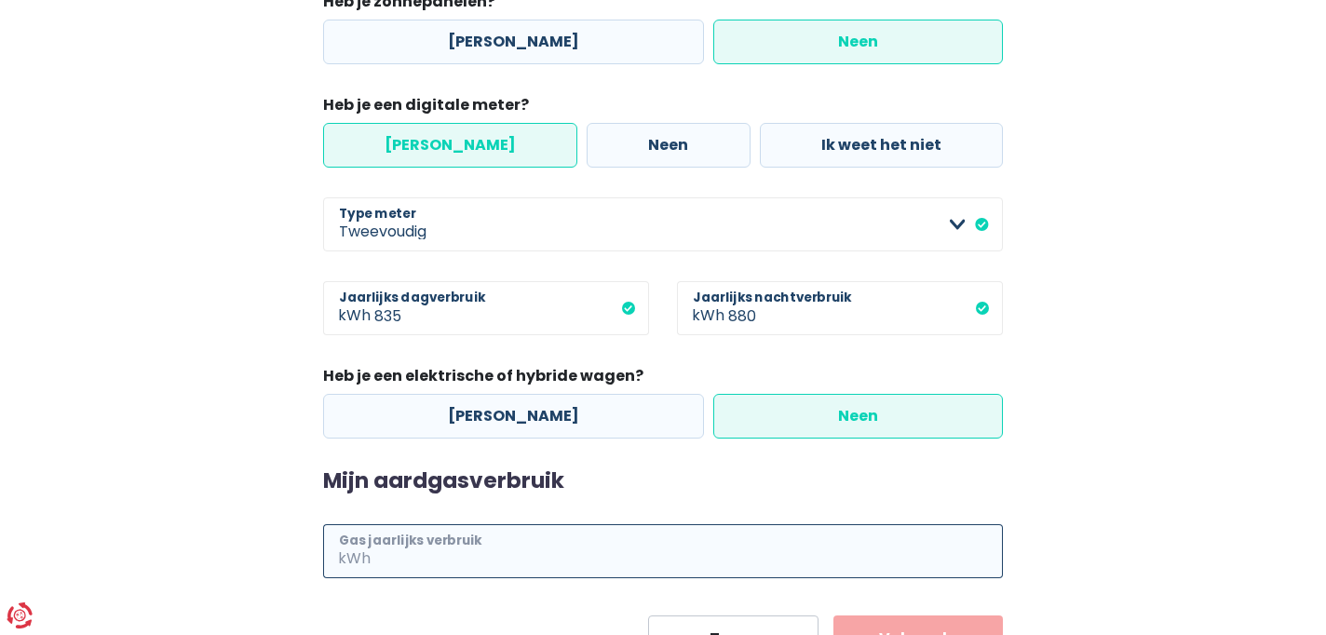
click at [494, 555] on input "Gas jaarlijks verbruik" at bounding box center [688, 551] width 628 height 54
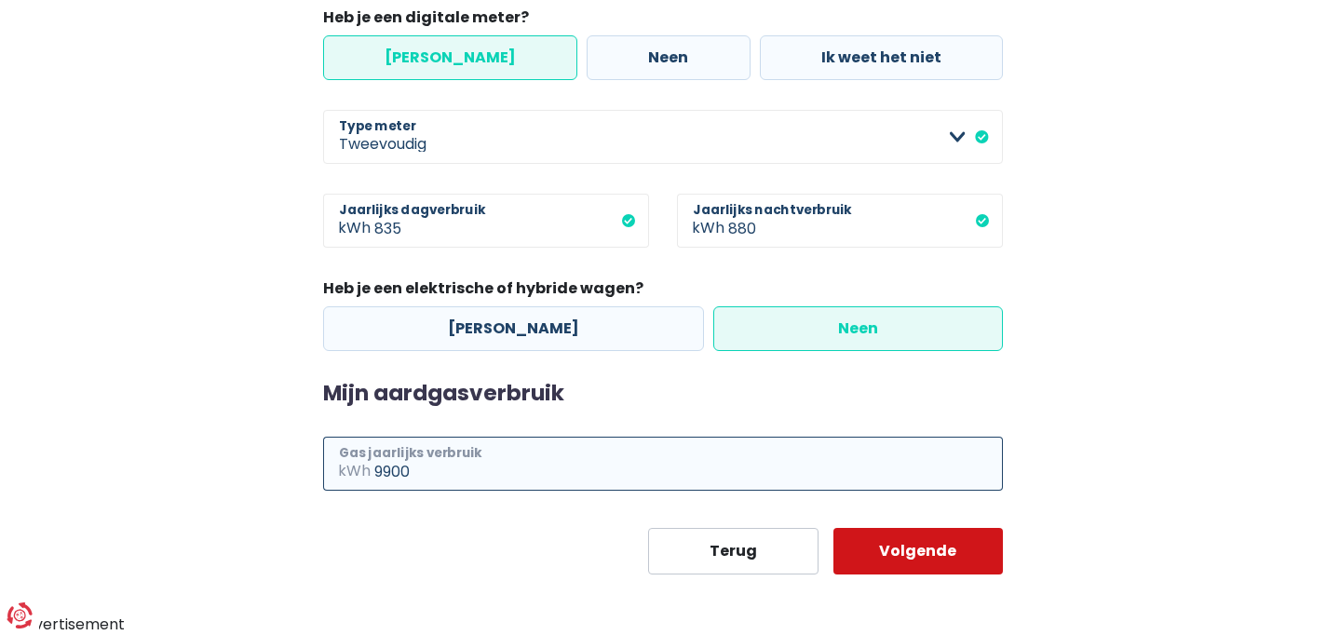
type input "9900"
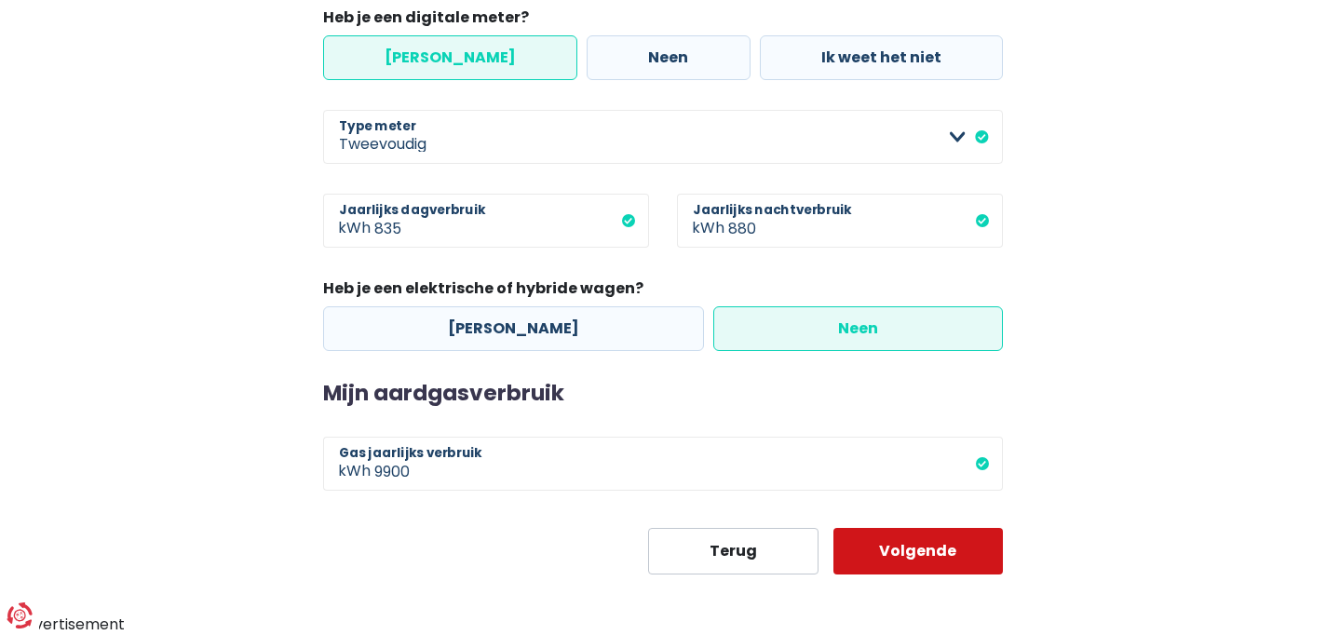
click at [890, 553] on button "Volgende" at bounding box center [918, 551] width 170 height 47
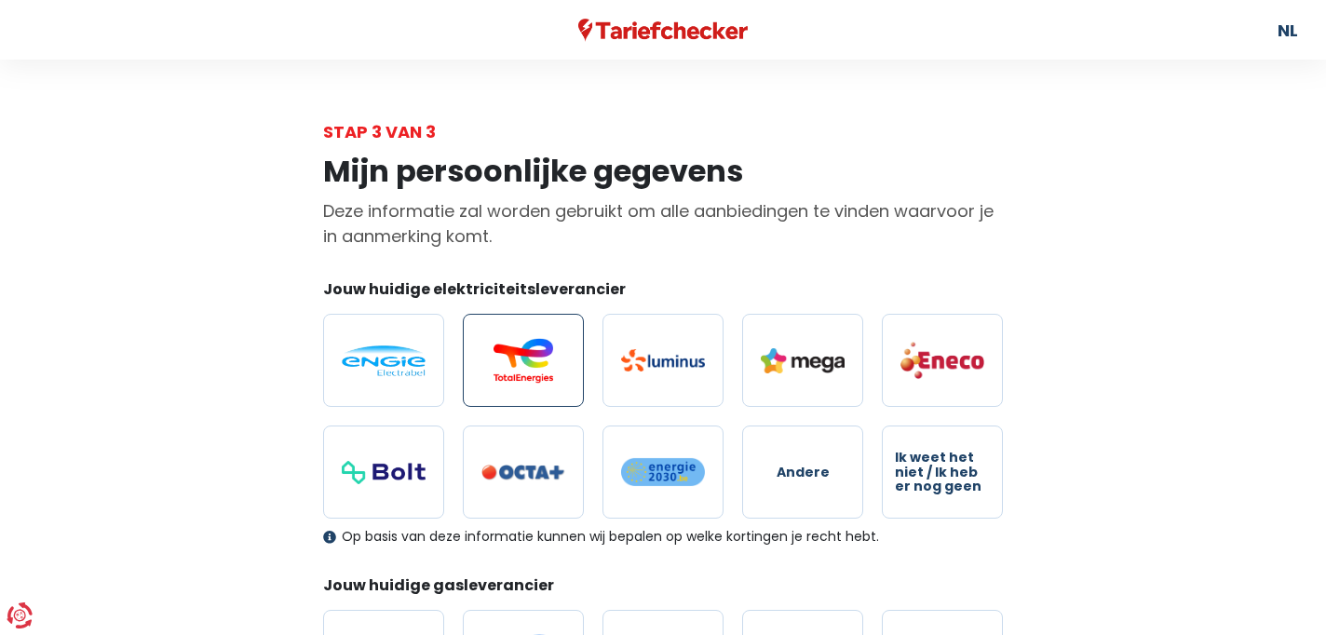
click at [533, 375] on img at bounding box center [523, 360] width 84 height 45
click at [533, 375] on input "radio" at bounding box center [523, 360] width 121 height 93
radio input "true"
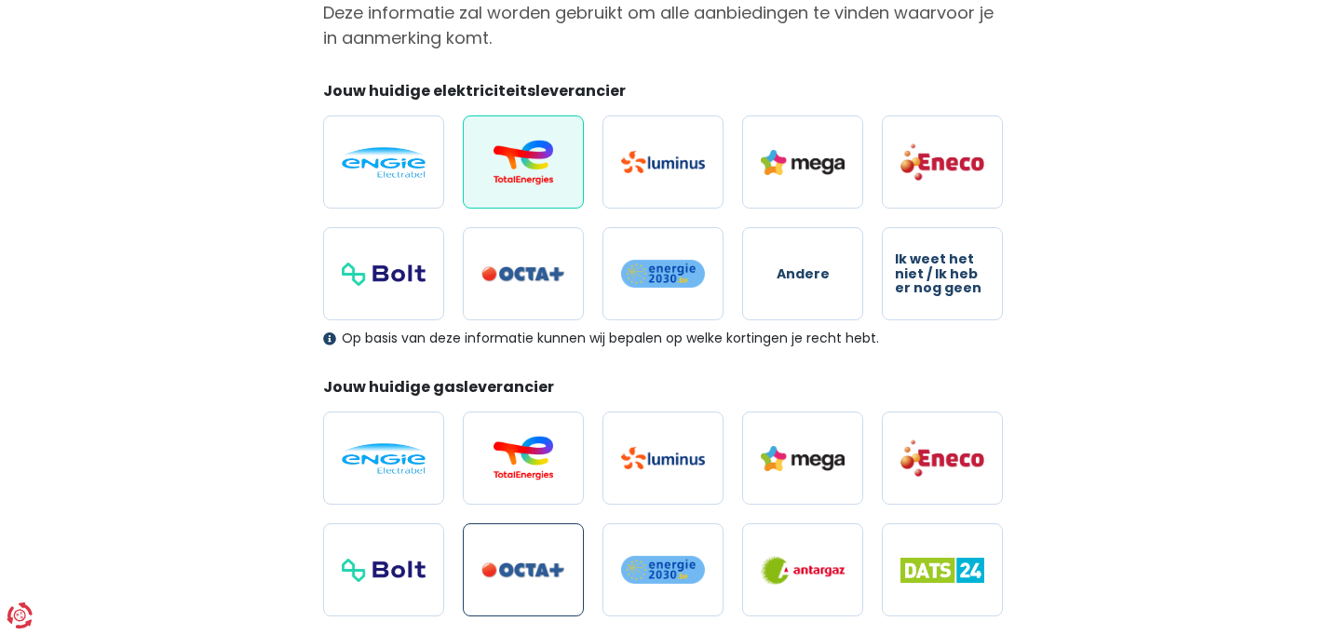
scroll to position [101, 0]
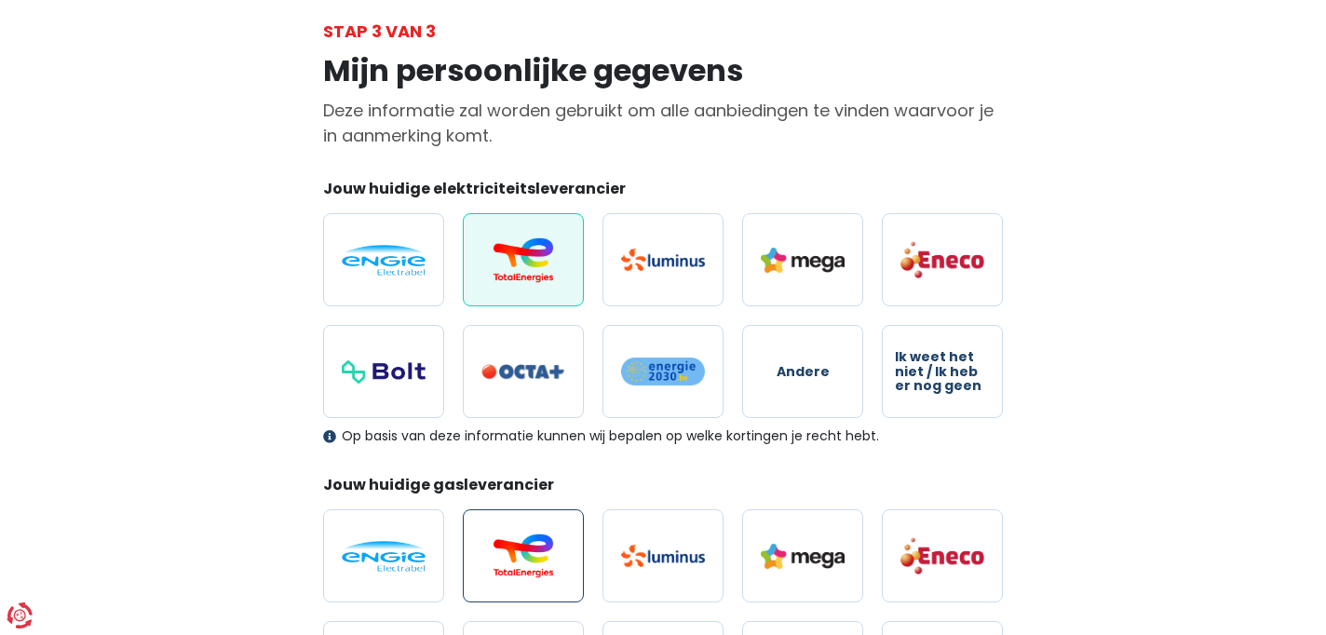
click at [524, 571] on img at bounding box center [523, 555] width 84 height 45
click at [524, 571] on input "radio" at bounding box center [523, 555] width 121 height 93
radio input "true"
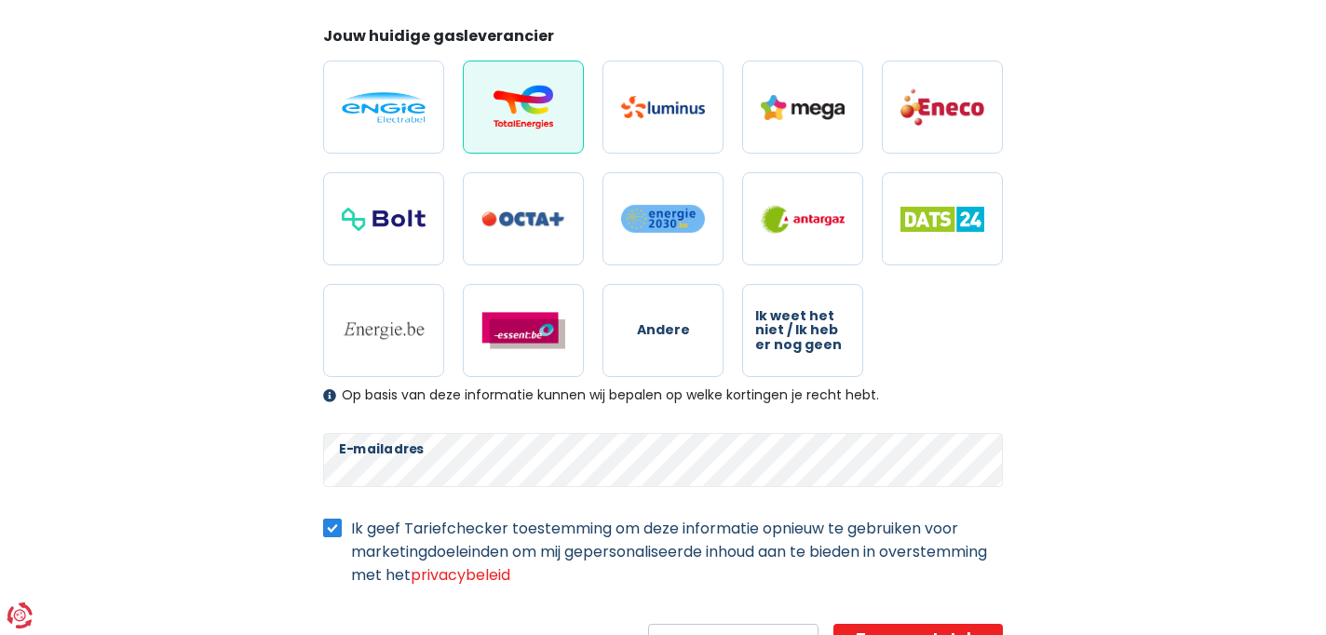
scroll to position [642, 0]
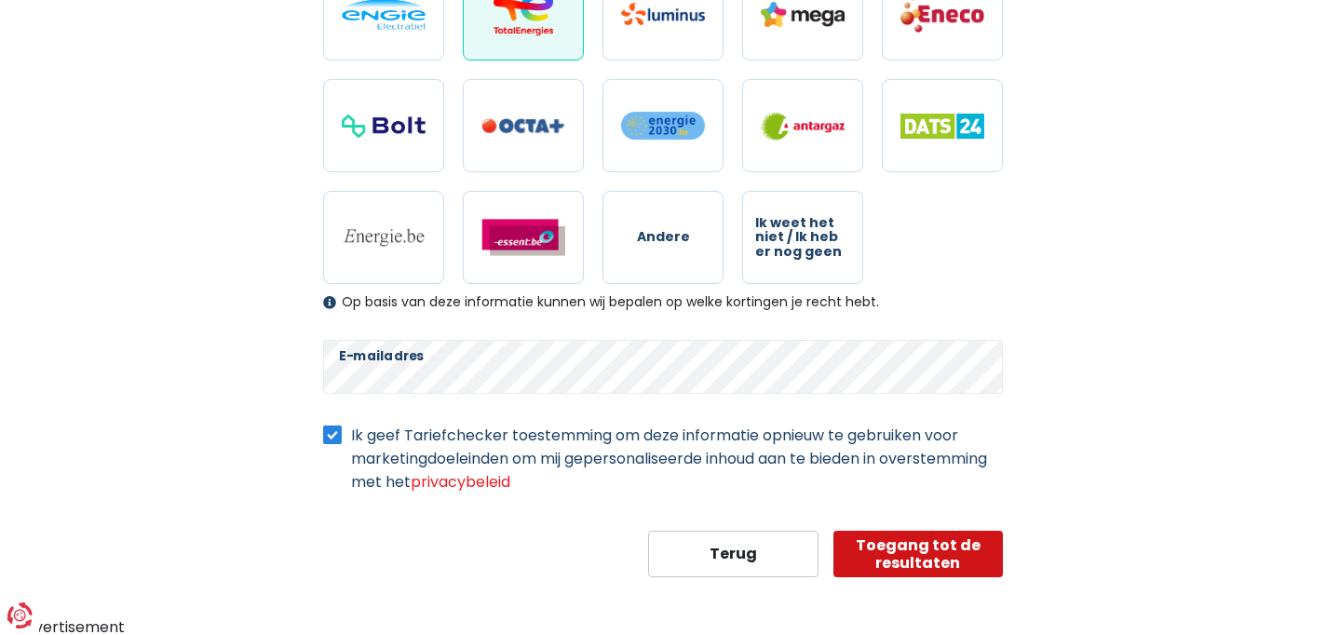
click at [929, 543] on button "Toegang tot de resultaten" at bounding box center [918, 554] width 170 height 47
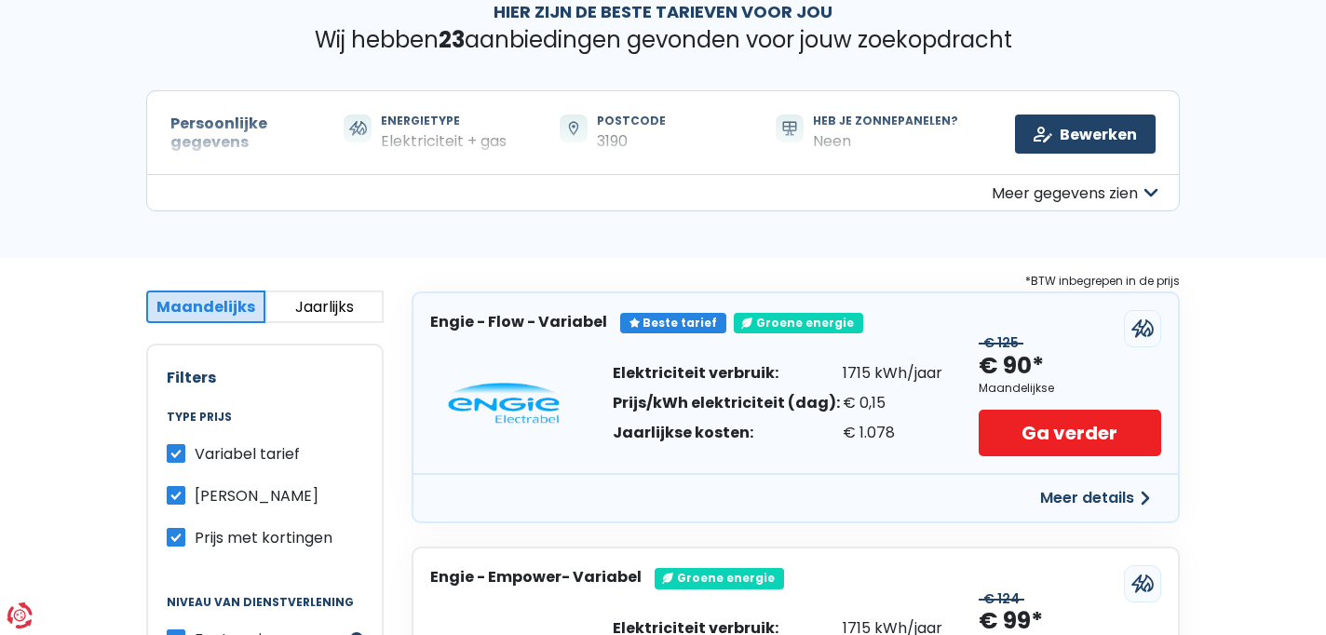
scroll to position [102, 0]
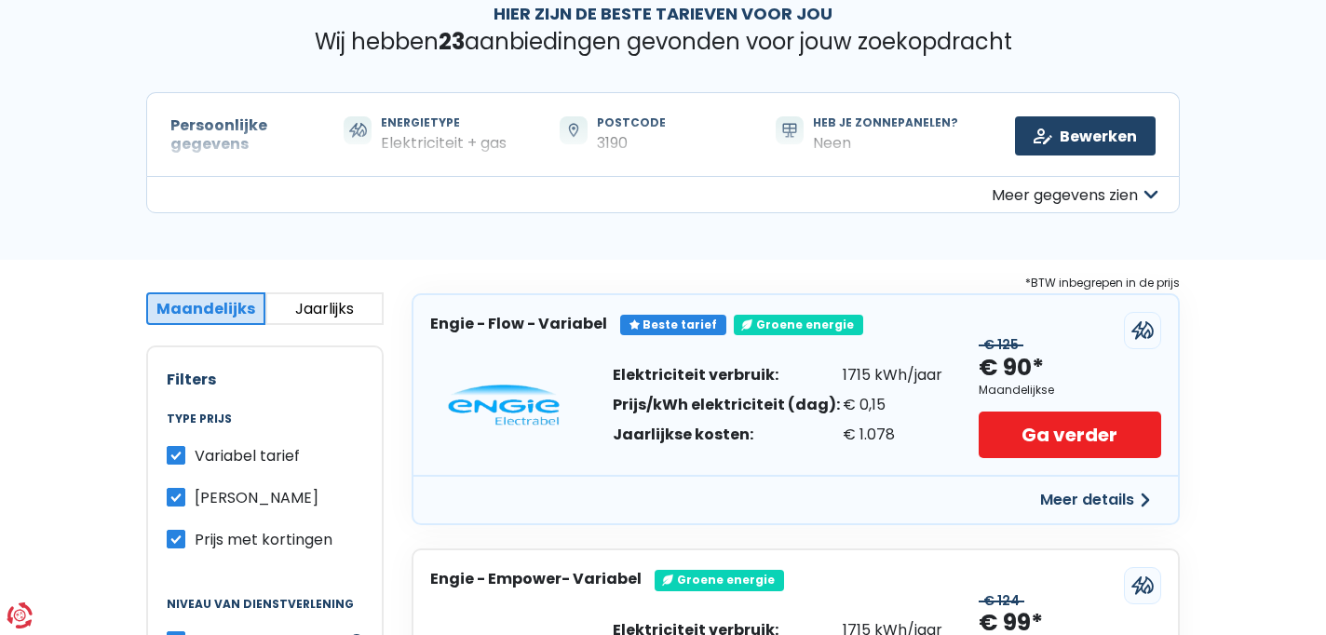
click at [330, 305] on button "Jaarlijks" at bounding box center [324, 308] width 119 height 33
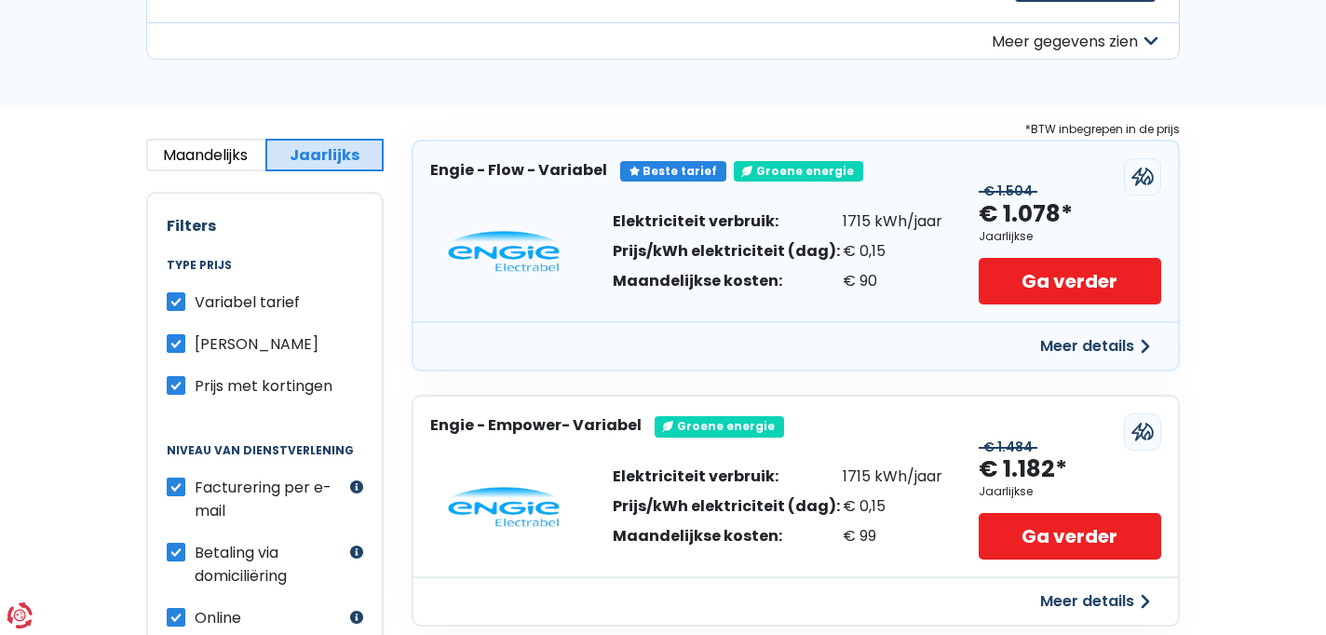
scroll to position [0, 0]
